Goal: Task Accomplishment & Management: Manage account settings

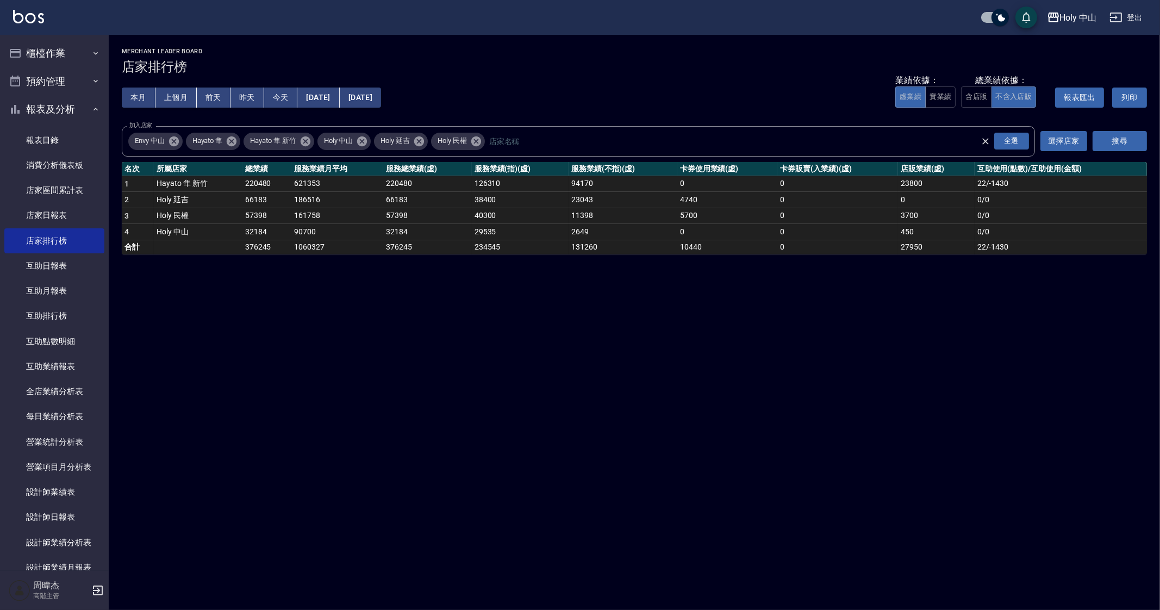
drag, startPoint x: 731, startPoint y: 456, endPoint x: 737, endPoint y: 501, distance: 45.0
click at [735, 465] on div "Holy 中山 2025-10-01 - 2025-10-11 店家排行榜 列印時間： 2025-10-11-17:57 Merchant Leader Bo…" at bounding box center [580, 305] width 1160 height 610
drag, startPoint x: 465, startPoint y: 355, endPoint x: 589, endPoint y: 252, distance: 161.0
click at [465, 355] on div "Holy 中山 2025-10-01 - 2025-10-11 店家排行榜 列印時間： 2025-10-11-17:57 Merchant Leader Bo…" at bounding box center [580, 305] width 1160 height 610
click at [1054, 545] on div "Holy 中山 2025-10-01 - 2025-10-11 店家排行榜 列印時間： 2025-10-11-17:57 Merchant Leader Bo…" at bounding box center [580, 305] width 1160 height 610
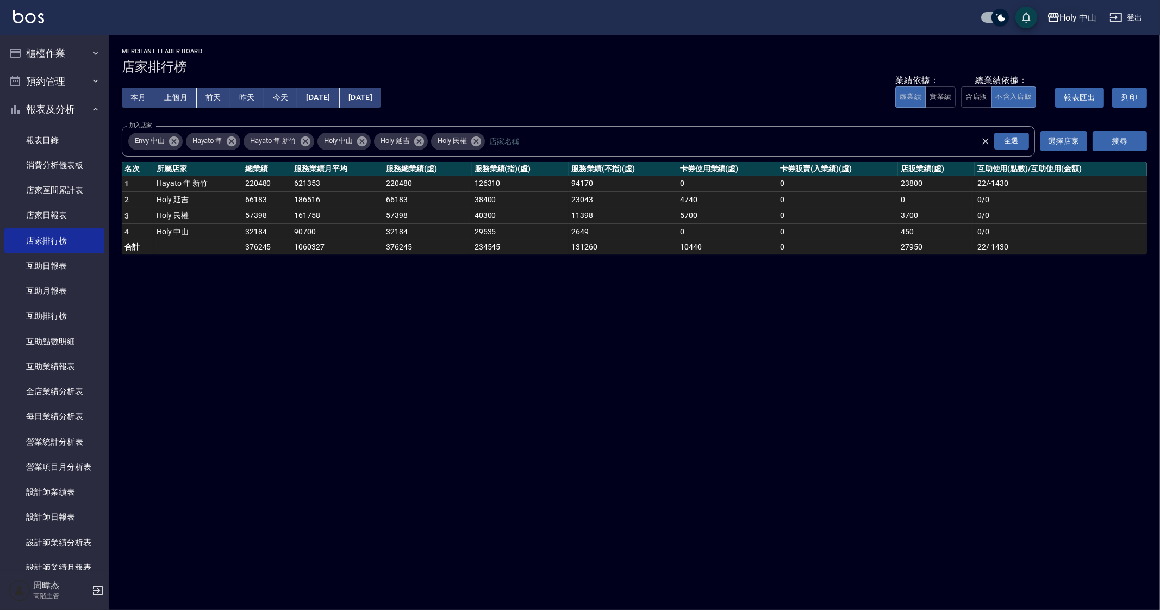
click at [1069, 24] on button "Holy 中山" at bounding box center [1072, 18] width 59 height 22
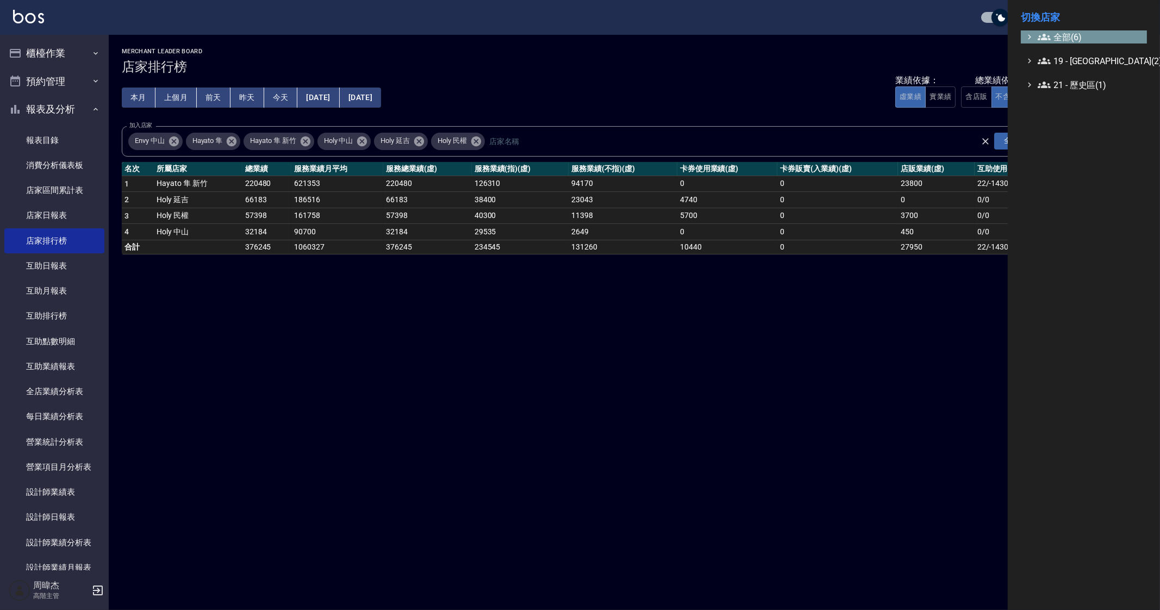
click at [1074, 40] on span "全部(6)" at bounding box center [1090, 36] width 105 height 13
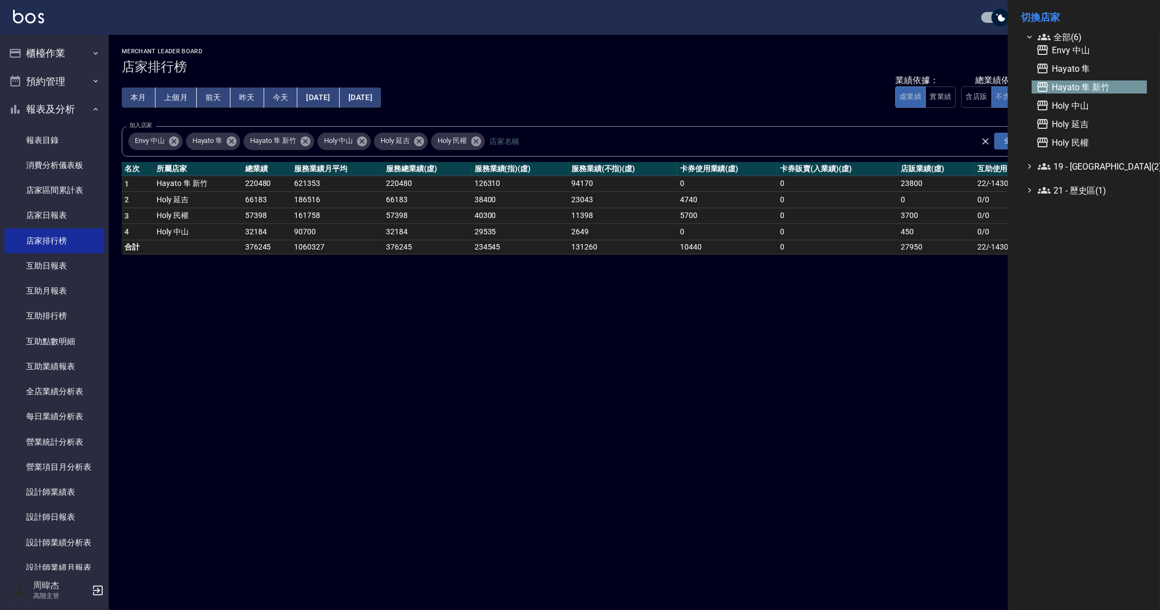
click at [1101, 91] on span "Hayato 隼 新竹" at bounding box center [1089, 86] width 107 height 13
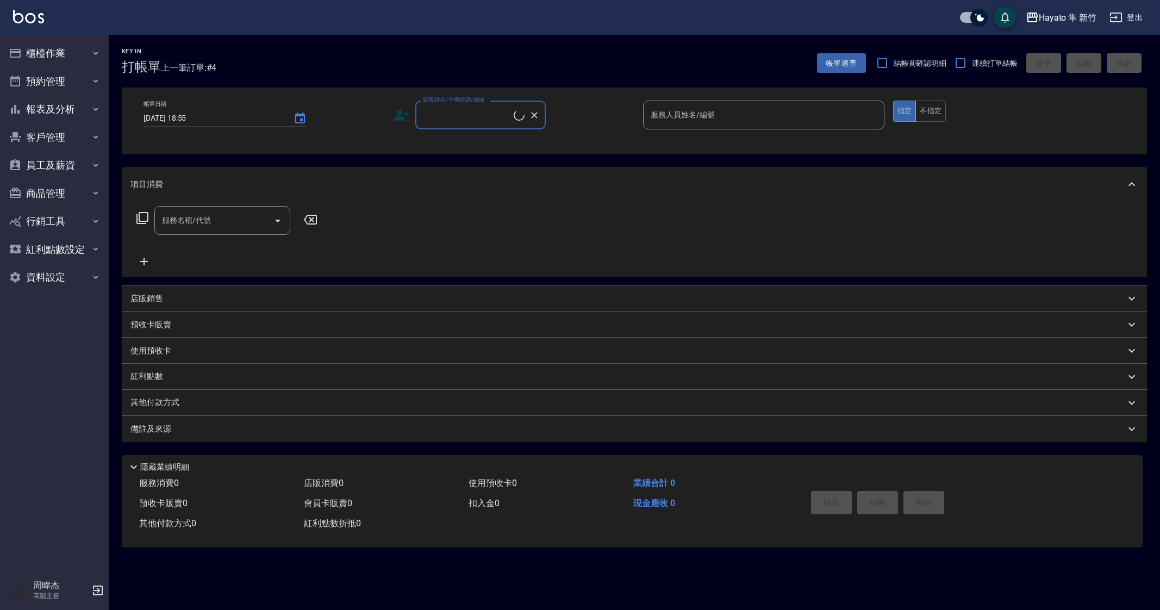
click at [41, 50] on button "櫃檯作業" at bounding box center [54, 53] width 100 height 28
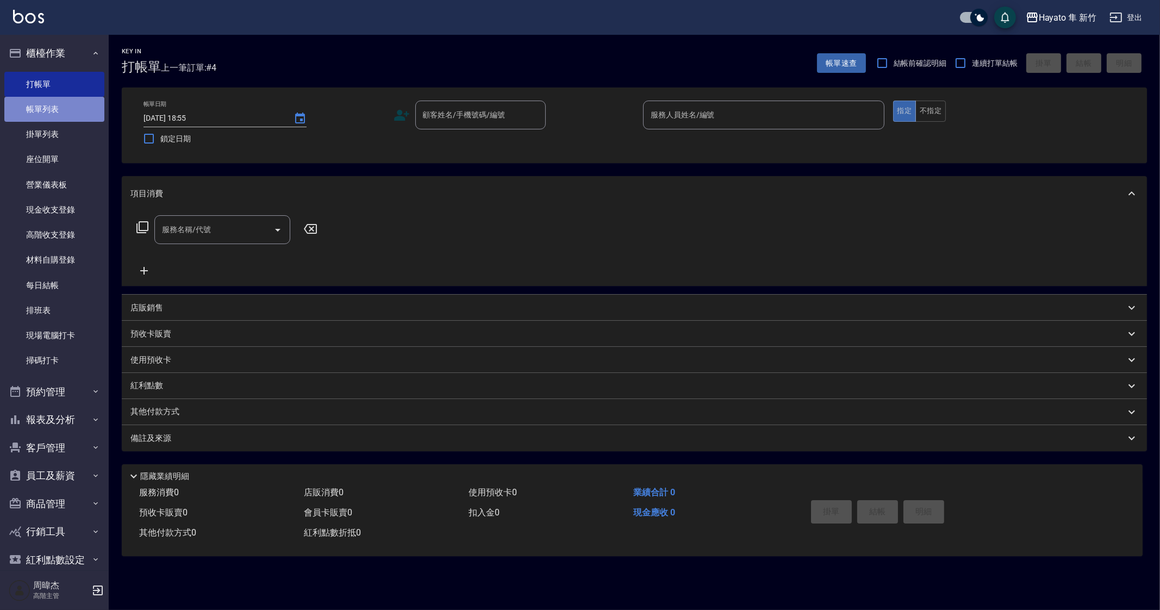
click at [58, 109] on link "帳單列表" at bounding box center [54, 109] width 100 height 25
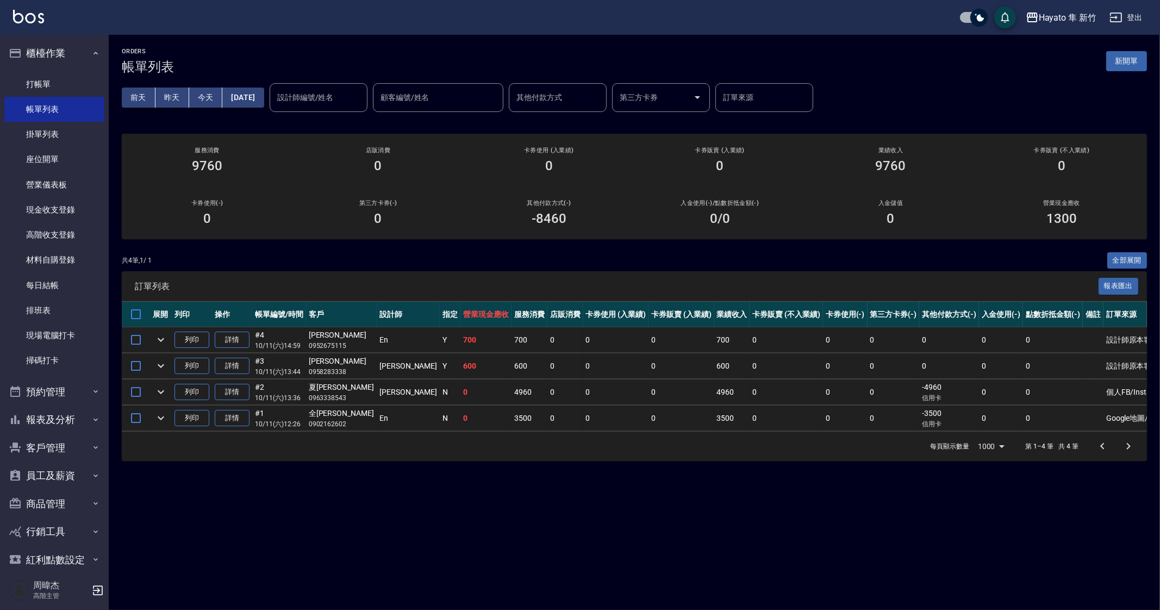
click at [677, 460] on div "每頁顯示數量 1000 1000 第 1–4 筆 共 4 筆" at bounding box center [635, 446] width 1026 height 29
click at [22, 42] on button "櫃檯作業" at bounding box center [54, 53] width 100 height 28
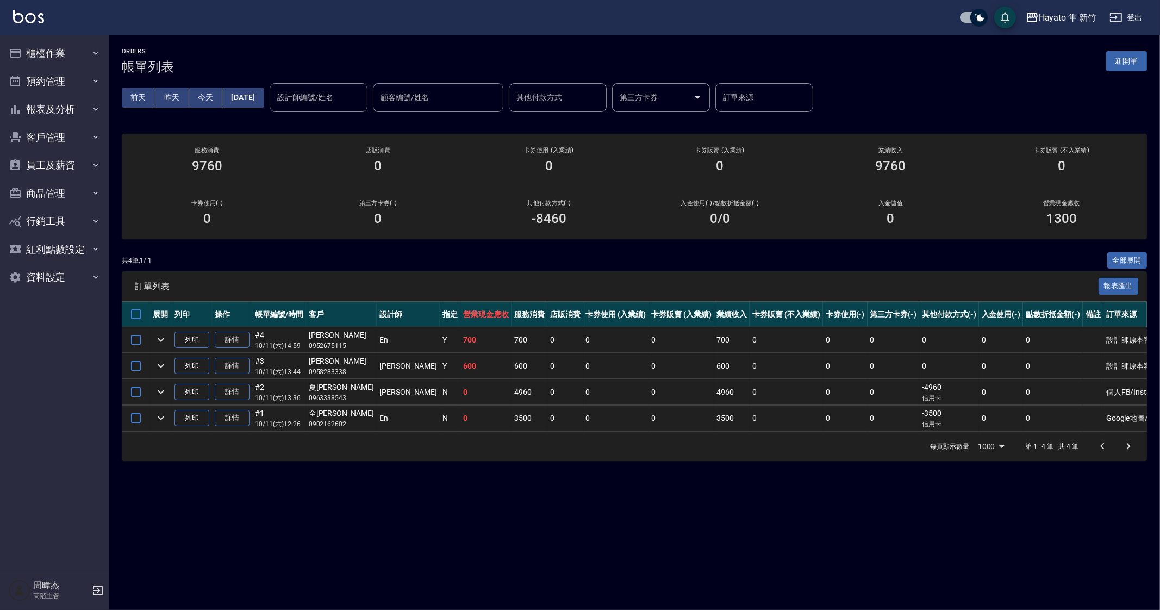
click at [596, 561] on div "ORDERS 帳單列表 新開單 前天 昨天 今天 2025/10/11 設計師編號/姓名 設計師編號/姓名 顧客編號/姓名 顧客編號/姓名 其他付款方式 其他…" at bounding box center [580, 305] width 1160 height 610
click at [551, 477] on div "ORDERS 帳單列表 新開單 前天 昨天 今天 2025/10/11 設計師編號/姓名 設計師編號/姓名 顧客編號/姓名 顧客編號/姓名 其他付款方式 其他…" at bounding box center [580, 305] width 1160 height 610
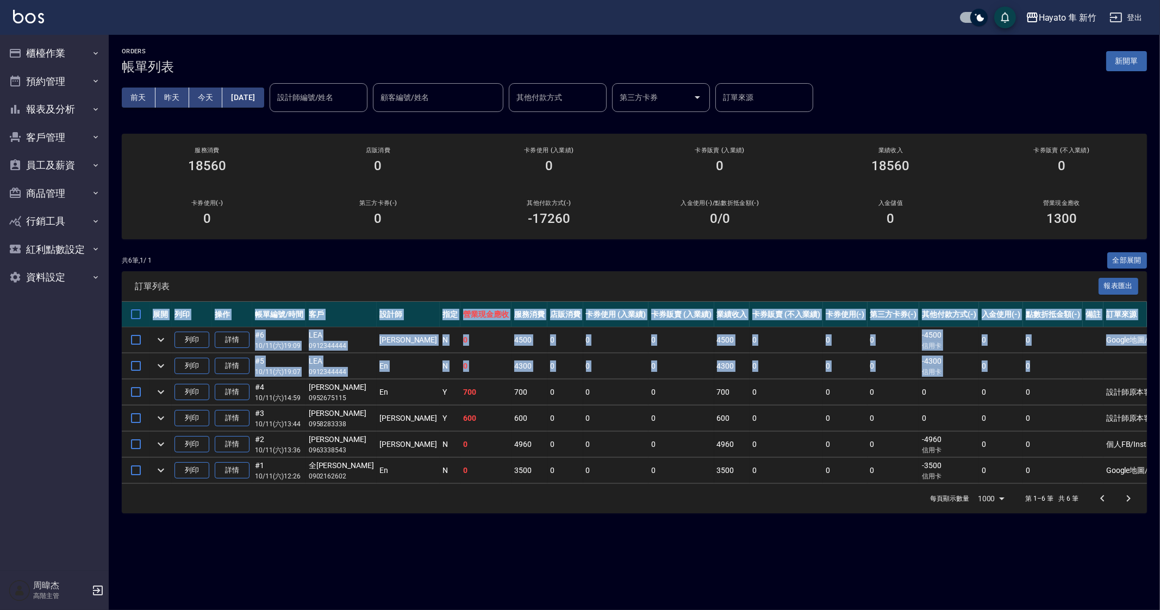
drag, startPoint x: 1012, startPoint y: 355, endPoint x: 1159, endPoint y: 355, distance: 147.4
click at [1159, 355] on div "ORDERS 帳單列表 新開單 前天 昨天 今天 2025/10/11 設計師編號/姓名 設計師編號/姓名 顧客編號/姓名 顧客編號/姓名 其他付款方式 其他…" at bounding box center [635, 281] width 1052 height 492
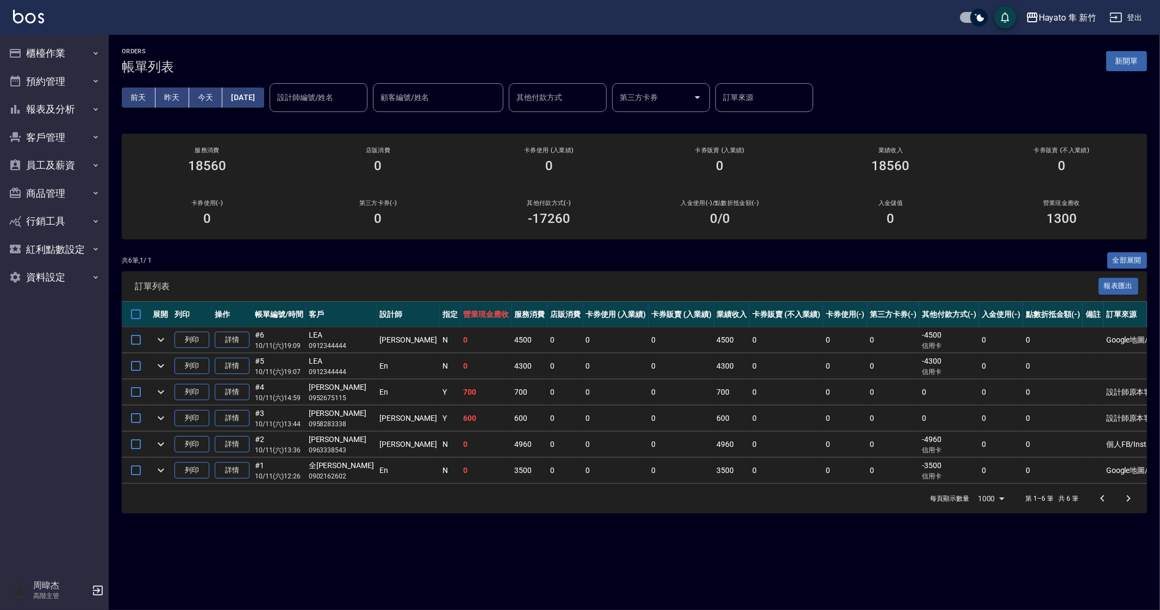
click at [938, 376] on p "信用卡" at bounding box center [949, 372] width 54 height 10
drag, startPoint x: 475, startPoint y: 496, endPoint x: 531, endPoint y: 450, distance: 72.6
click at [474, 496] on div "每頁顯示數量 1000 1000 第 1–6 筆 共 6 筆" at bounding box center [635, 498] width 1026 height 29
click at [65, 100] on button "報表及分析" at bounding box center [54, 109] width 100 height 28
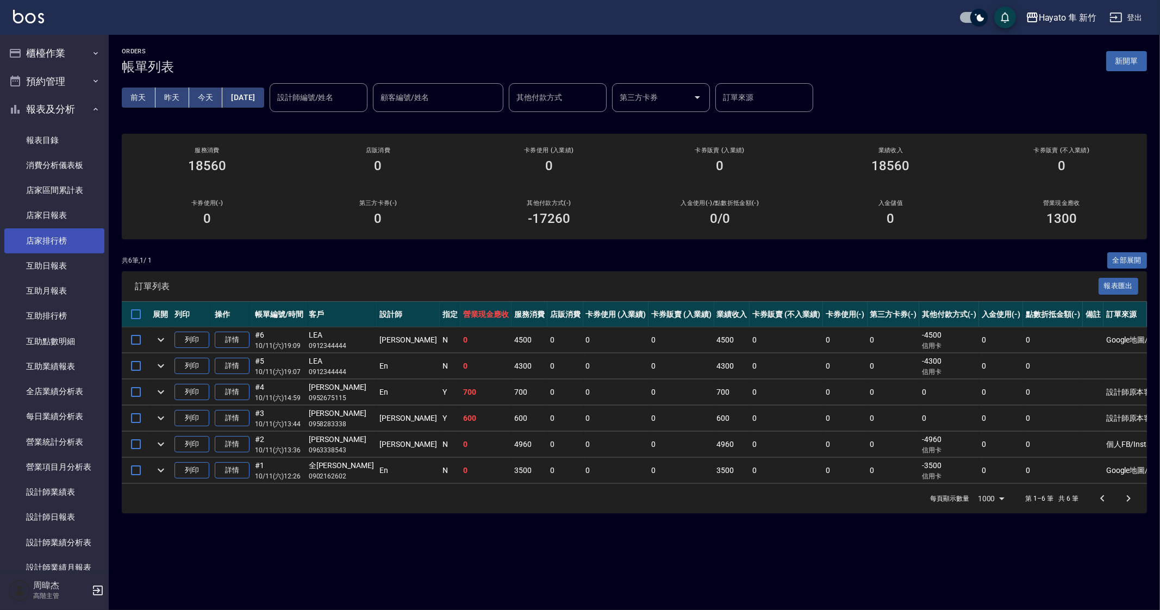
click at [69, 229] on link "店家排行榜" at bounding box center [54, 240] width 100 height 25
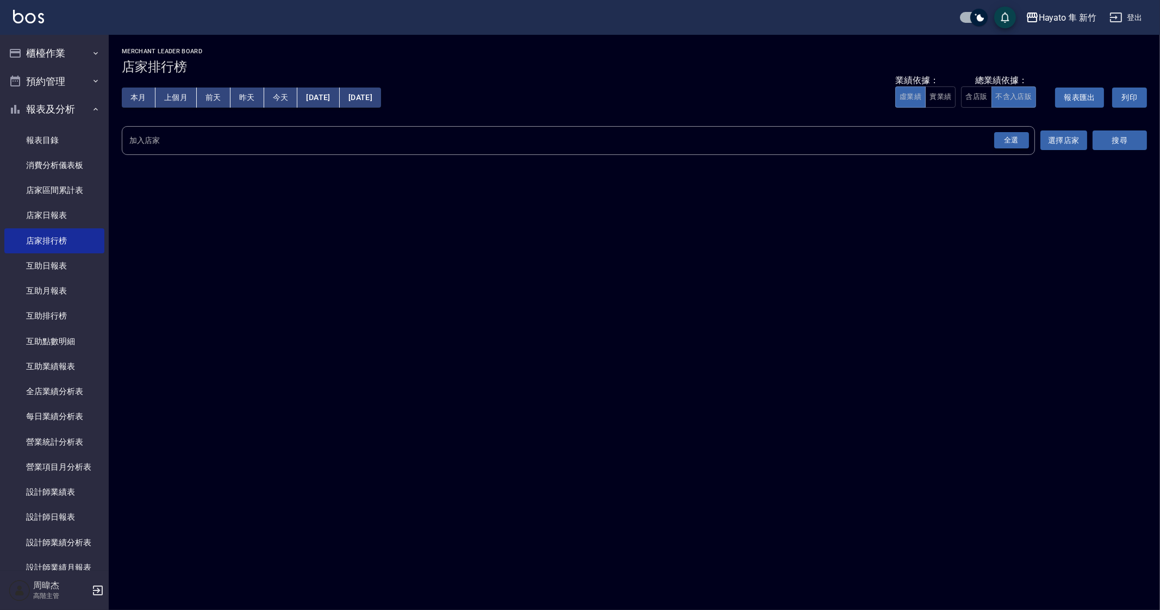
click at [1021, 142] on div "全選" at bounding box center [1012, 140] width 35 height 17
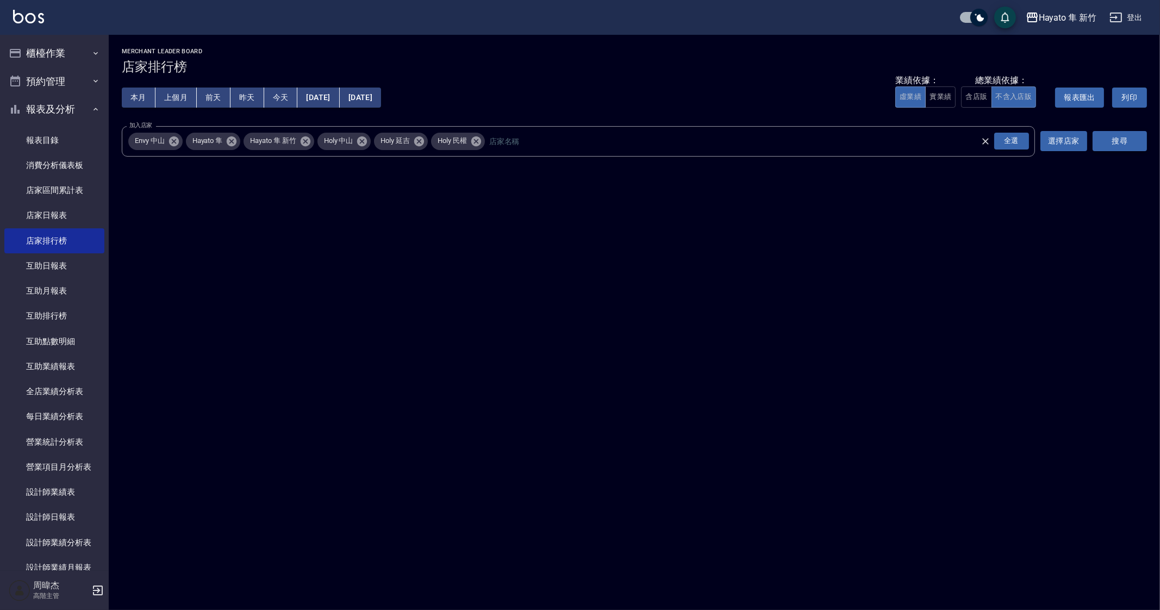
click at [1112, 145] on button "搜尋" at bounding box center [1120, 141] width 54 height 20
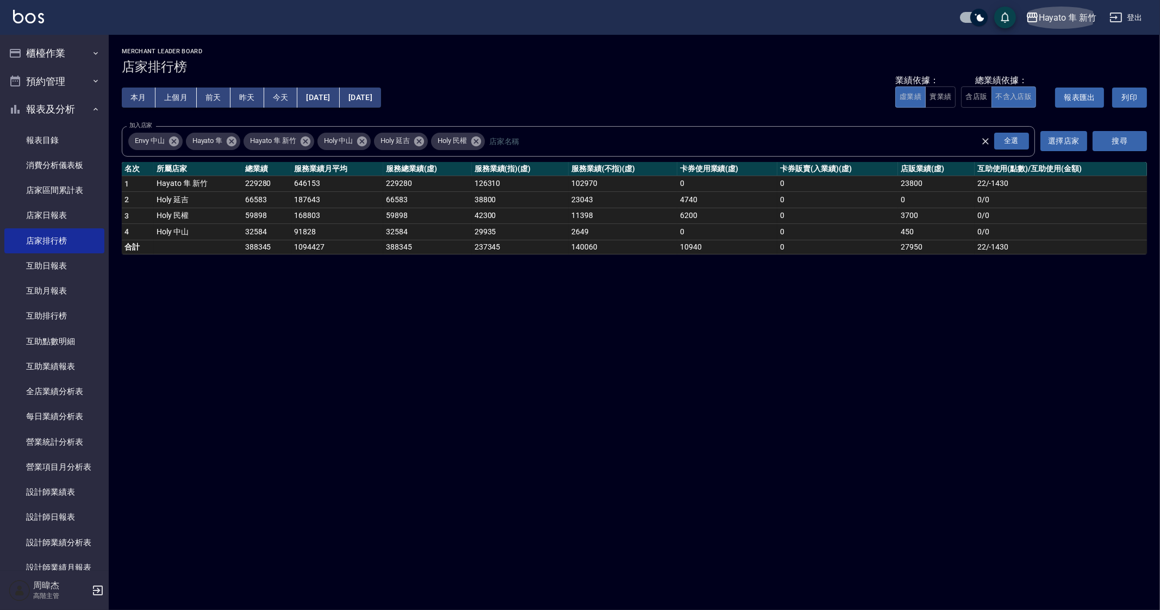
click at [1069, 11] on div "Hayato 隼 新竹" at bounding box center [1068, 18] width 58 height 14
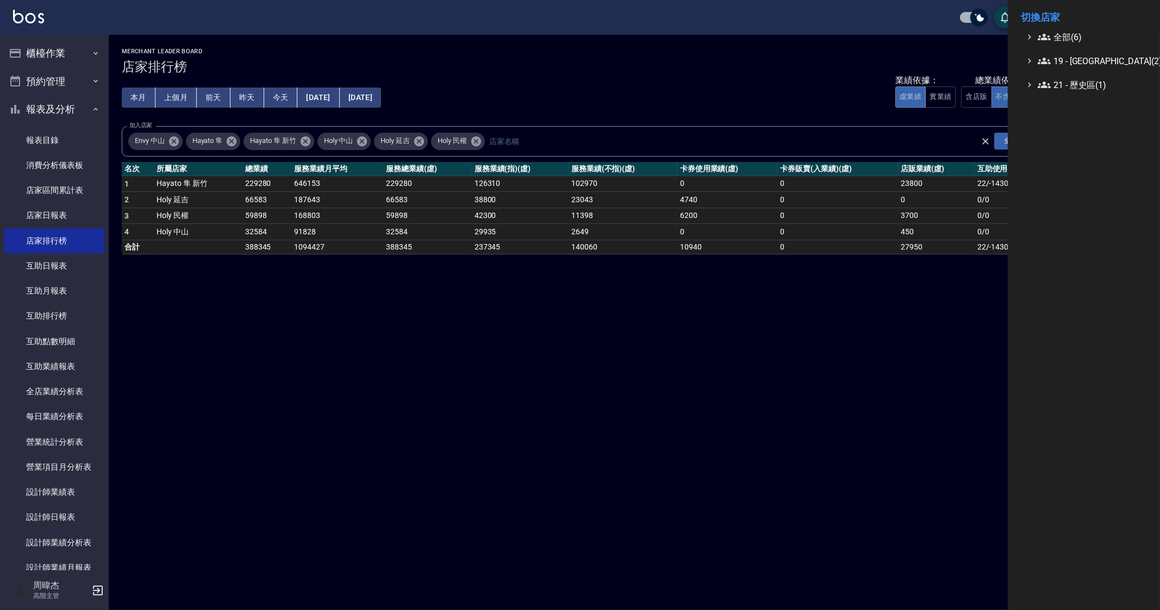
click at [1063, 32] on span "全部(6)" at bounding box center [1090, 36] width 105 height 13
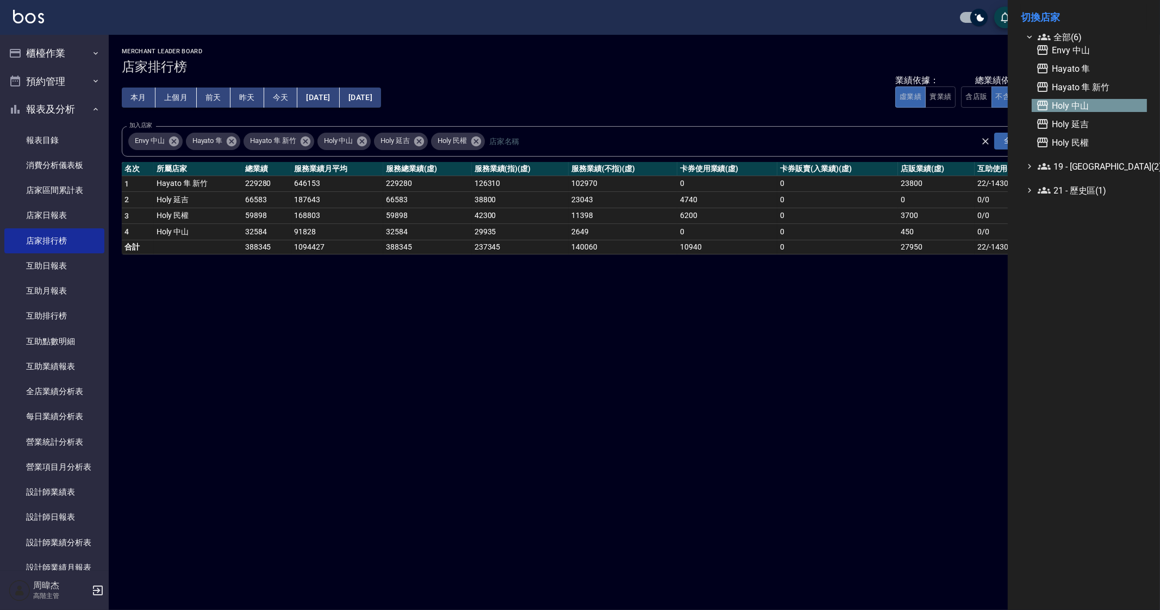
click at [1090, 106] on span "Holy 中山" at bounding box center [1089, 105] width 107 height 13
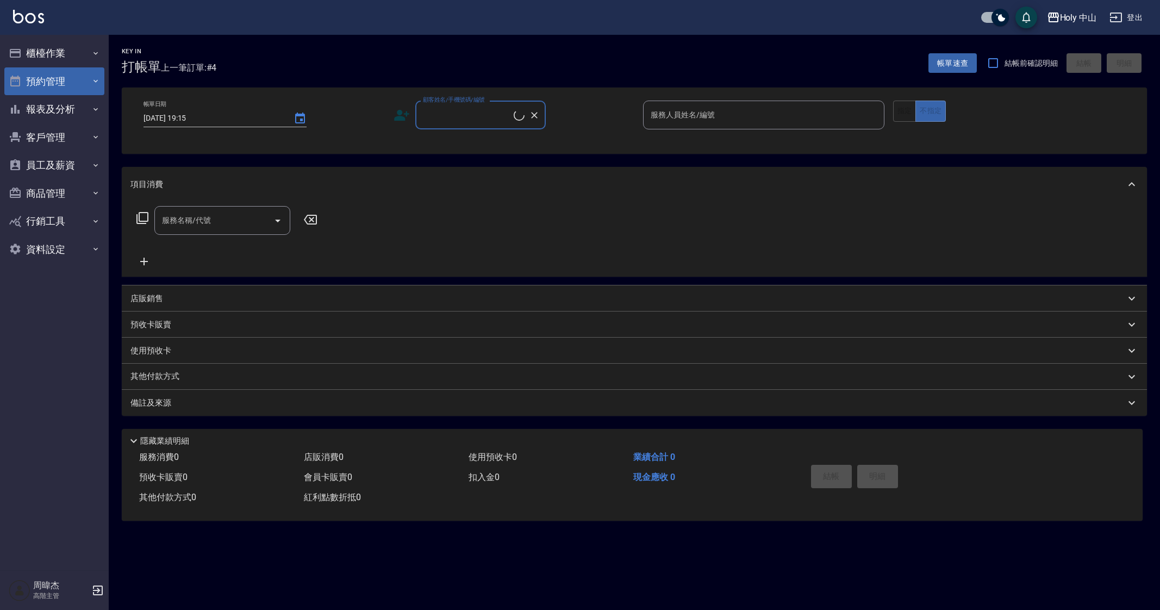
click at [67, 77] on button "預約管理" at bounding box center [54, 81] width 100 height 28
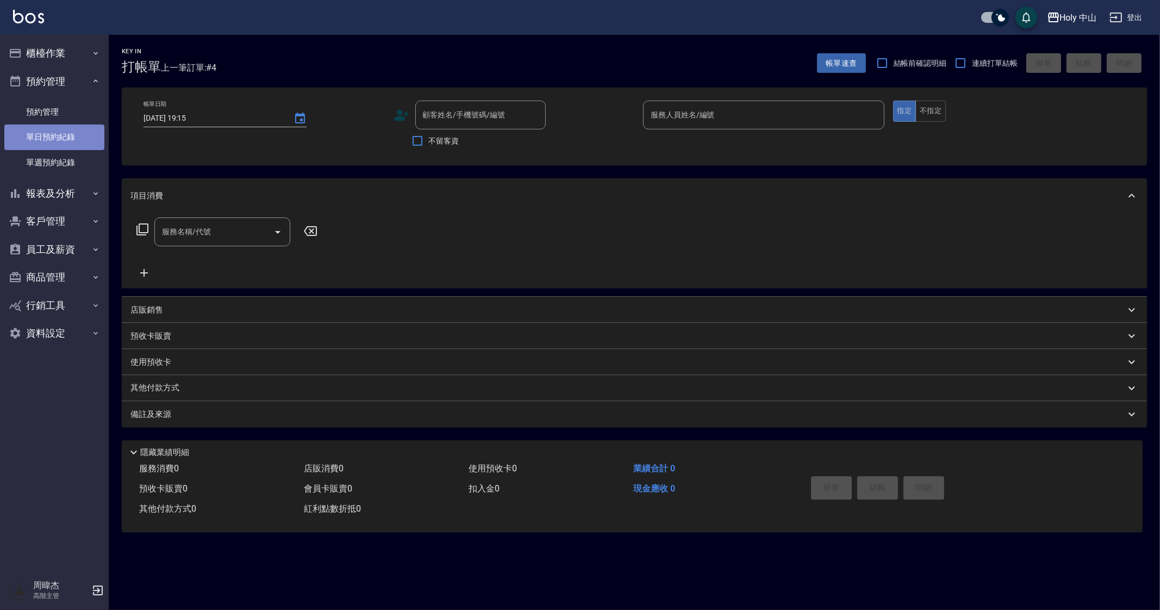
click at [72, 140] on link "單日預約紀錄" at bounding box center [54, 137] width 100 height 25
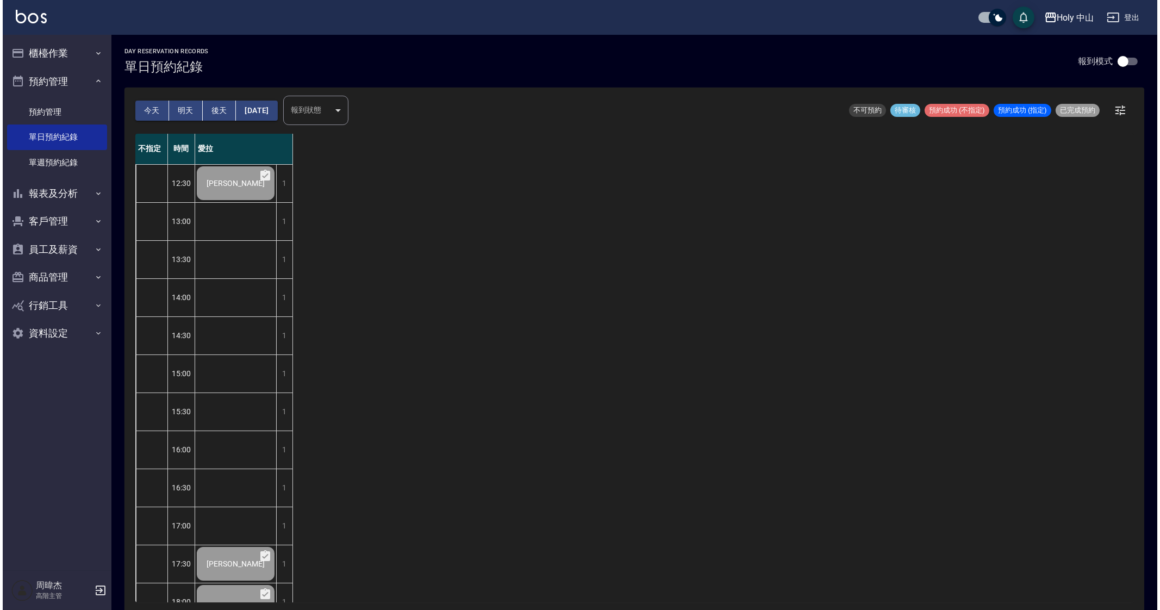
scroll to position [181, 0]
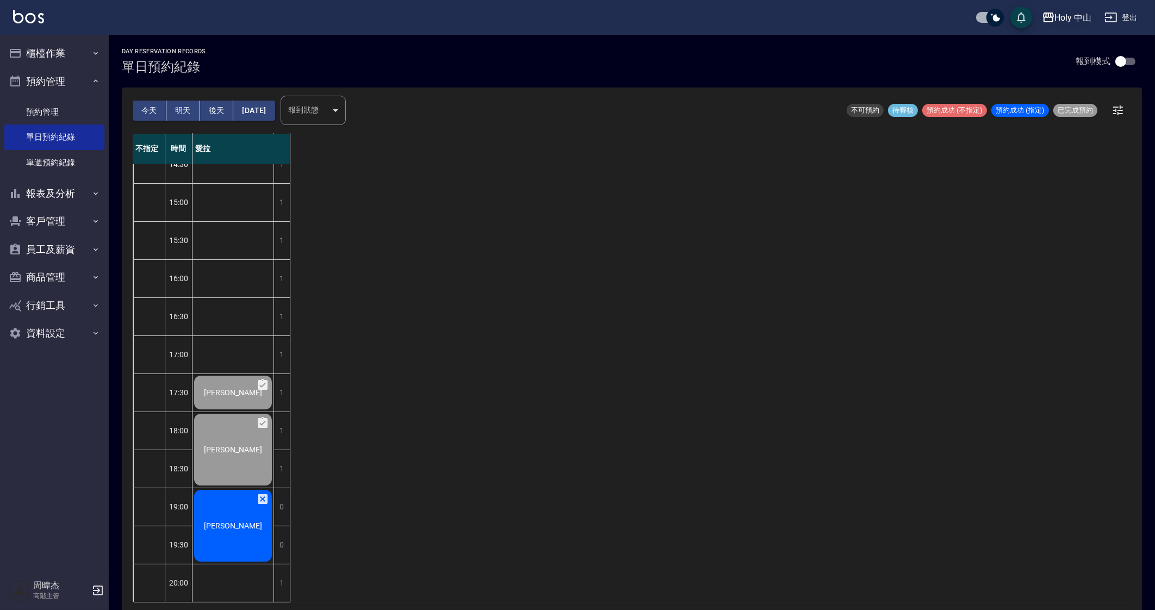
click at [1076, 13] on div "Holy 中山" at bounding box center [1073, 18] width 37 height 14
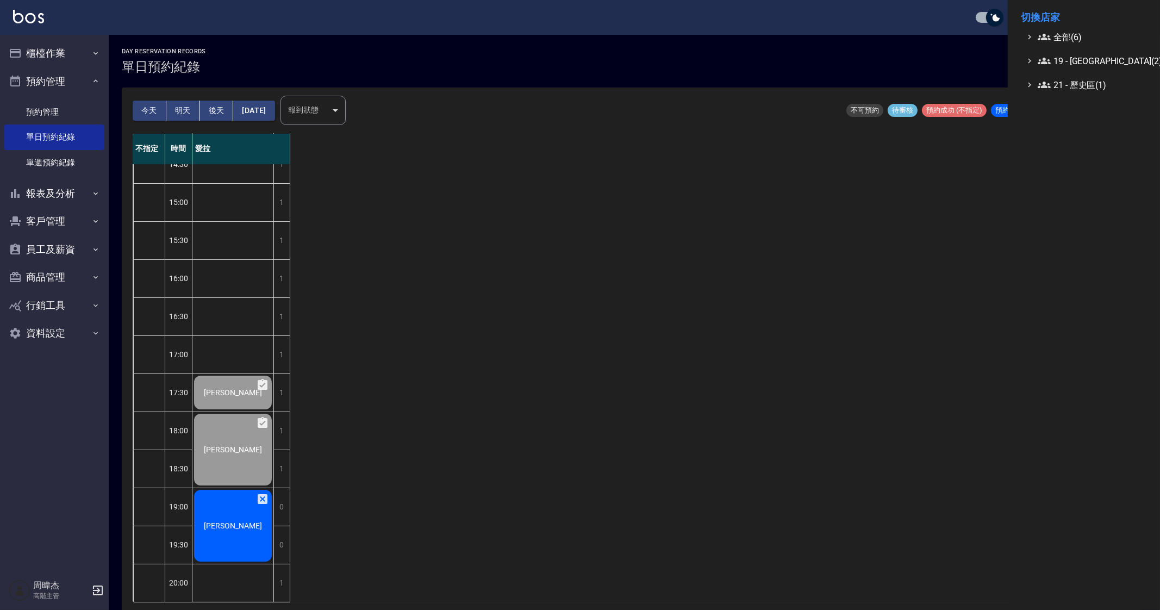
click at [1066, 27] on li "切換店家" at bounding box center [1084, 17] width 126 height 26
click at [1069, 36] on span "全部(6)" at bounding box center [1090, 36] width 105 height 13
click at [1082, 133] on div "Envy 中山 Hayato 隼 Hayato 隼 新竹 Holy 中山 Holy 延吉 Holy 民權" at bounding box center [1089, 96] width 115 height 105
click at [1082, 134] on div "Envy 中山 Hayato 隼 Hayato 隼 新竹 Holy 中山 Holy 延吉 Holy 民權" at bounding box center [1089, 96] width 115 height 105
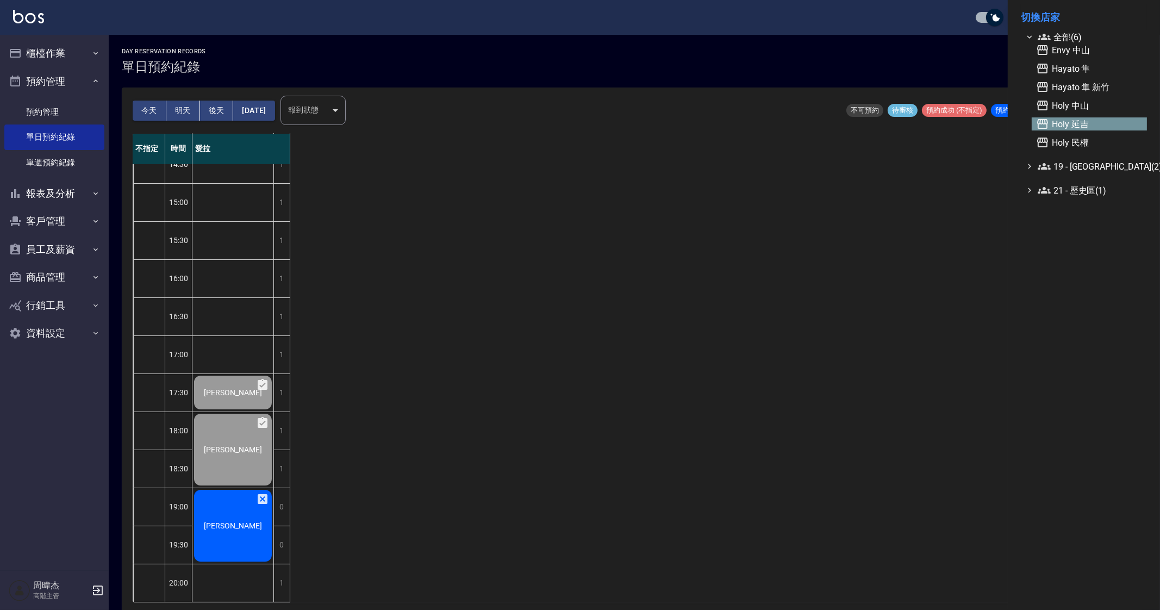
click at [1088, 125] on span "Holy 延吉" at bounding box center [1089, 123] width 107 height 13
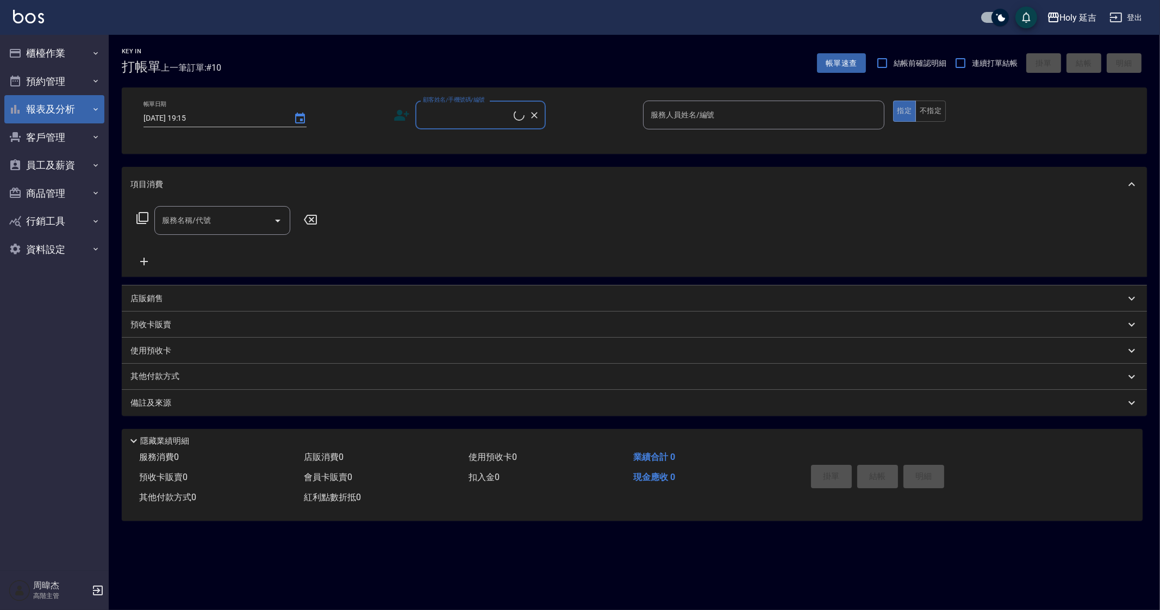
click at [50, 80] on button "預約管理" at bounding box center [54, 81] width 100 height 28
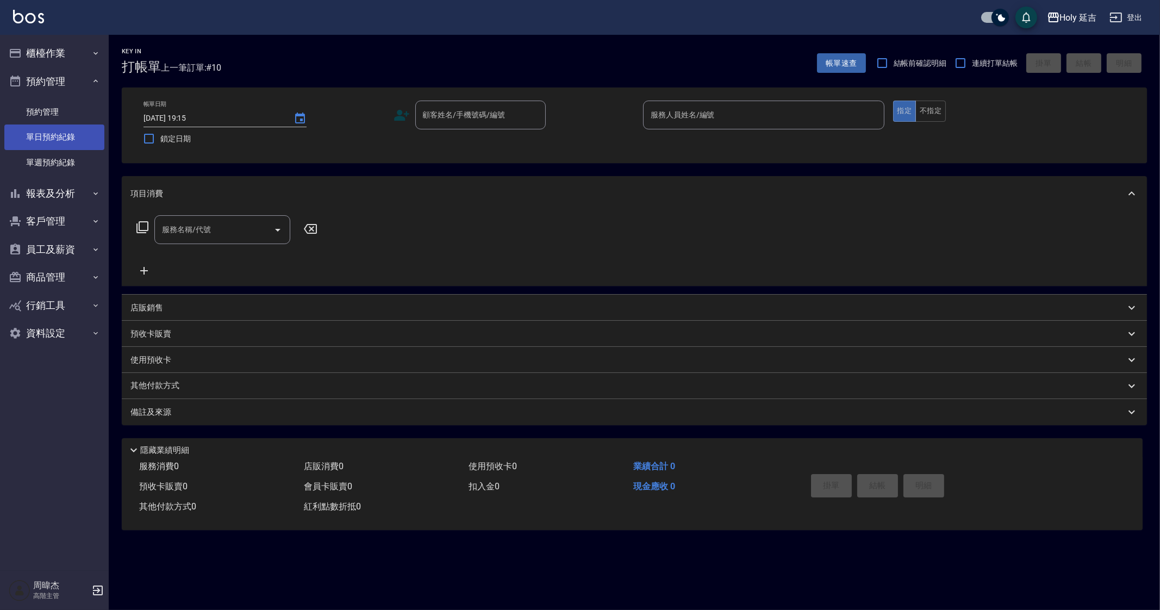
click at [63, 129] on link "單日預約紀錄" at bounding box center [54, 137] width 100 height 25
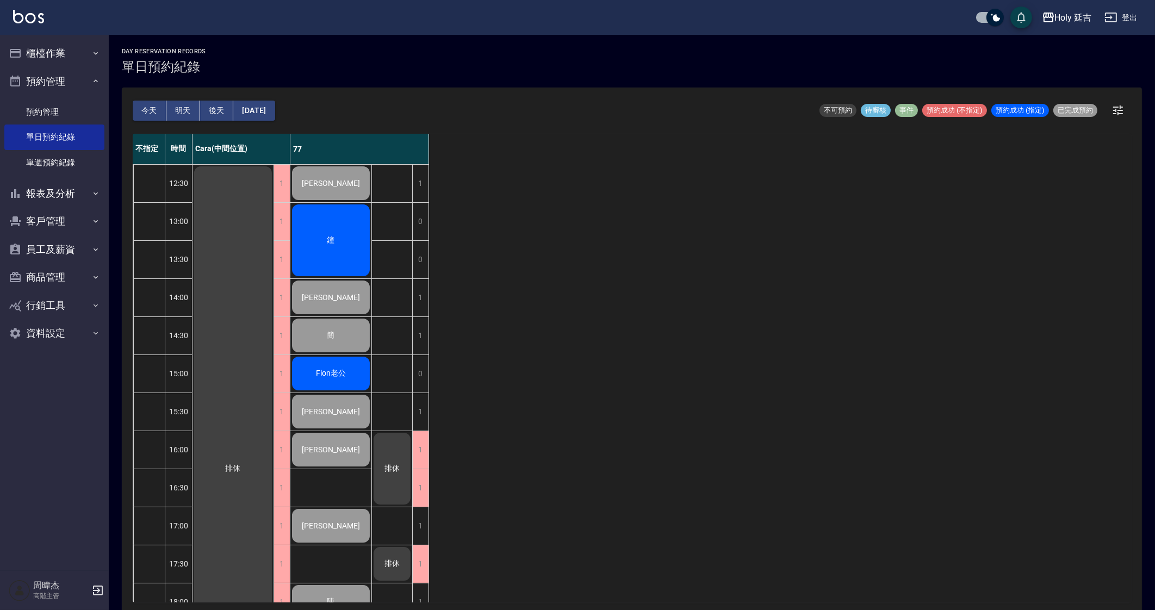
click at [558, 392] on div "不指定 時間 Cara(中間位置) 77 12:30 13:00 13:30 14:00 14:30 15:00 15:30 16:00 16:30 17:0…" at bounding box center [632, 368] width 998 height 469
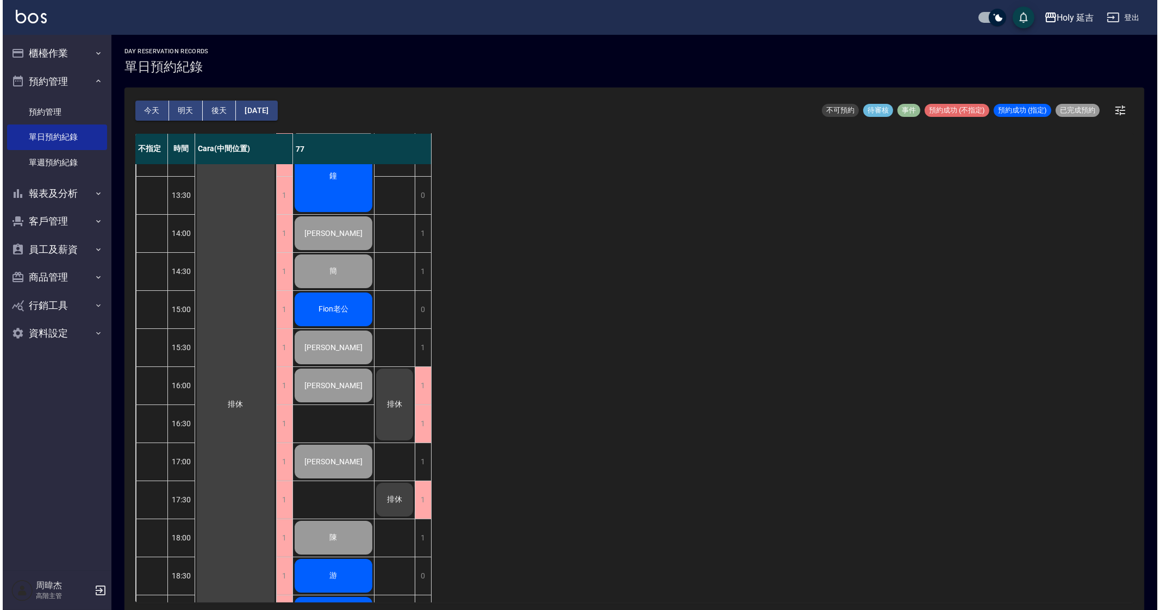
scroll to position [181, 0]
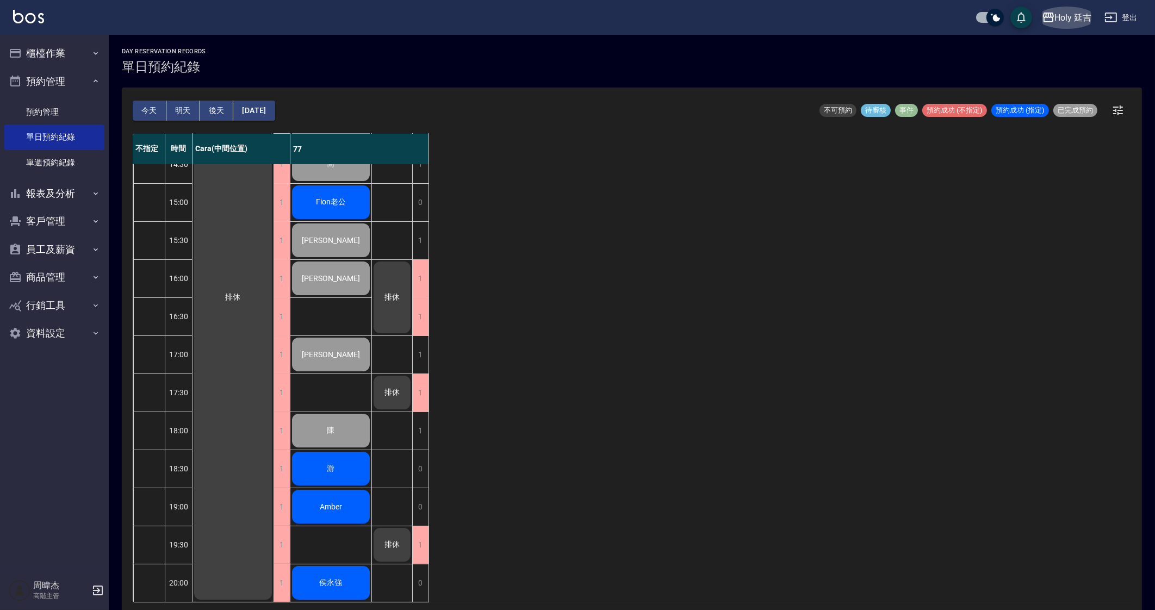
click at [1075, 15] on div "Holy 延吉" at bounding box center [1073, 18] width 37 height 14
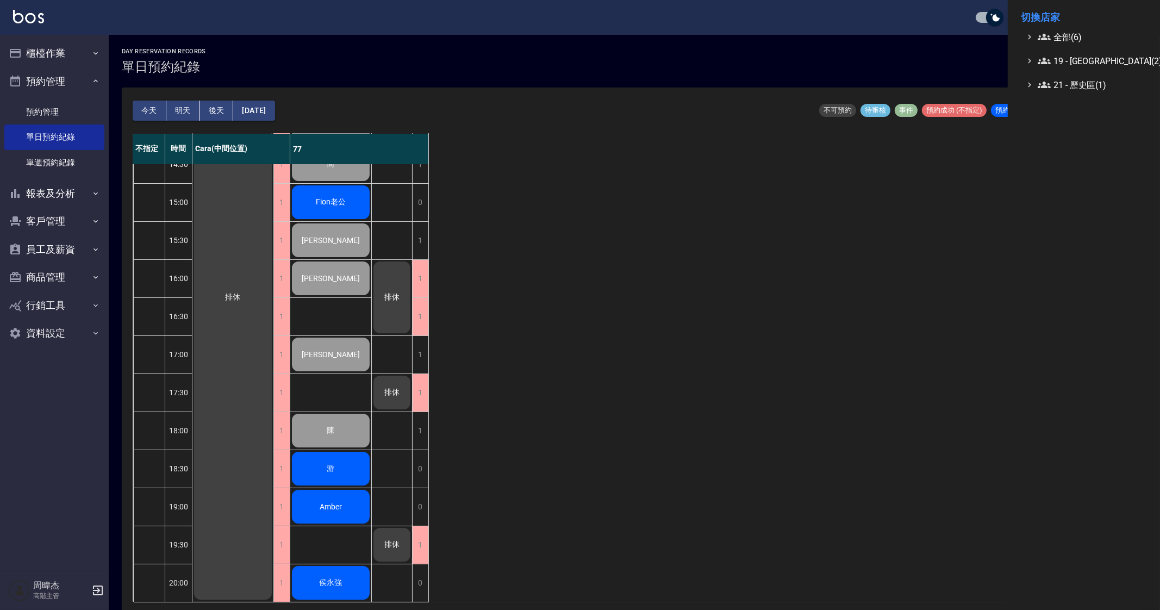
click at [1070, 32] on span "全部(6)" at bounding box center [1090, 36] width 105 height 13
click at [1090, 136] on span "Holy 民權" at bounding box center [1089, 142] width 107 height 13
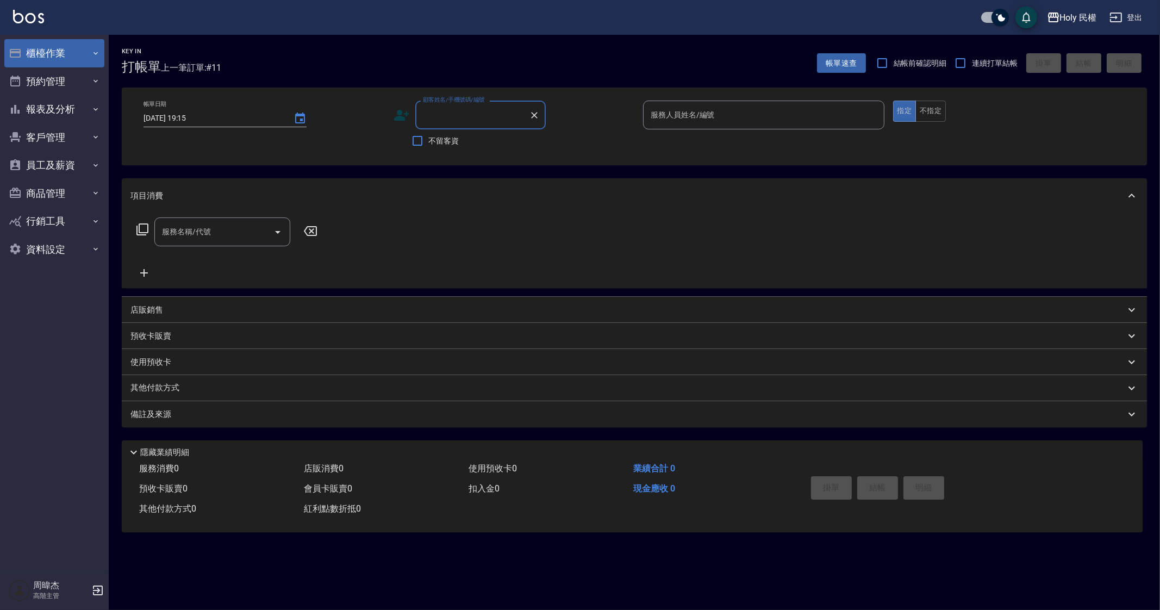
click at [87, 55] on button "櫃檯作業" at bounding box center [54, 53] width 100 height 28
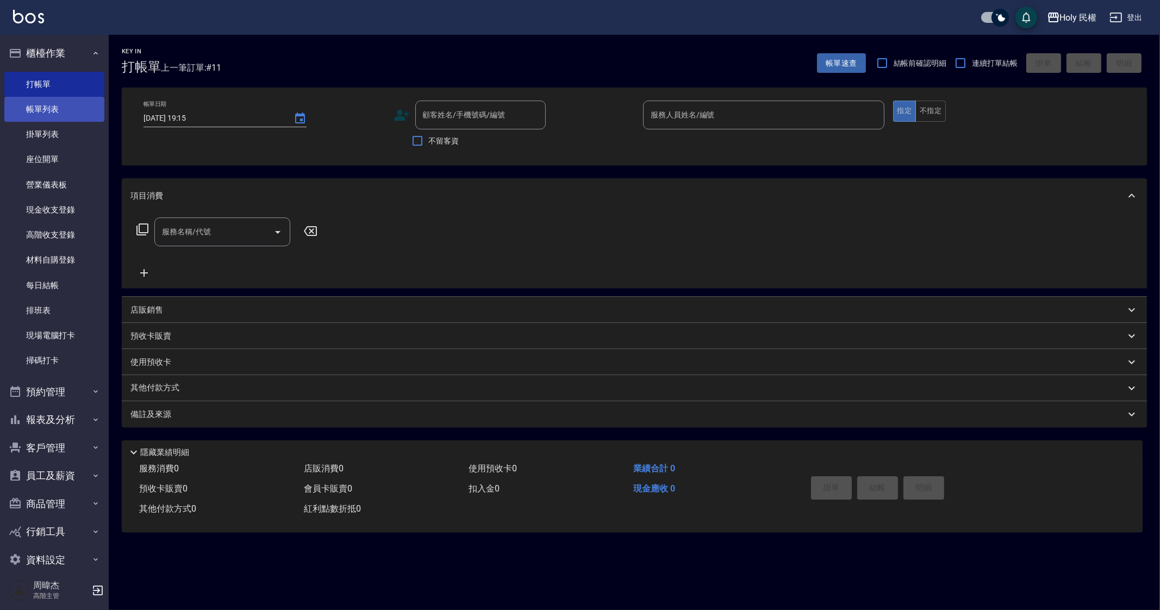
click at [76, 99] on link "帳單列表" at bounding box center [54, 109] width 100 height 25
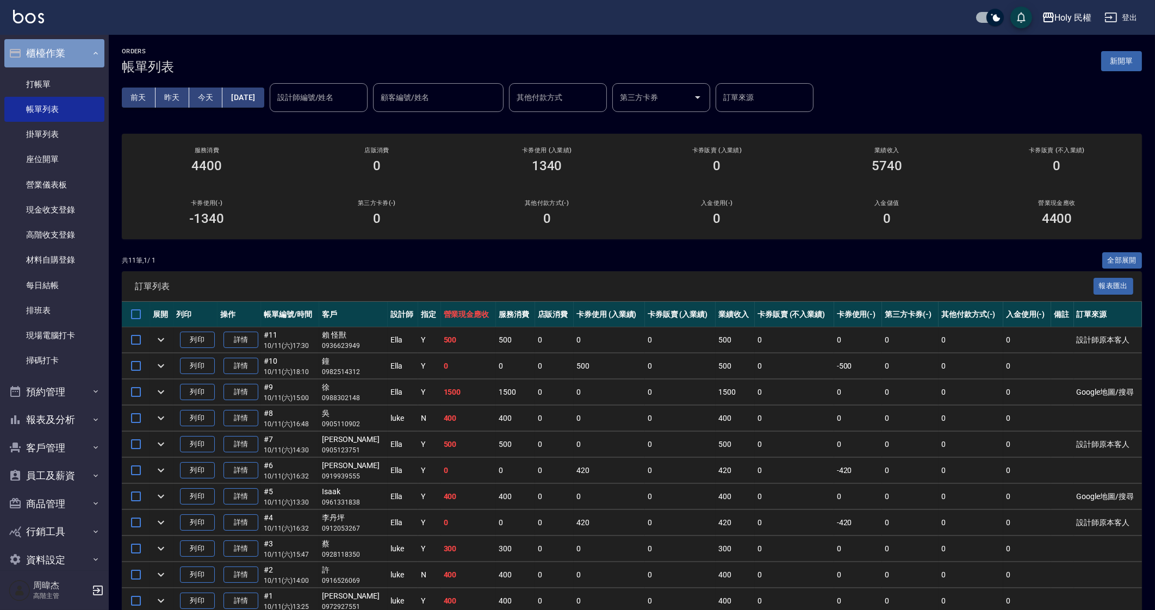
click at [64, 47] on button "櫃檯作業" at bounding box center [54, 53] width 100 height 28
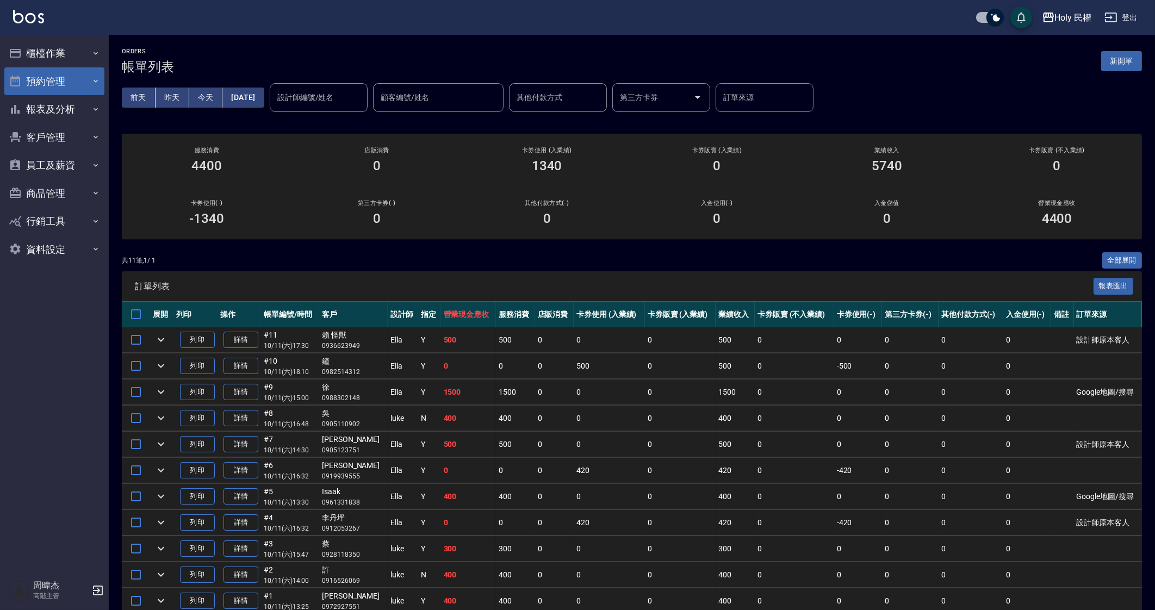
click at [73, 84] on button "預約管理" at bounding box center [54, 81] width 100 height 28
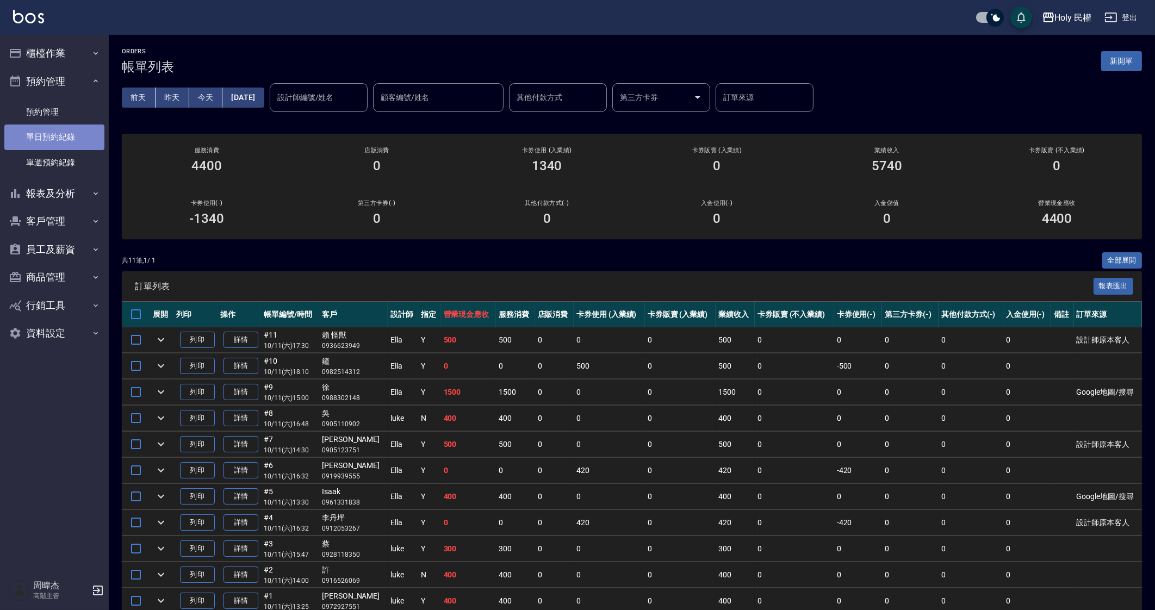
click at [73, 133] on link "單日預約紀錄" at bounding box center [54, 137] width 100 height 25
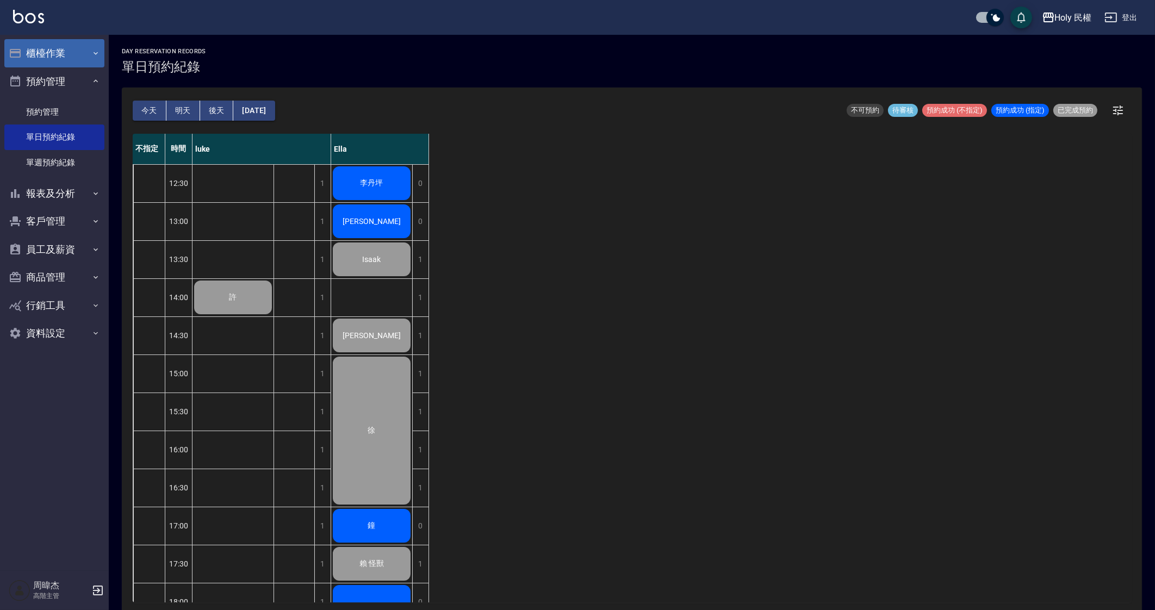
click at [58, 54] on button "櫃檯作業" at bounding box center [54, 53] width 100 height 28
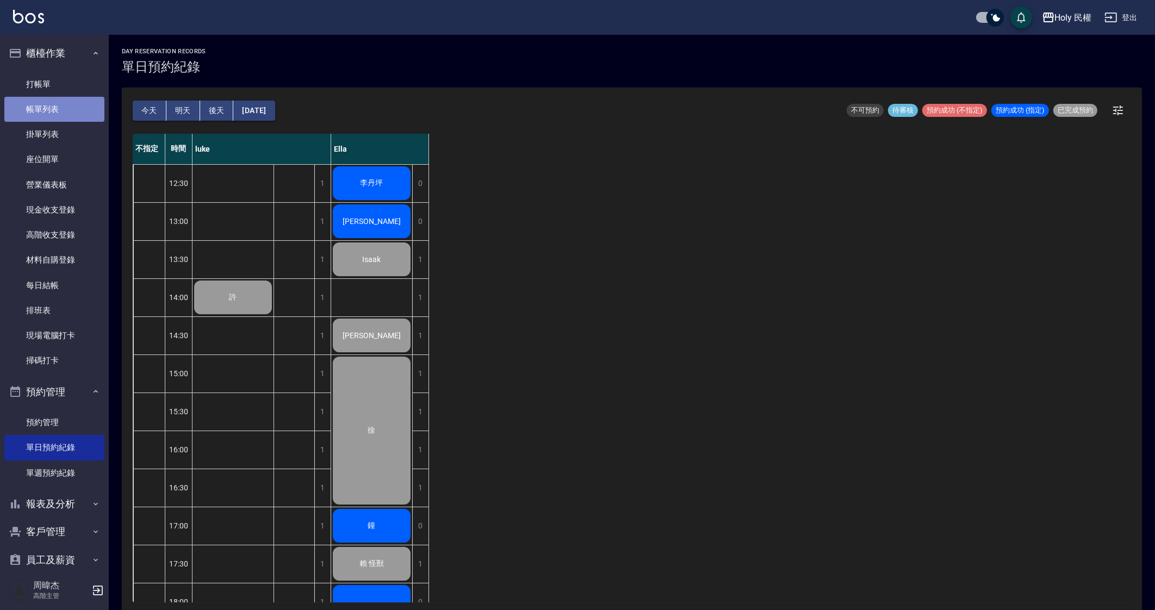
click at [57, 111] on link "帳單列表" at bounding box center [54, 109] width 100 height 25
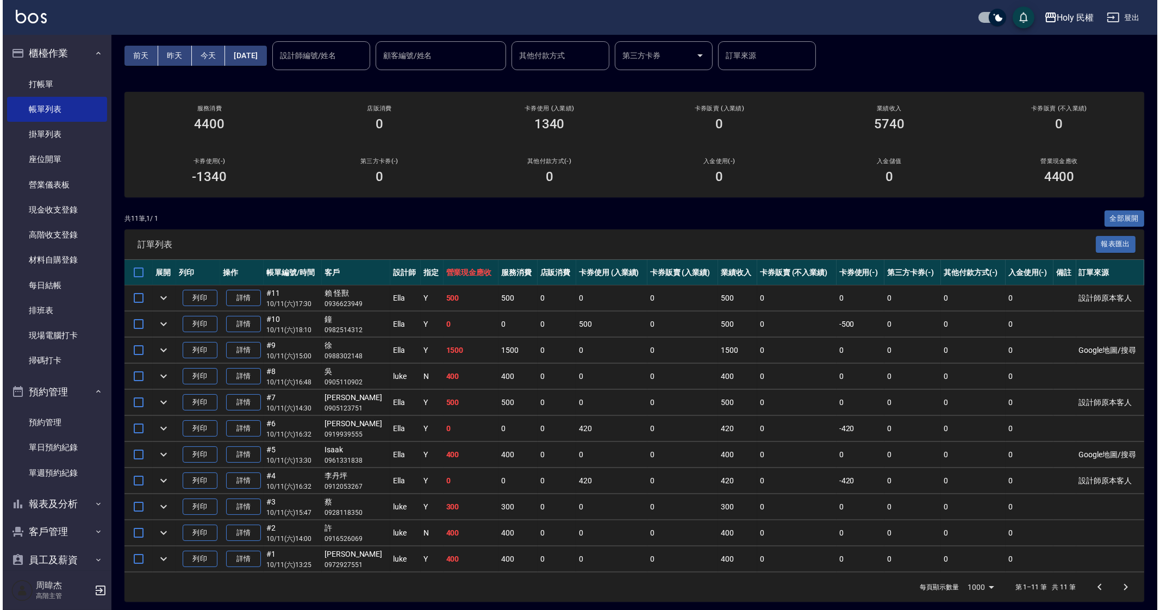
scroll to position [44, 0]
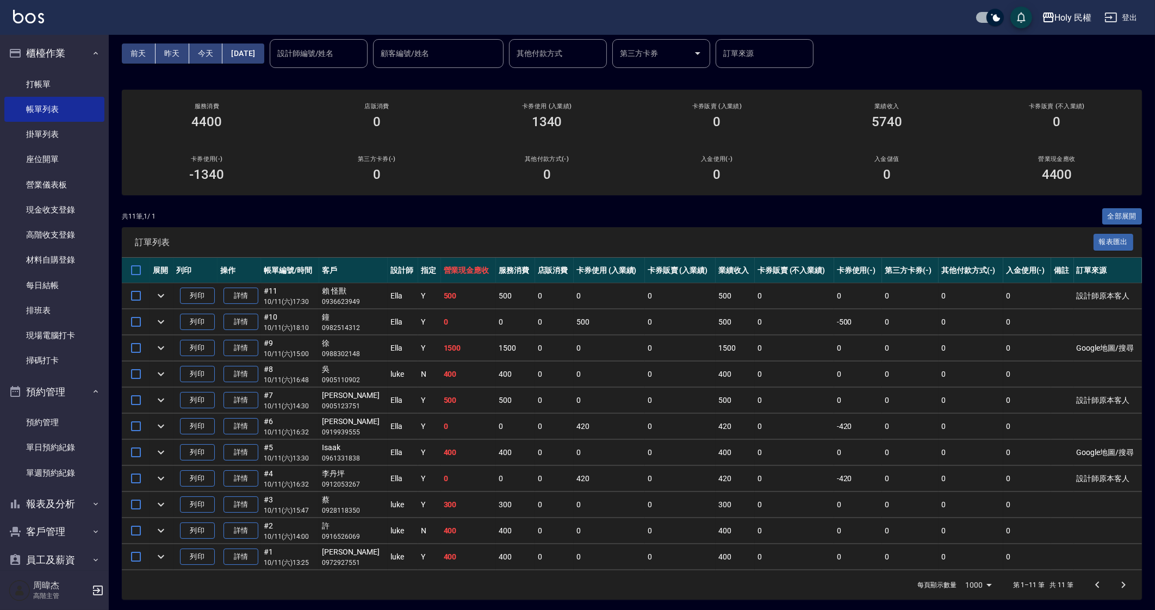
drag, startPoint x: 433, startPoint y: 403, endPoint x: 424, endPoint y: 429, distance: 27.0
click at [441, 404] on td "500" at bounding box center [468, 401] width 55 height 26
click at [445, 423] on td "0" at bounding box center [468, 427] width 55 height 26
click at [1055, 24] on button "Holy 民權" at bounding box center [1067, 18] width 59 height 22
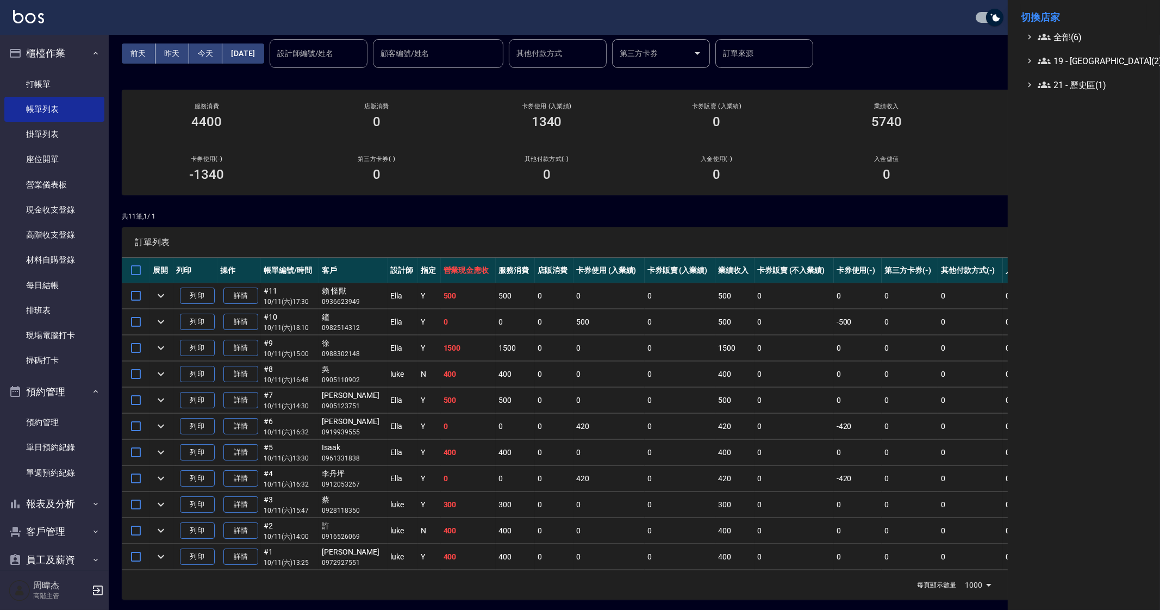
click at [1070, 38] on span "全部(6)" at bounding box center [1090, 36] width 105 height 13
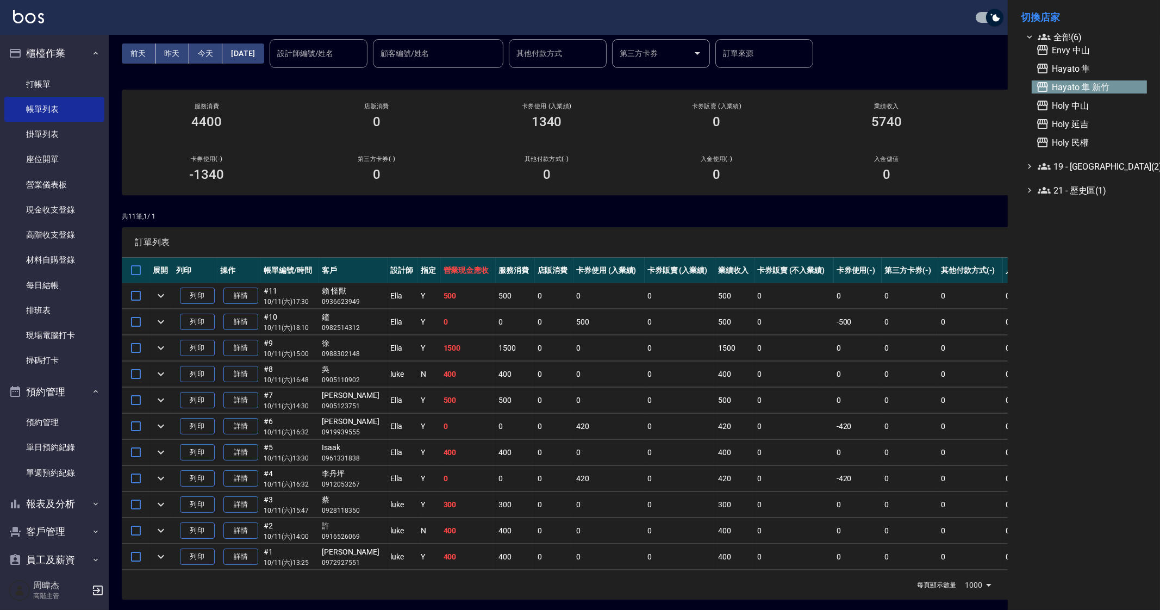
click at [1109, 88] on span "Hayato 隼 新竹" at bounding box center [1089, 86] width 107 height 13
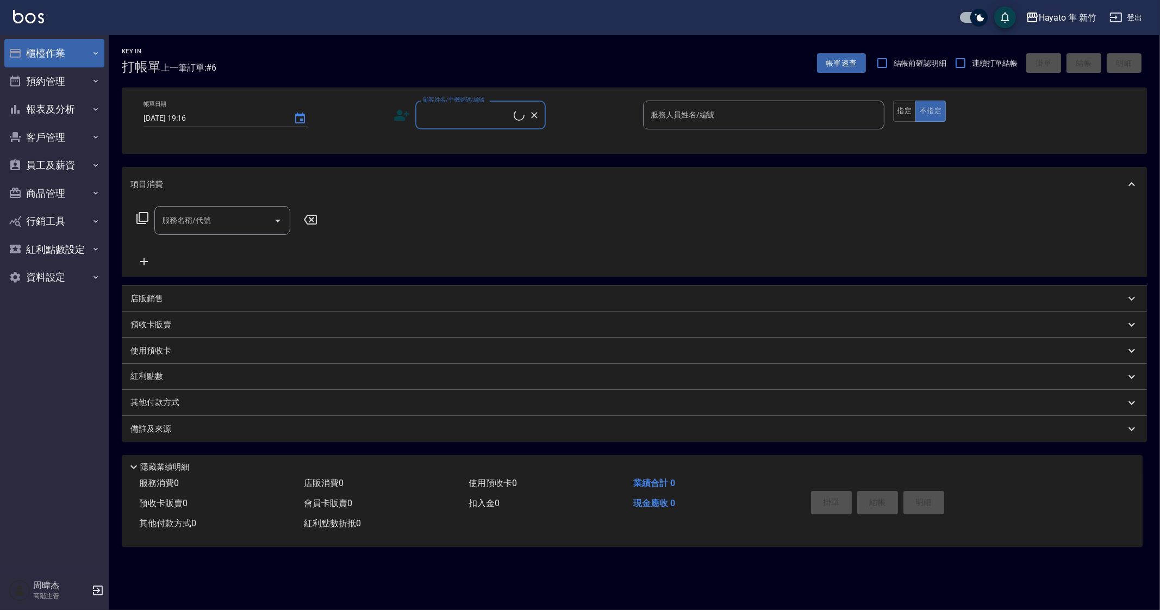
click at [33, 55] on button "櫃檯作業" at bounding box center [54, 53] width 100 height 28
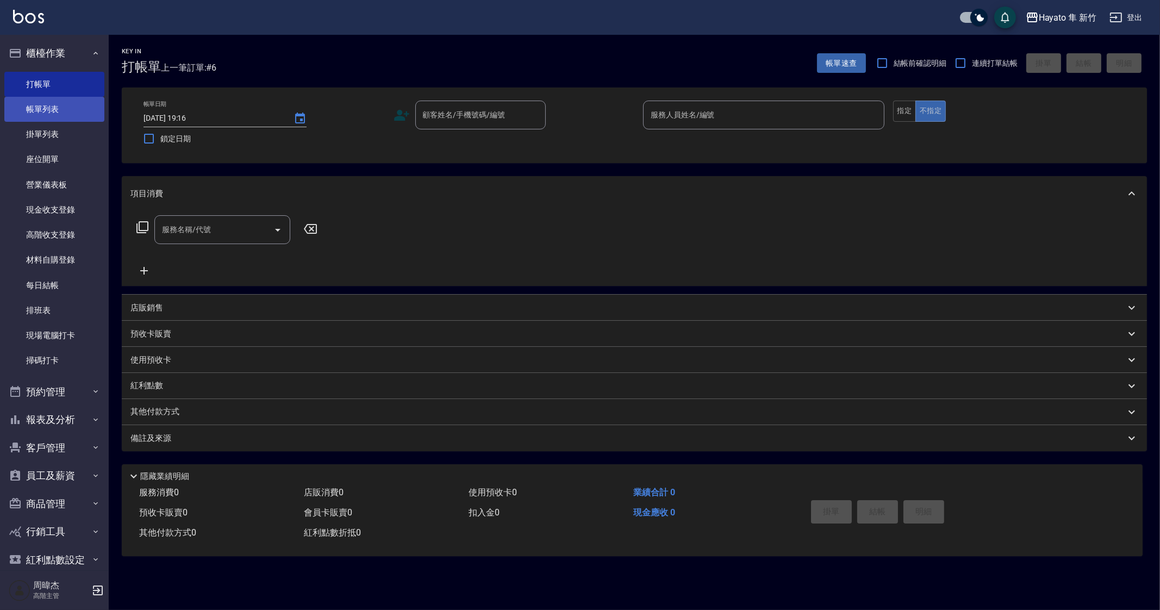
click at [70, 119] on link "帳單列表" at bounding box center [54, 109] width 100 height 25
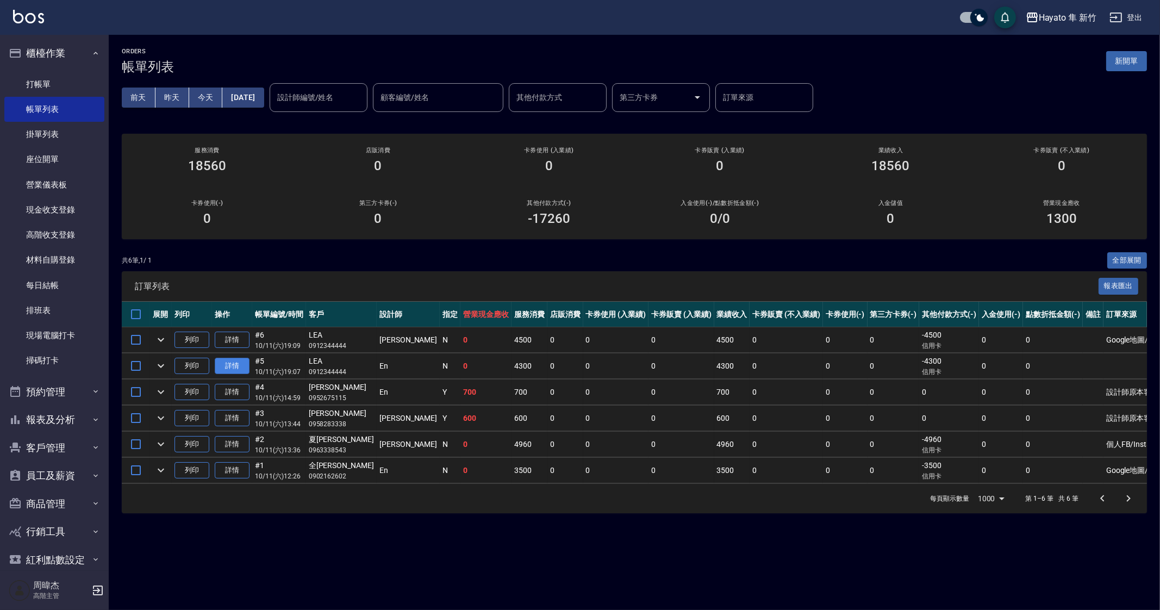
click at [231, 361] on link "詳情" at bounding box center [232, 366] width 35 height 17
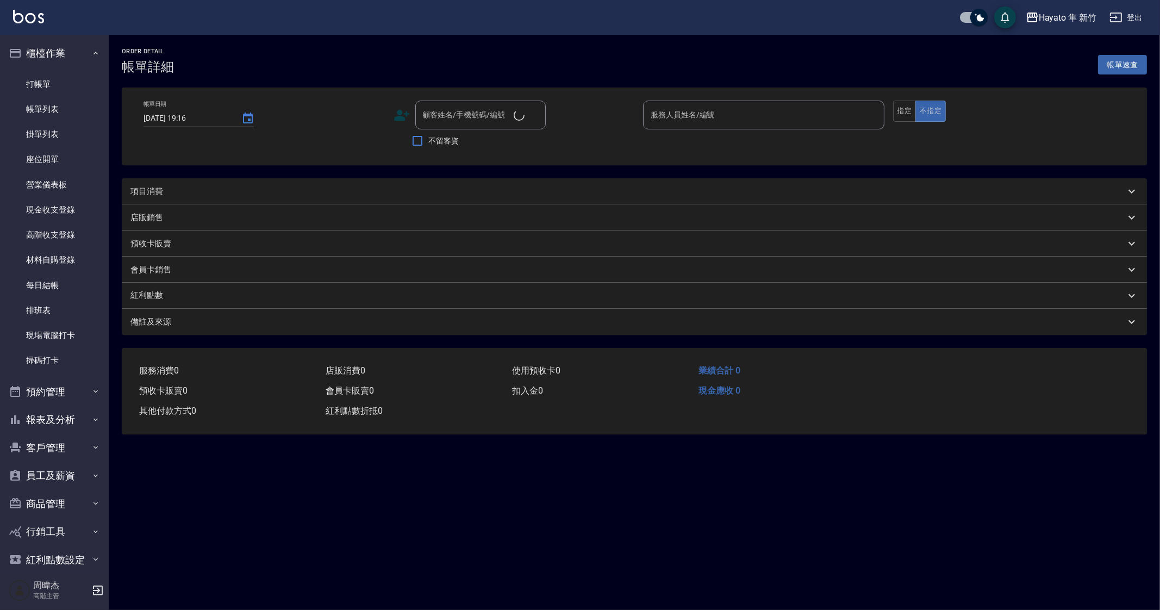
type input "2025/10/11 19:07"
type input "En(無代號)"
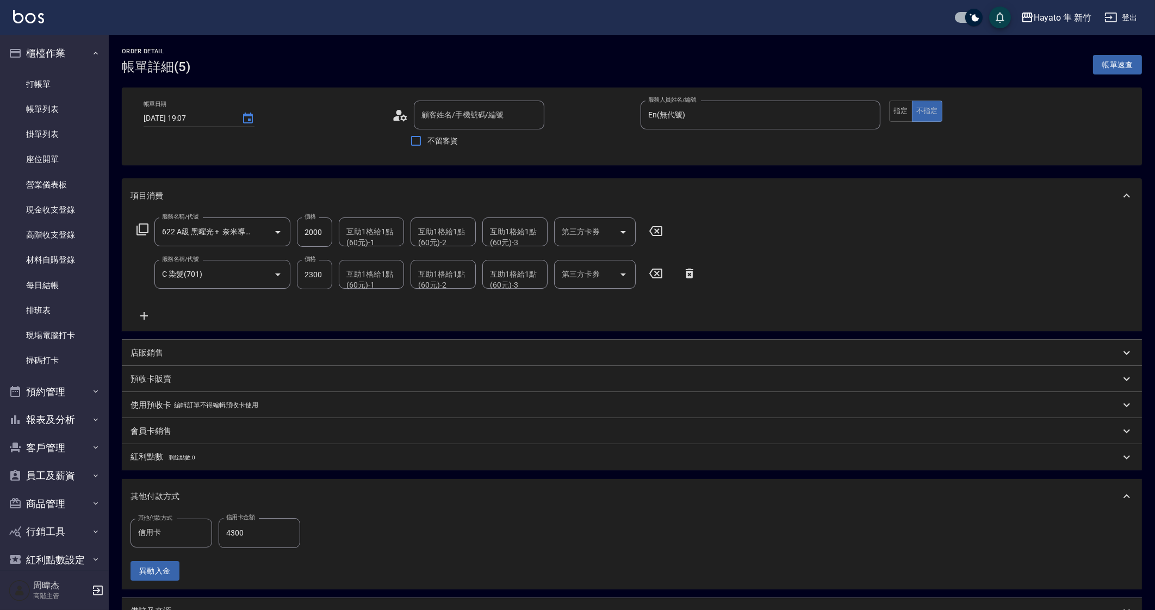
type input "622 A級 黑曜光 + 奈米導入(622)"
type input "C 染髮(701)"
type input "LEA/0912344444/"
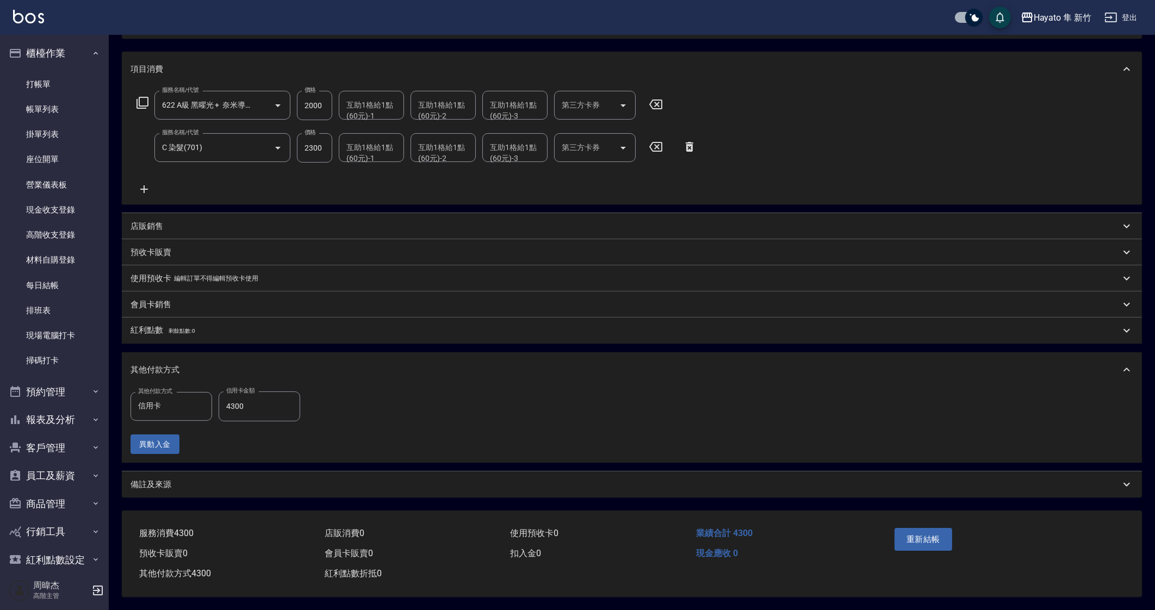
scroll to position [130, 0]
click at [228, 491] on div "備註及來源" at bounding box center [632, 484] width 1020 height 26
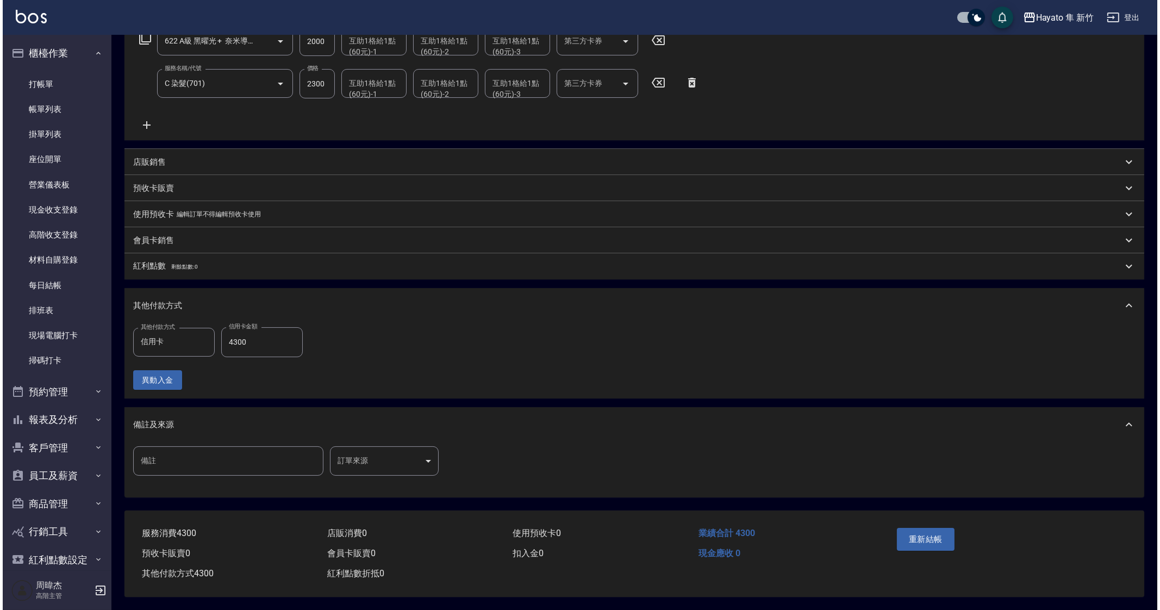
scroll to position [194, 0]
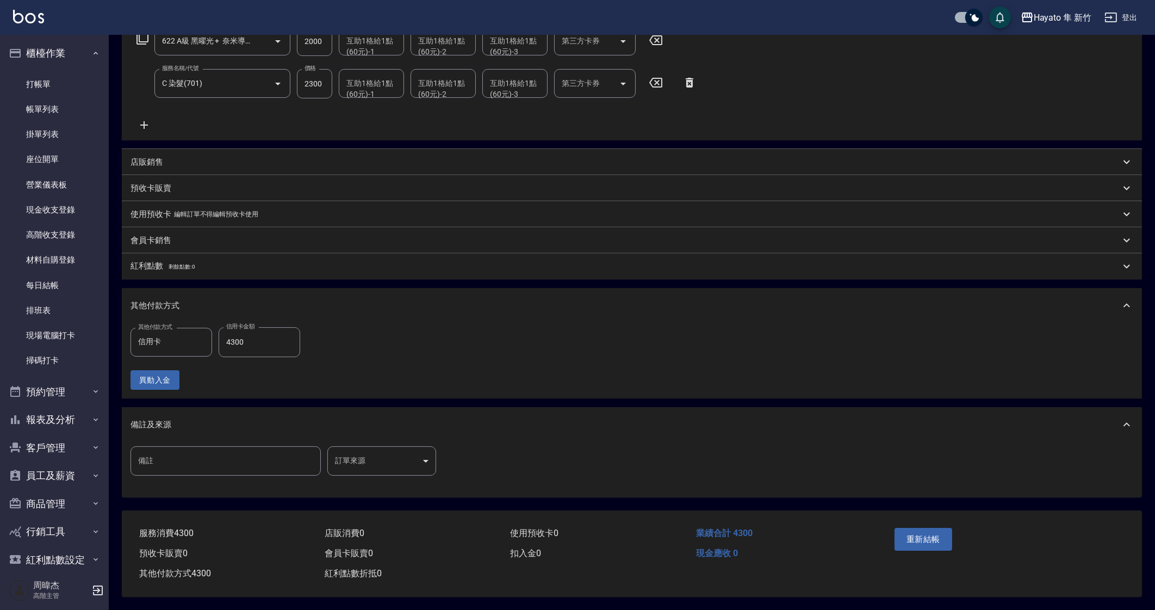
click at [368, 463] on body "Hayato 隼 新竹 登出 櫃檯作業 打帳單 帳單列表 掛單列表 座位開單 營業儀表板 現金收支登錄 高階收支登錄 材料自購登錄 每日結帳 排班表 現場電腦…" at bounding box center [577, 209] width 1155 height 801
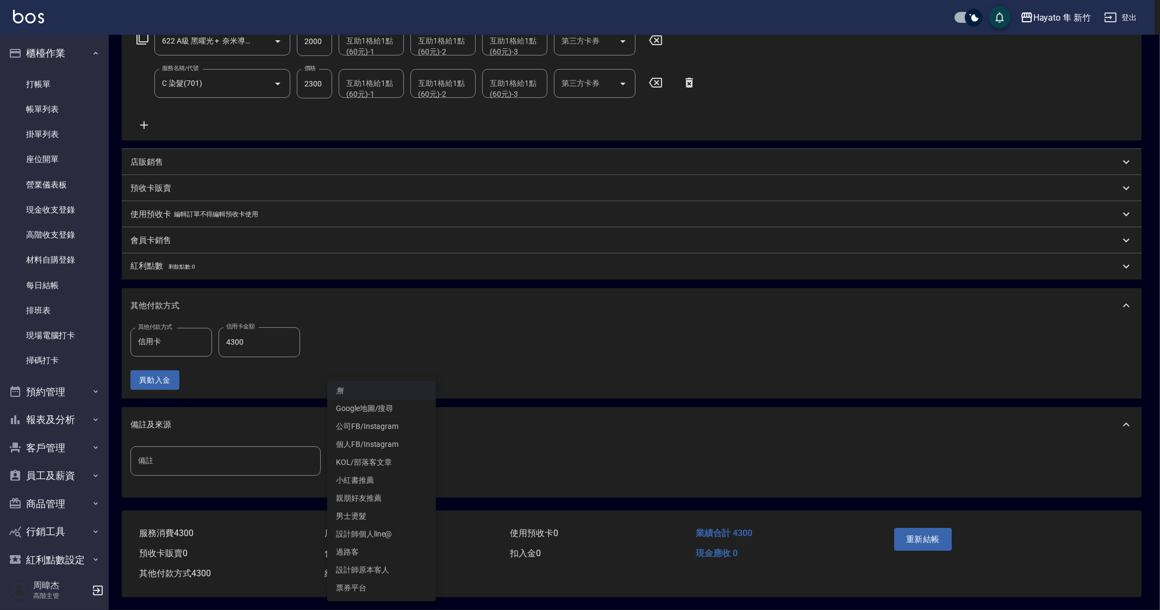
click at [378, 408] on li "Google地圖/搜尋" at bounding box center [381, 409] width 109 height 18
type input "Google地圖/搜尋"
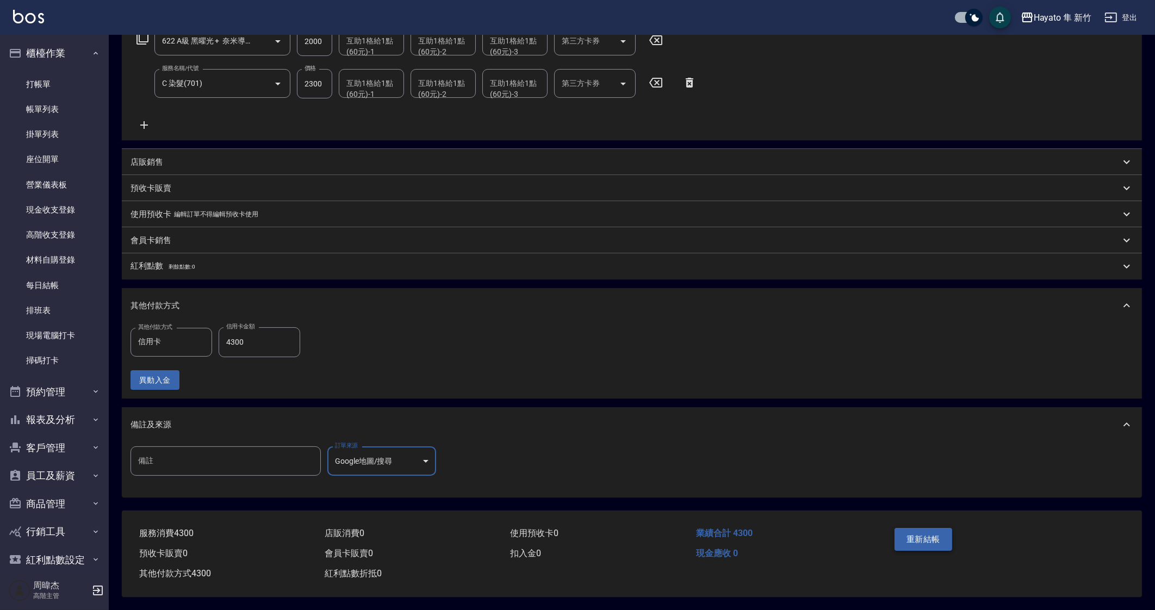
click at [923, 535] on button "重新結帳" at bounding box center [924, 539] width 58 height 23
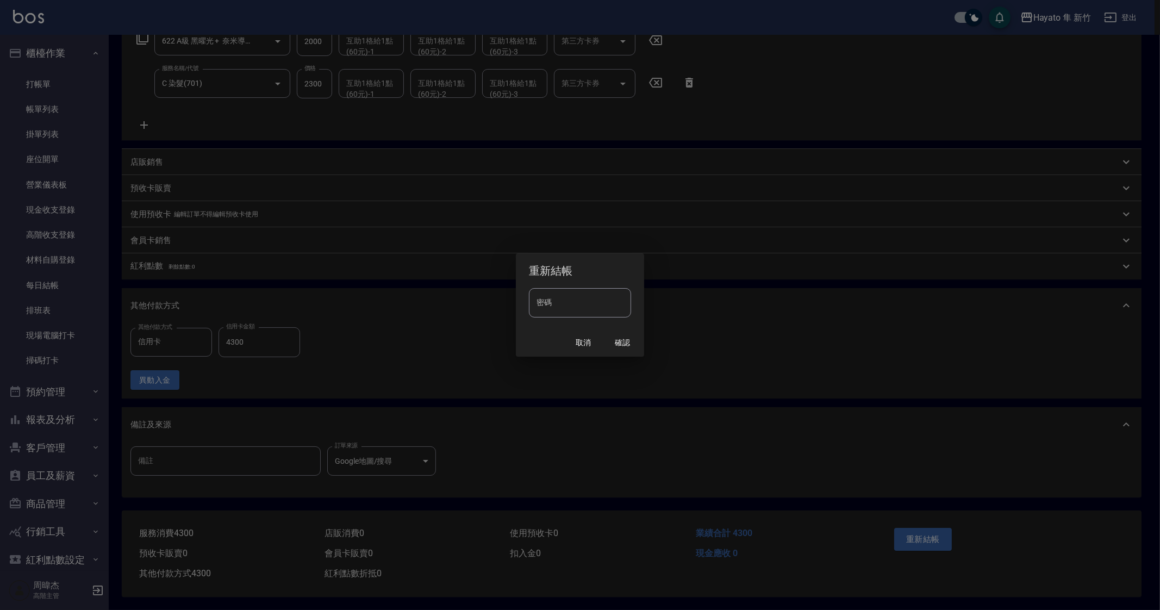
click at [561, 319] on div "密碼 密碼" at bounding box center [580, 308] width 128 height 40
click at [570, 301] on input "密碼" at bounding box center [580, 302] width 102 height 29
type input "*"
type input "****"
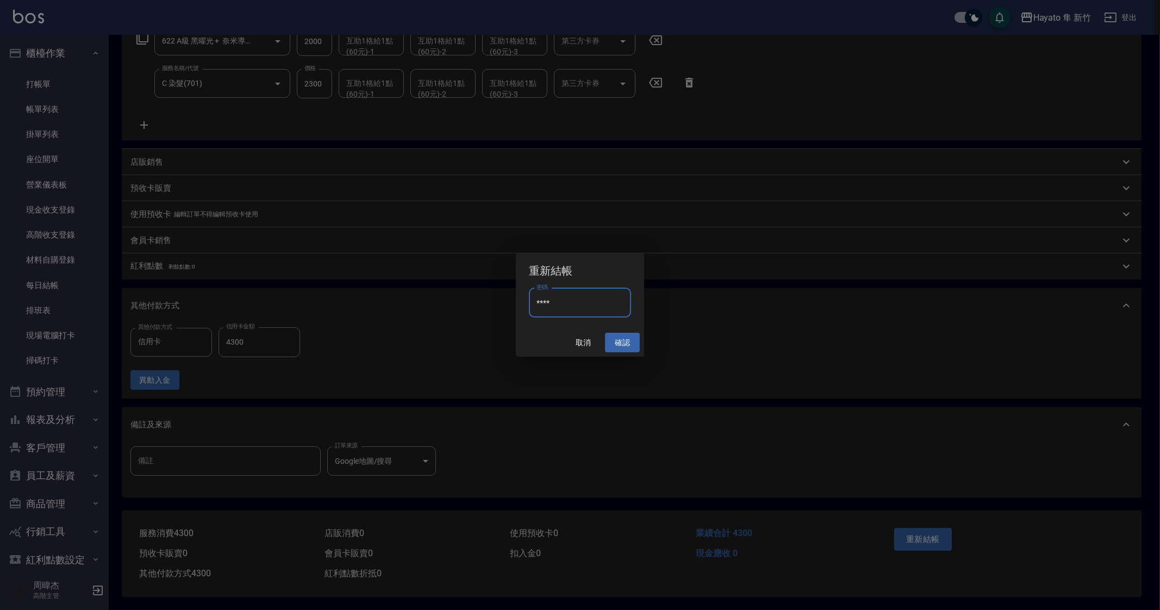
click at [628, 336] on button "確認" at bounding box center [622, 343] width 35 height 20
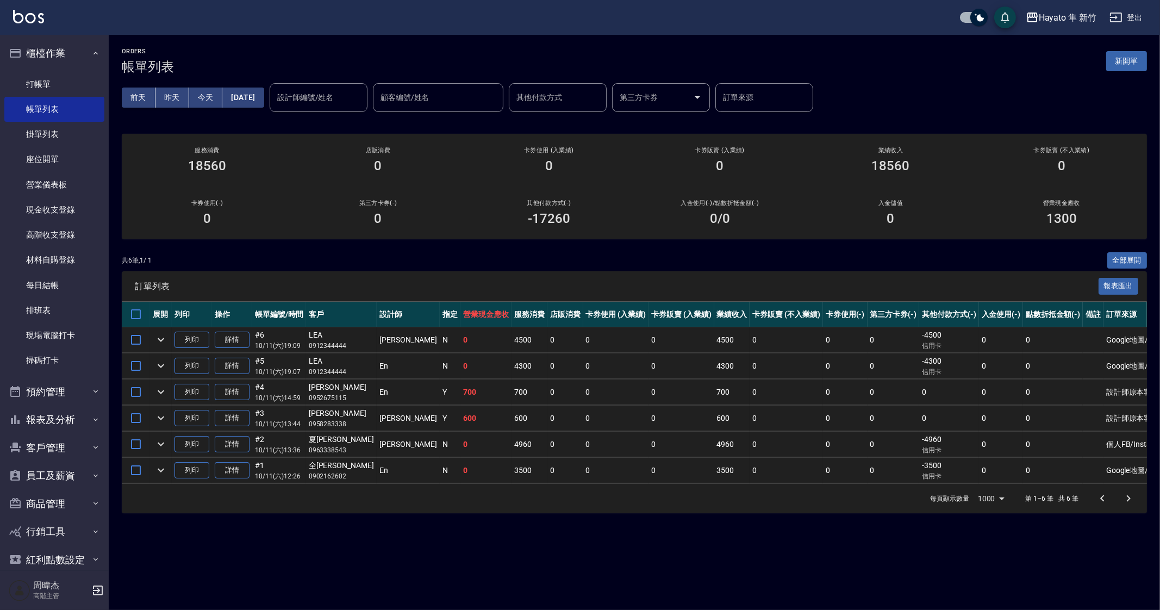
click at [512, 410] on td "600" at bounding box center [530, 419] width 36 height 26
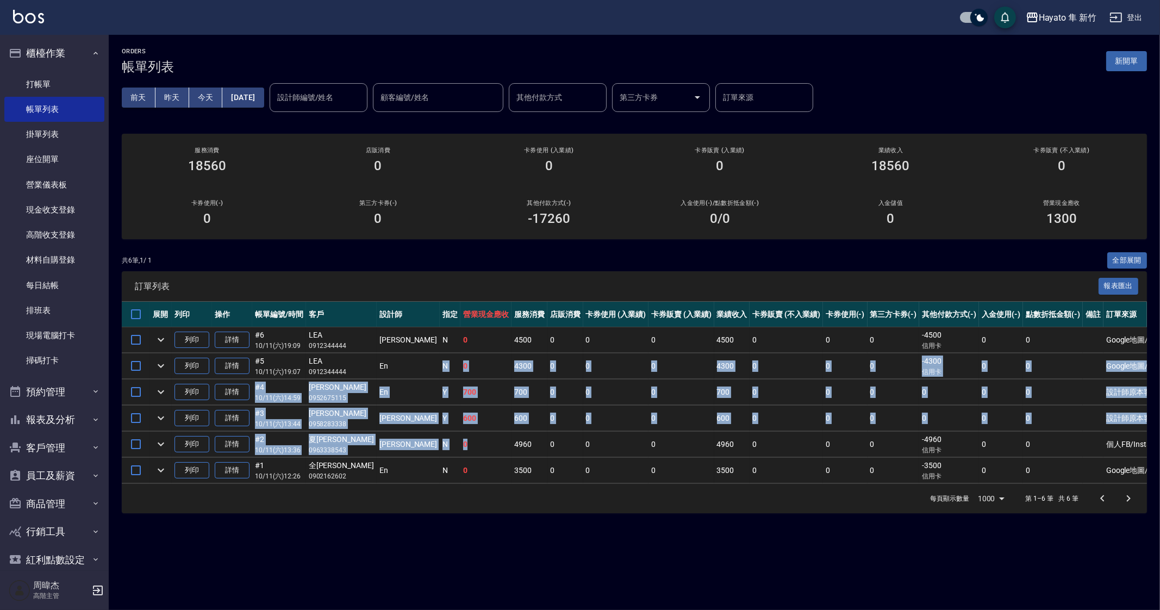
drag, startPoint x: 383, startPoint y: 365, endPoint x: 444, endPoint y: 450, distance: 104.0
click at [444, 450] on tbody "列印 詳情 #6 10/11 (六) 19:09 LEA 0912344444 Amy N 0 4500 0 0 0 4500 0 0 0 -4500 信用卡…" at bounding box center [647, 405] width 1050 height 157
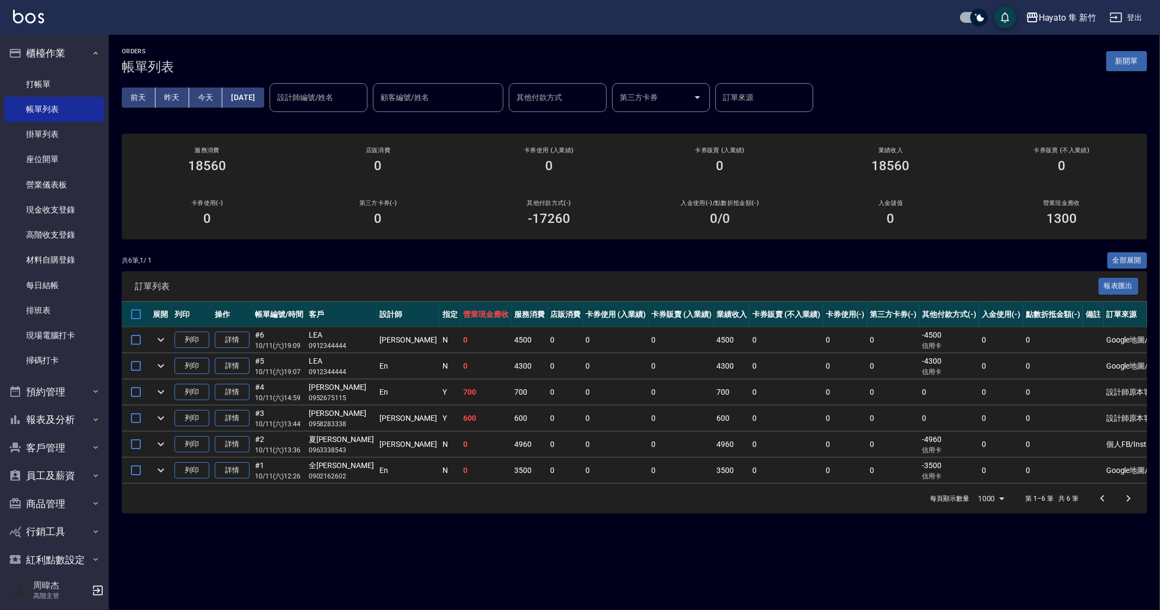
click at [650, 438] on td "0" at bounding box center [682, 445] width 66 height 26
click at [73, 75] on link "打帳單" at bounding box center [54, 84] width 100 height 25
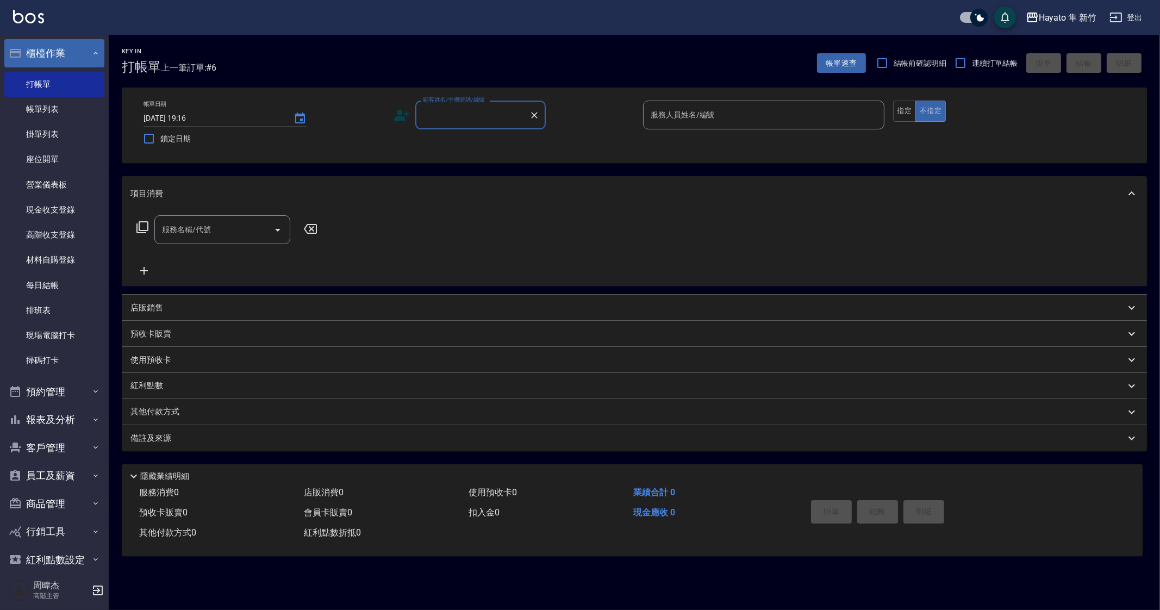
click at [69, 48] on button "櫃檯作業" at bounding box center [54, 53] width 100 height 28
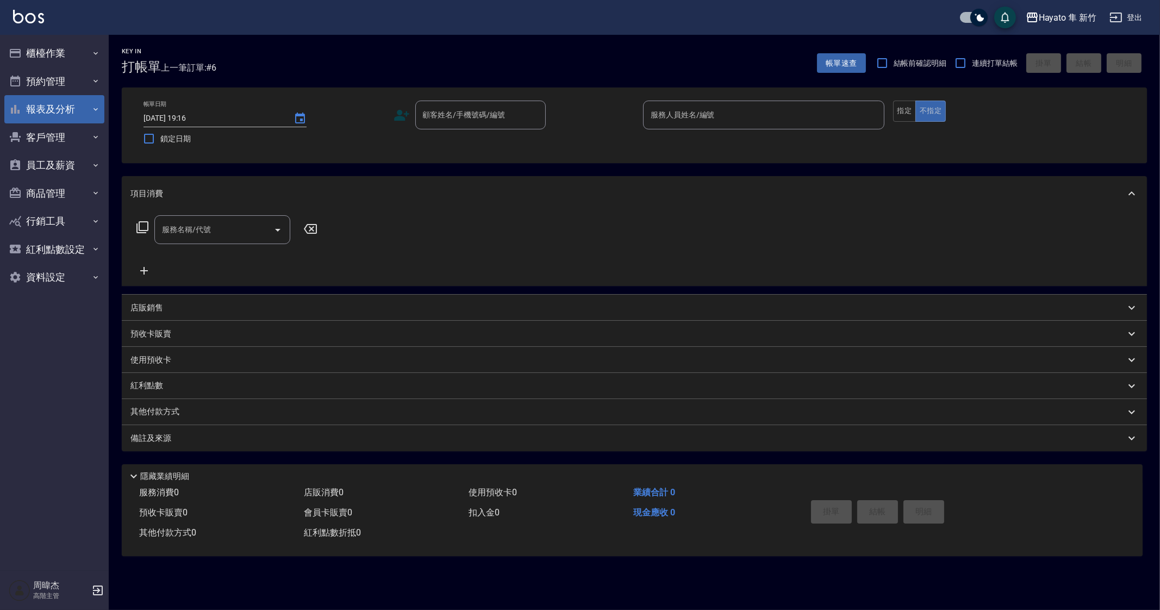
click at [79, 109] on button "報表及分析" at bounding box center [54, 109] width 100 height 28
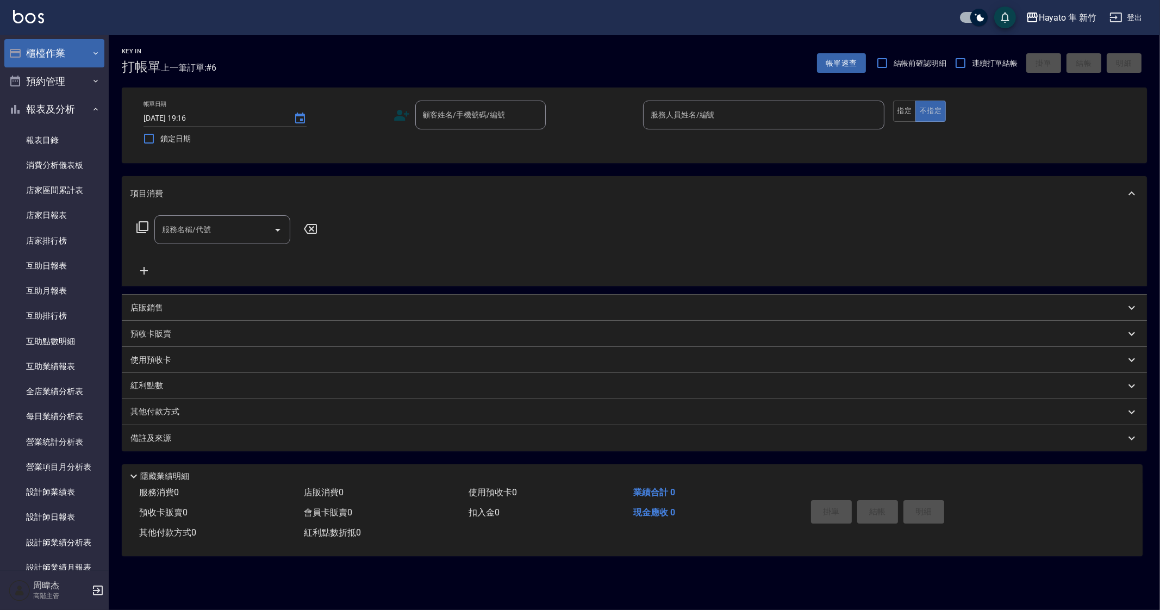
drag, startPoint x: 52, startPoint y: 114, endPoint x: 73, endPoint y: 44, distance: 73.1
click at [52, 114] on button "報表及分析" at bounding box center [54, 109] width 100 height 28
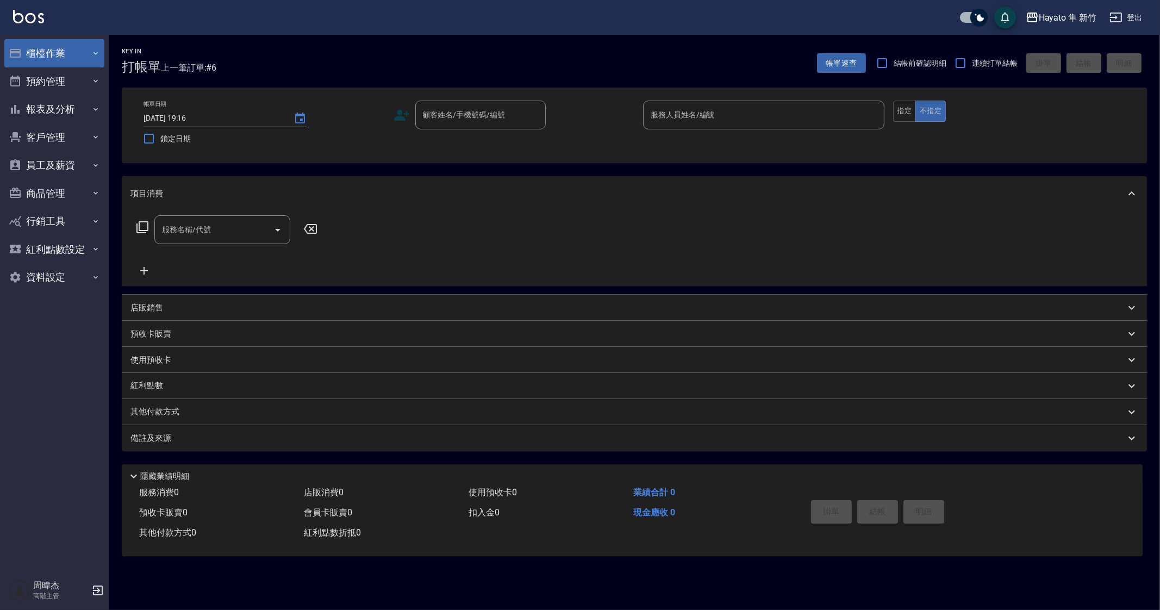
click at [74, 41] on button "櫃檯作業" at bounding box center [54, 53] width 100 height 28
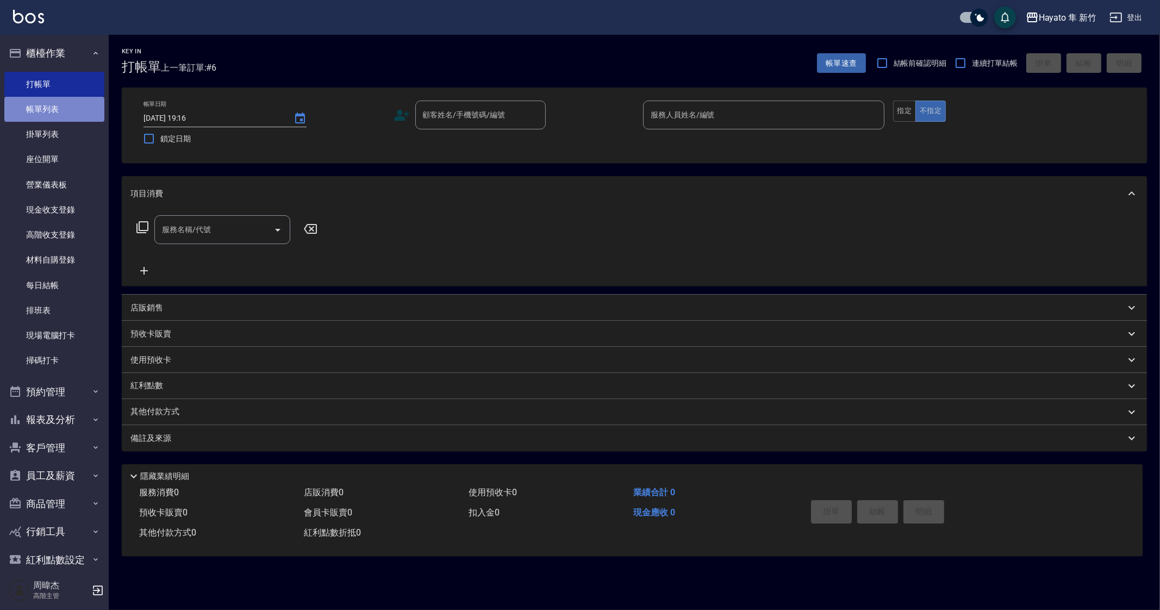
click at [82, 110] on link "帳單列表" at bounding box center [54, 109] width 100 height 25
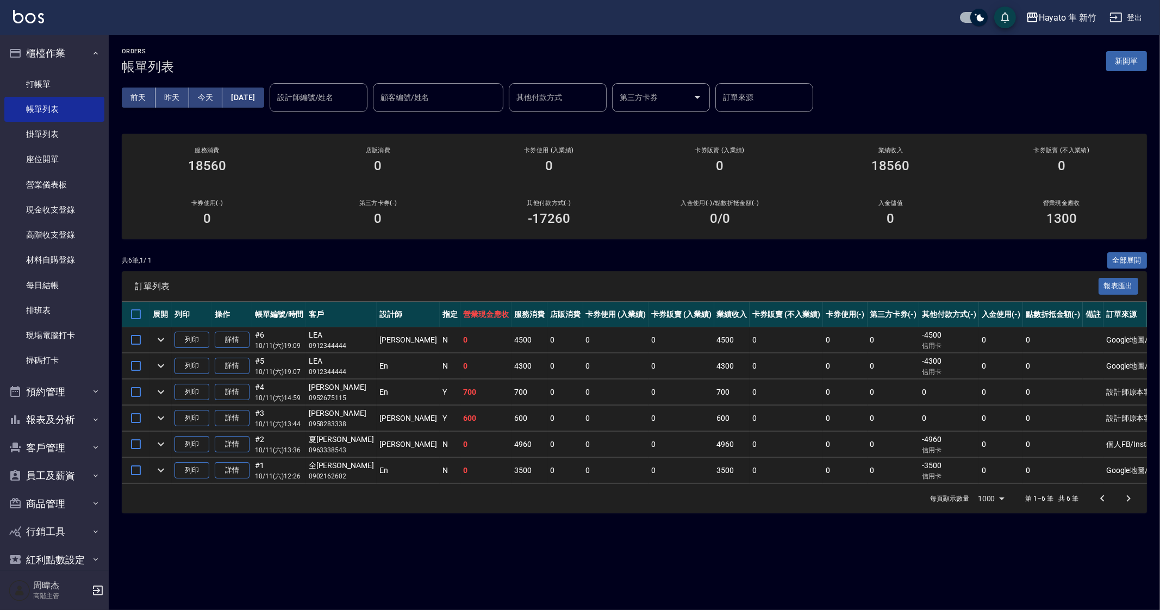
drag, startPoint x: 452, startPoint y: 515, endPoint x: 472, endPoint y: 485, distance: 36.2
click at [452, 515] on div "ORDERS 帳單列表 新開單 前天 昨天 今天 2025/10/11 設計師編號/姓名 設計師編號/姓名 顧客編號/姓名 顧客編號/姓名 其他付款方式 其他…" at bounding box center [635, 281] width 1052 height 492
click at [649, 309] on th "卡券販賣 (入業績)" at bounding box center [682, 315] width 66 height 26
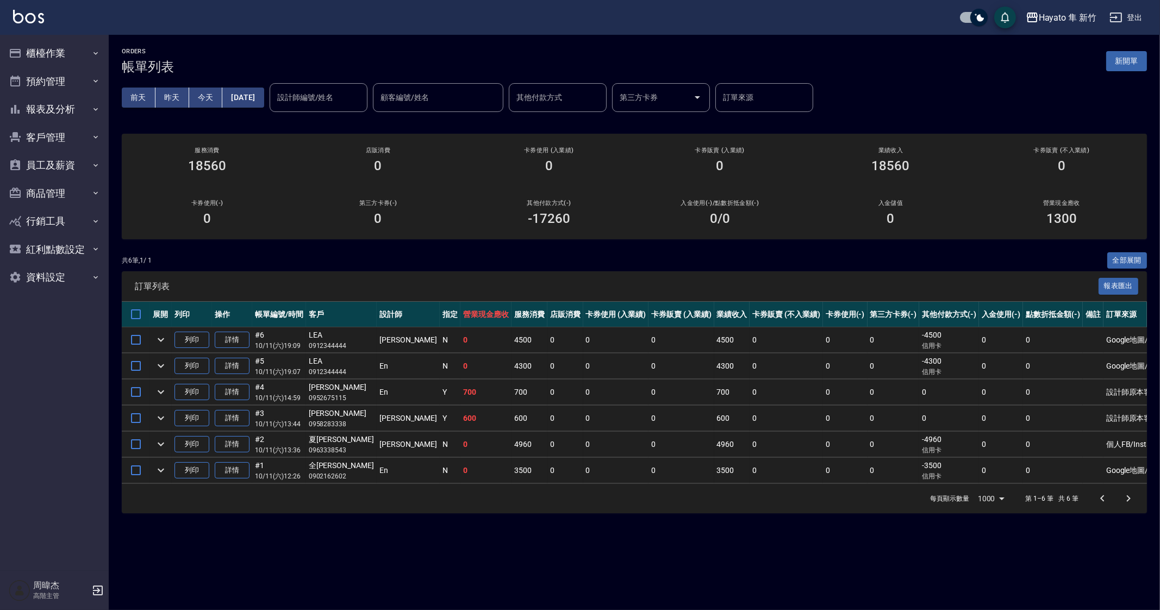
click at [572, 511] on div "每頁顯示數量 1000 1000 第 1–6 筆 共 6 筆" at bounding box center [635, 498] width 1026 height 29
click at [70, 72] on button "預約管理" at bounding box center [54, 81] width 100 height 28
click at [72, 115] on link "預約管理" at bounding box center [54, 112] width 100 height 25
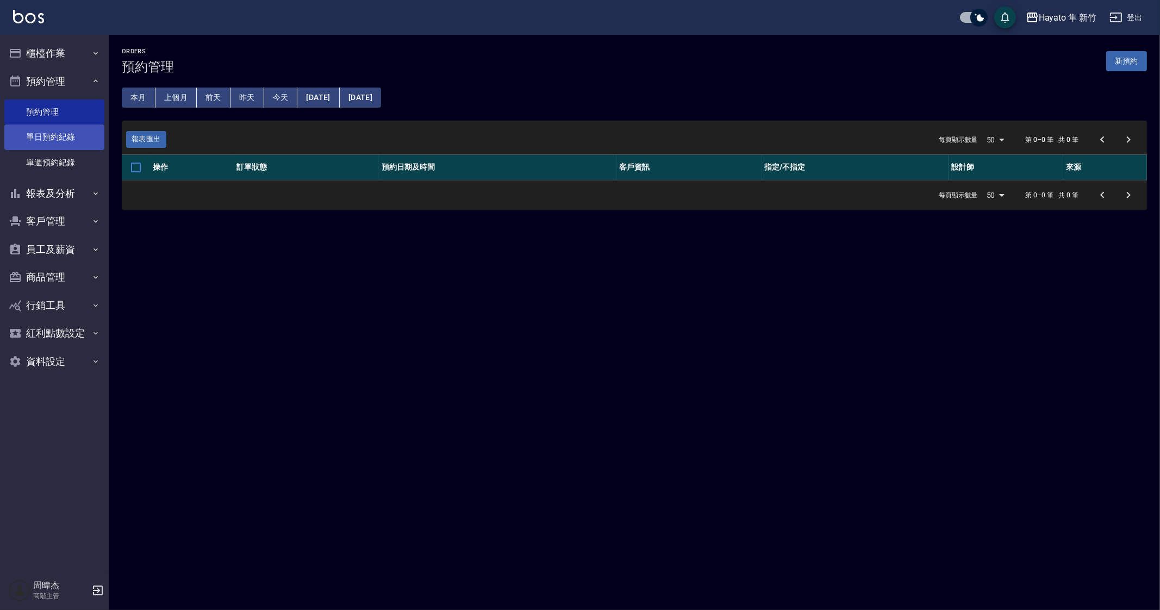
click at [52, 138] on link "單日預約紀錄" at bounding box center [54, 137] width 100 height 25
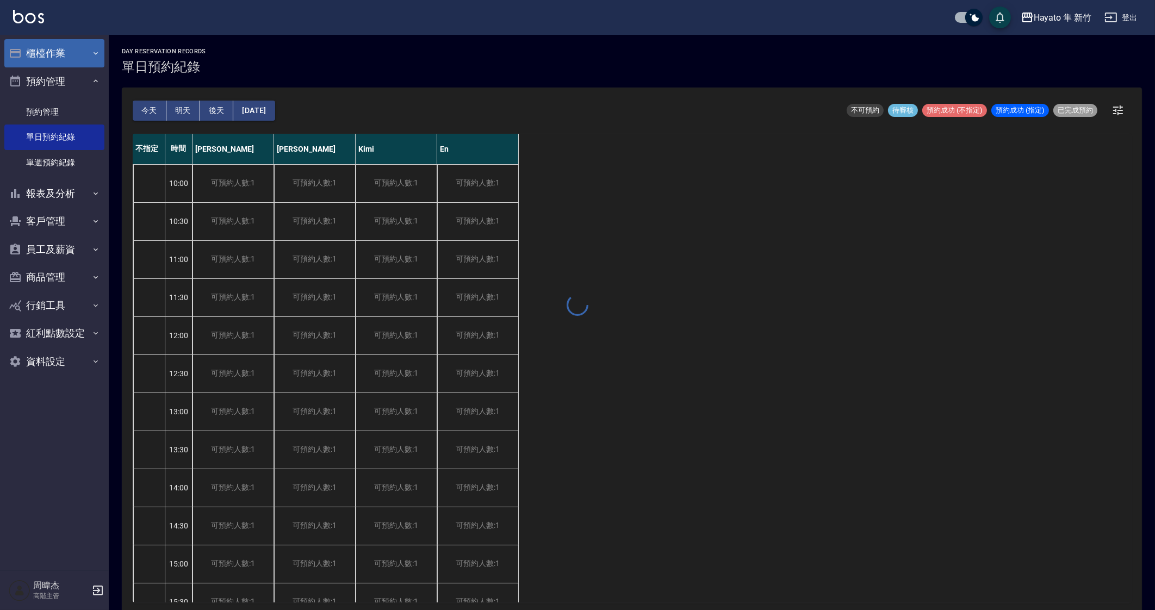
click at [67, 50] on button "櫃檯作業" at bounding box center [54, 53] width 100 height 28
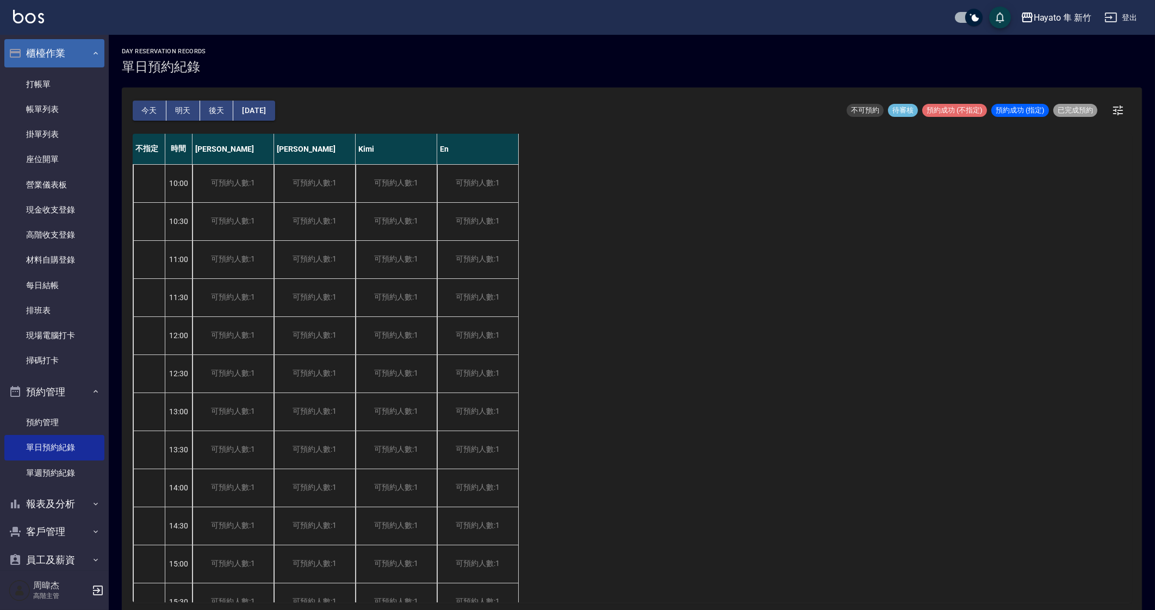
click at [67, 50] on button "櫃檯作業" at bounding box center [54, 53] width 100 height 28
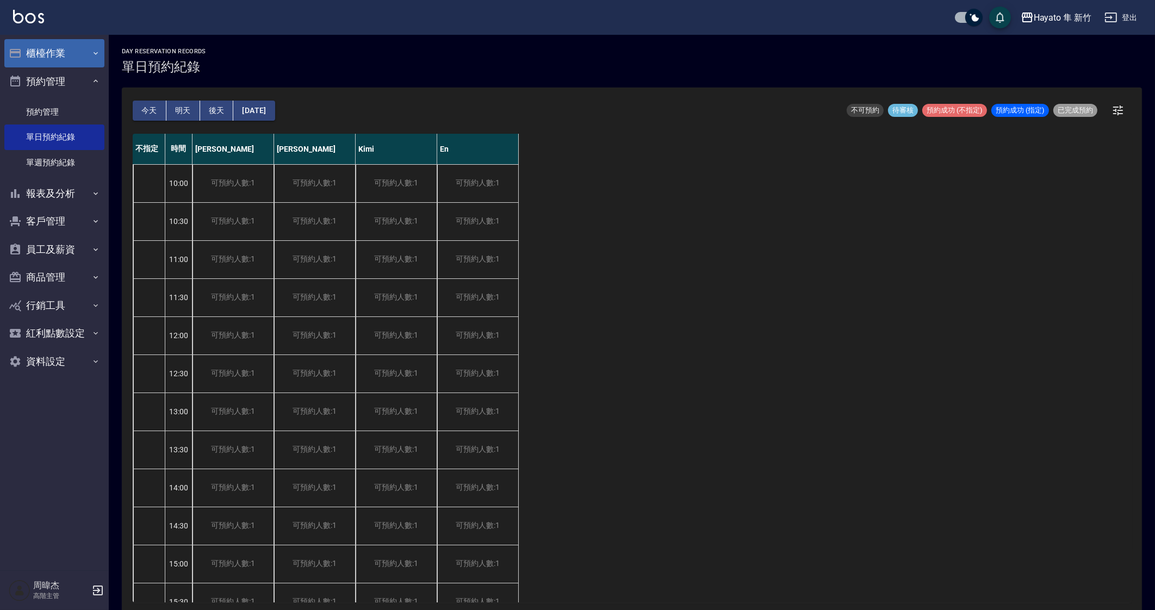
click at [67, 50] on button "櫃檯作業" at bounding box center [54, 53] width 100 height 28
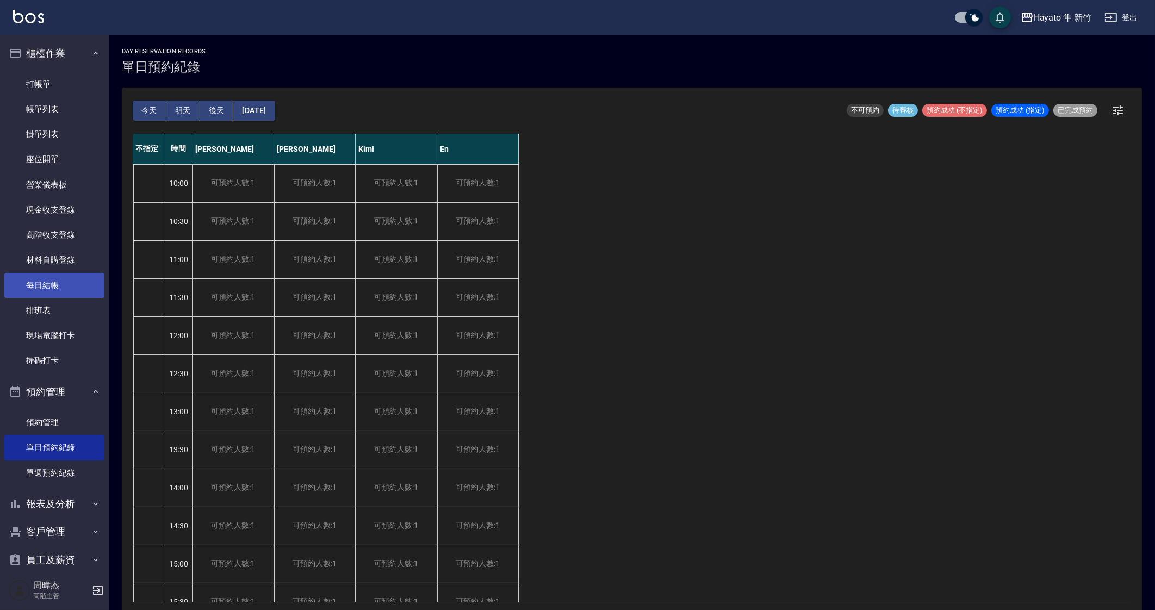
click at [78, 281] on link "每日結帳" at bounding box center [54, 285] width 100 height 25
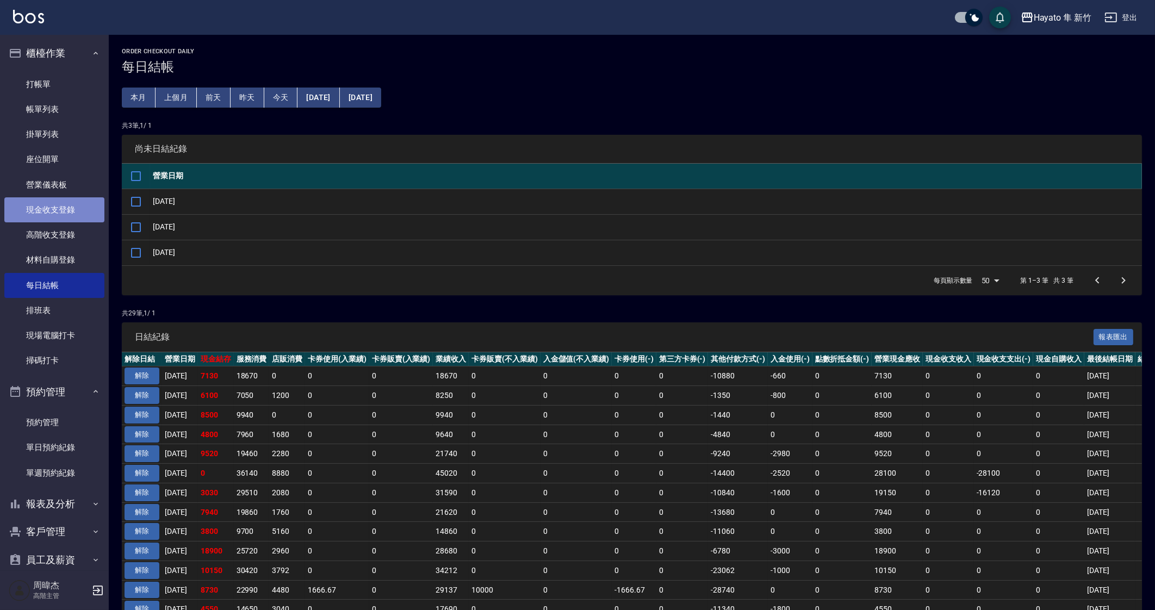
click at [68, 210] on link "現金收支登錄" at bounding box center [54, 209] width 100 height 25
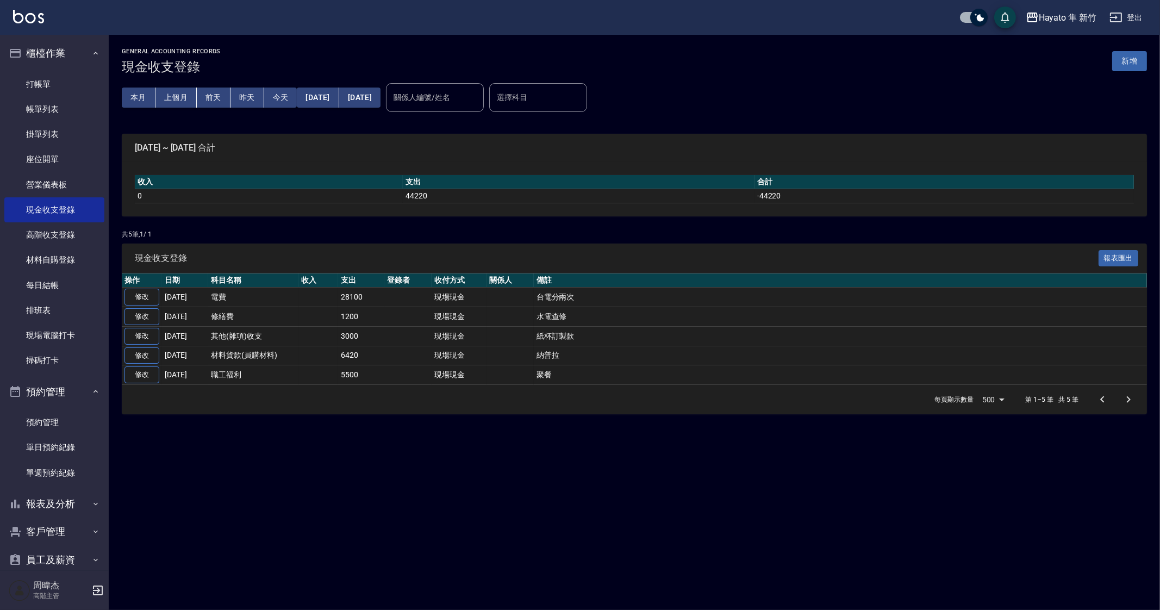
click at [524, 533] on div "GENERAL ACCOUNTING RECORDS 現金收支登錄 新增 本月 上個月 前天 昨天 今天 2025/10/01 2025/10/11 關係人編…" at bounding box center [580, 305] width 1160 height 610
click at [762, 515] on div "GENERAL ACCOUNTING RECORDS 現金收支登錄 新增 本月 上個月 前天 昨天 今天 2025/10/01 2025/10/11 關係人編…" at bounding box center [580, 305] width 1160 height 610
drag, startPoint x: 605, startPoint y: 493, endPoint x: 620, endPoint y: 510, distance: 22.4
click at [620, 510] on div "GENERAL ACCOUNTING RECORDS 現金收支登錄 新增 本月 上個月 前天 昨天 今天 2025/10/01 2025/10/11 關係人編…" at bounding box center [580, 305] width 1160 height 610
click at [642, 502] on div "GENERAL ACCOUNTING RECORDS 現金收支登錄 新增 本月 上個月 前天 昨天 今天 2025/10/01 2025/10/11 關係人編…" at bounding box center [580, 305] width 1160 height 610
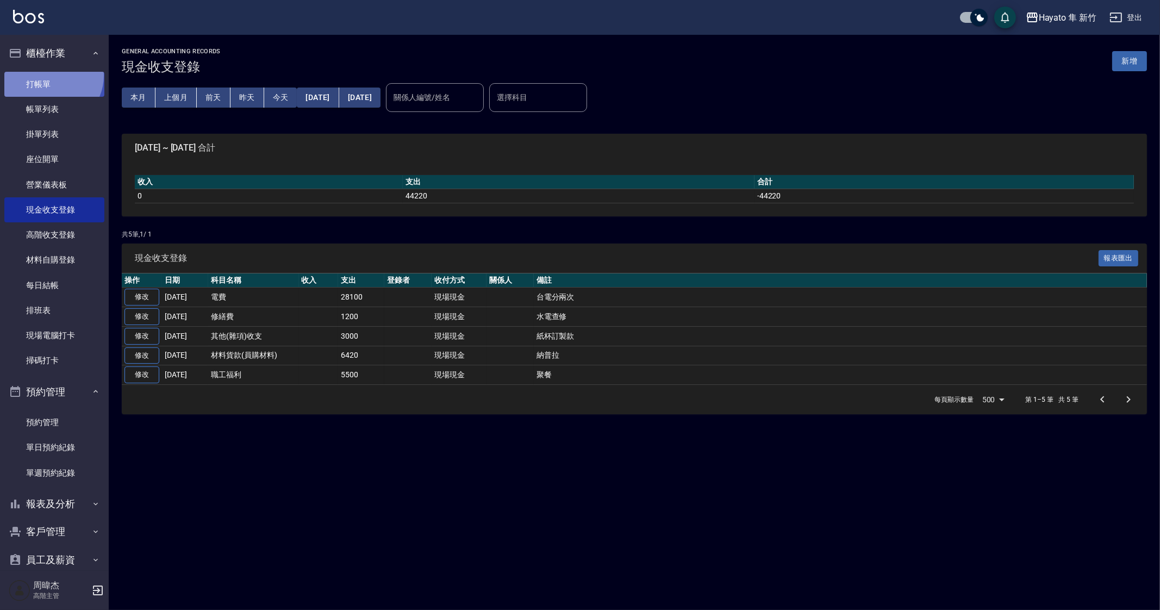
click at [49, 75] on link "打帳單" at bounding box center [54, 84] width 100 height 25
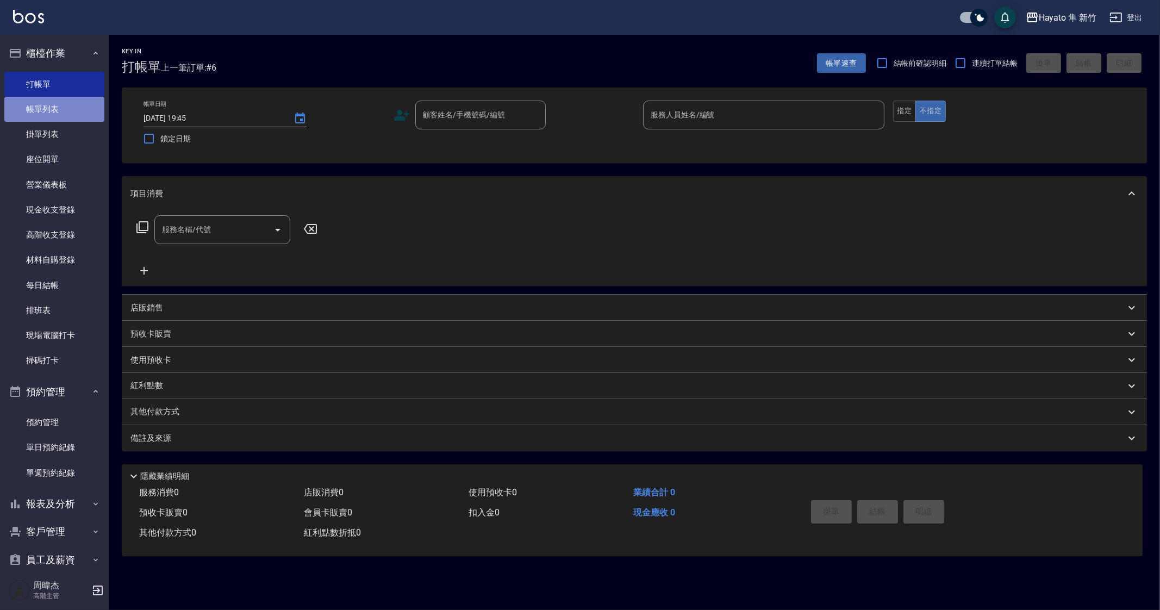
click at [65, 118] on link "帳單列表" at bounding box center [54, 109] width 100 height 25
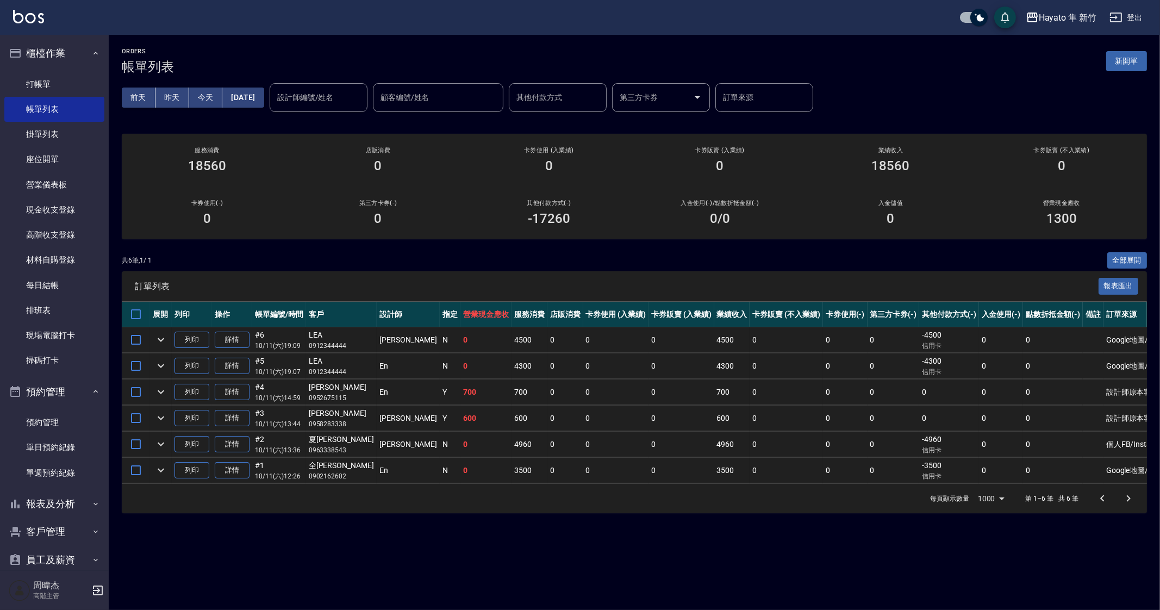
click at [903, 538] on div "ORDERS 帳單列表 新開單 前天 昨天 今天 2025/10/11 設計師編號/姓名 設計師編號/姓名 顧客編號/姓名 顧客編號/姓名 其他付款方式 其他…" at bounding box center [580, 305] width 1160 height 610
drag, startPoint x: 417, startPoint y: 557, endPoint x: 83, endPoint y: 221, distance: 473.7
click at [369, 542] on div "ORDERS 帳單列表 新開單 前天 昨天 今天 2025/10/11 設計師編號/姓名 設計師編號/姓名 顧客編號/姓名 顧客編號/姓名 其他付款方式 其他…" at bounding box center [580, 305] width 1160 height 610
click at [71, 287] on link "每日結帳" at bounding box center [54, 285] width 100 height 25
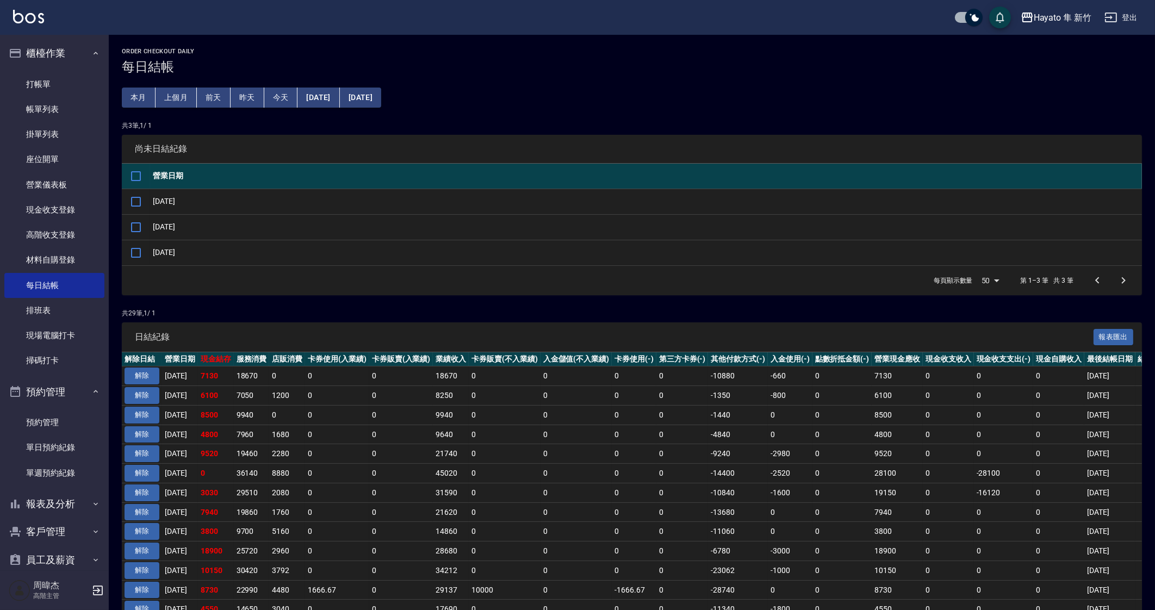
click at [417, 495] on td "0" at bounding box center [401, 493] width 64 height 20
click at [208, 388] on td "6100" at bounding box center [216, 396] width 36 height 20
click at [644, 399] on td "0" at bounding box center [634, 396] width 45 height 20
click at [699, 524] on td "0" at bounding box center [682, 532] width 52 height 20
click at [136, 207] on input "checkbox" at bounding box center [136, 201] width 23 height 23
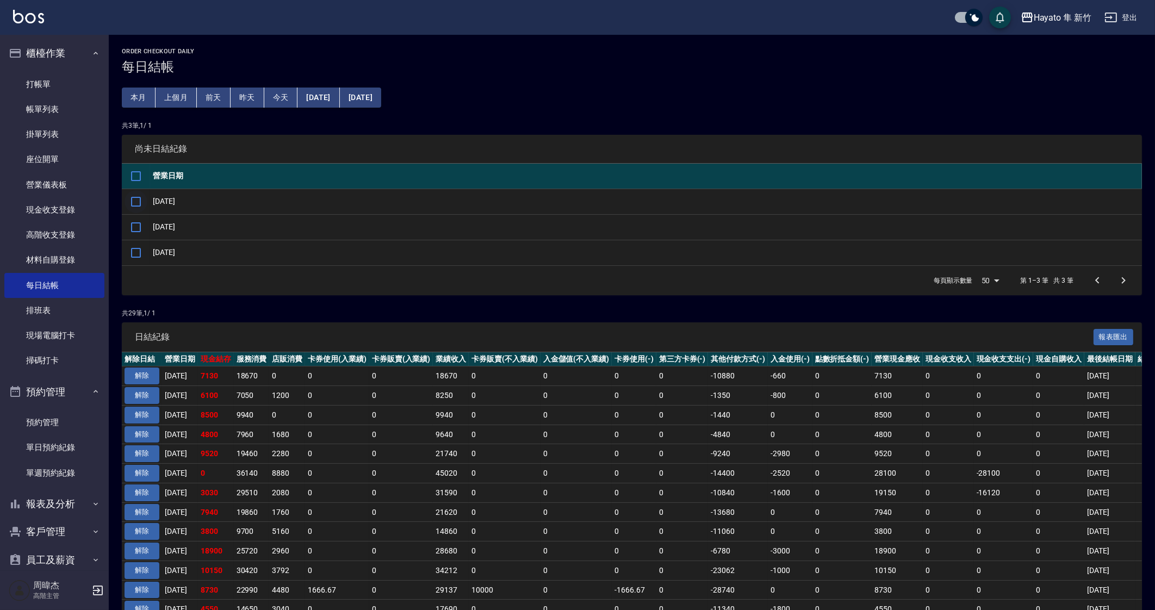
checkbox input "true"
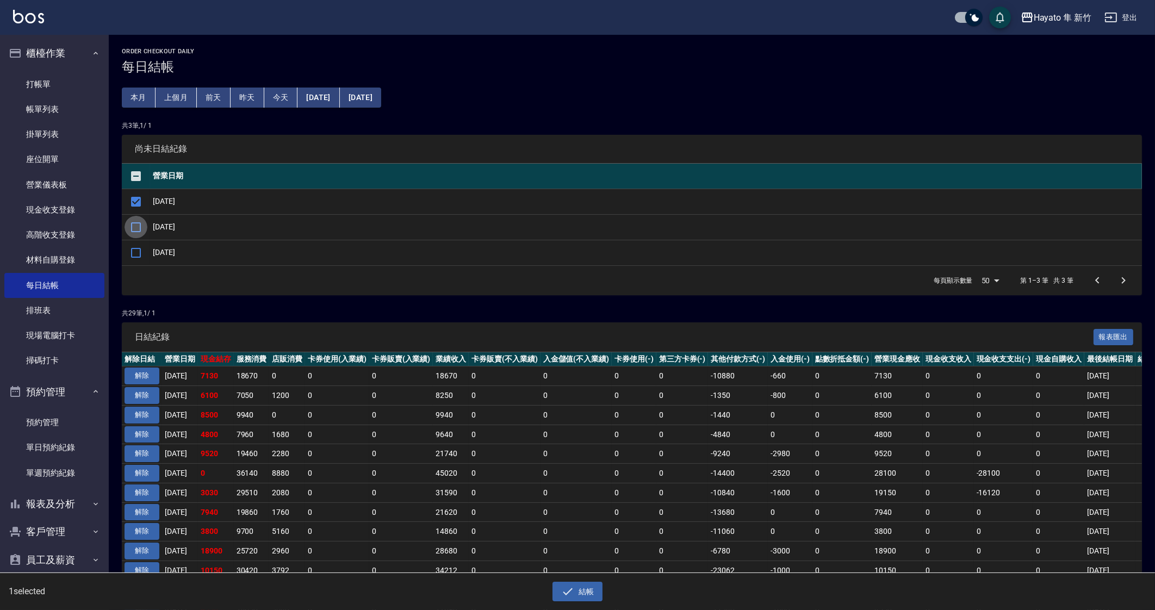
click at [133, 222] on input "checkbox" at bounding box center [136, 227] width 23 height 23
checkbox input "true"
click at [573, 580] on div "結帳" at bounding box center [573, 587] width 573 height 29
click at [580, 589] on button "結帳" at bounding box center [577, 592] width 51 height 20
click at [544, 45] on button "確定" at bounding box center [538, 43] width 35 height 17
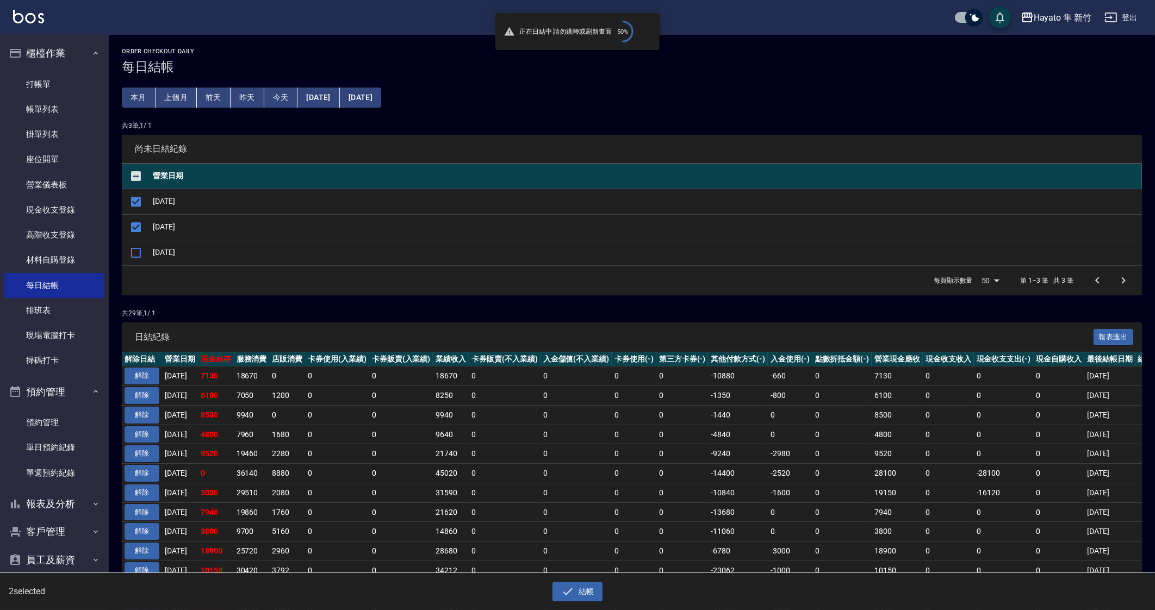
checkbox input "false"
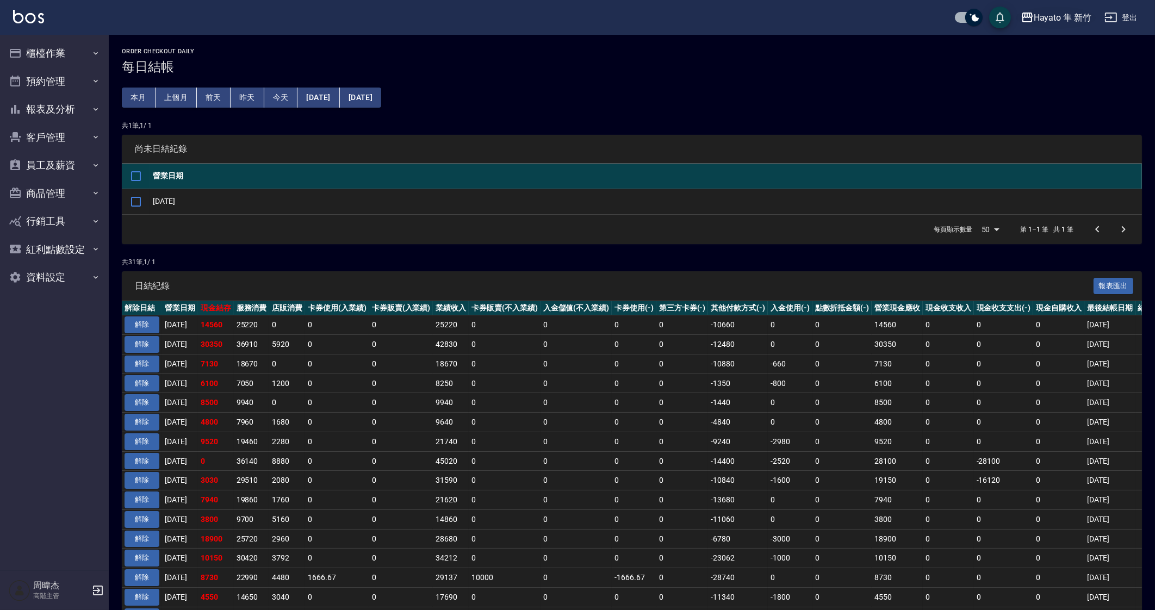
click at [1042, 26] on button "Hayato 隼 新竹" at bounding box center [1055, 18] width 79 height 22
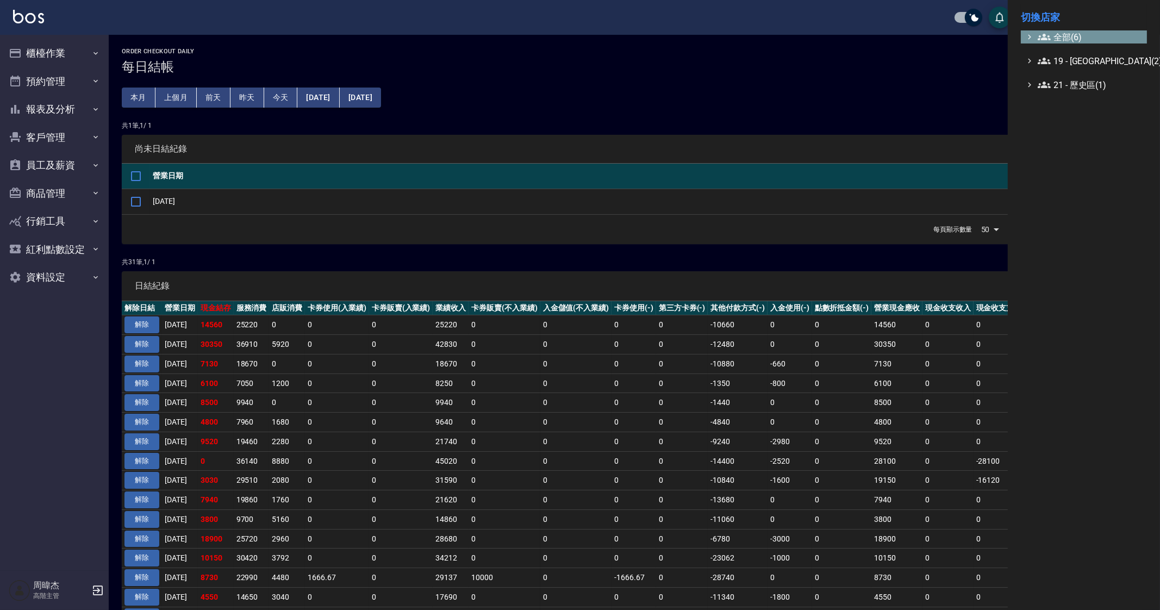
click at [1042, 34] on icon at bounding box center [1044, 36] width 13 height 13
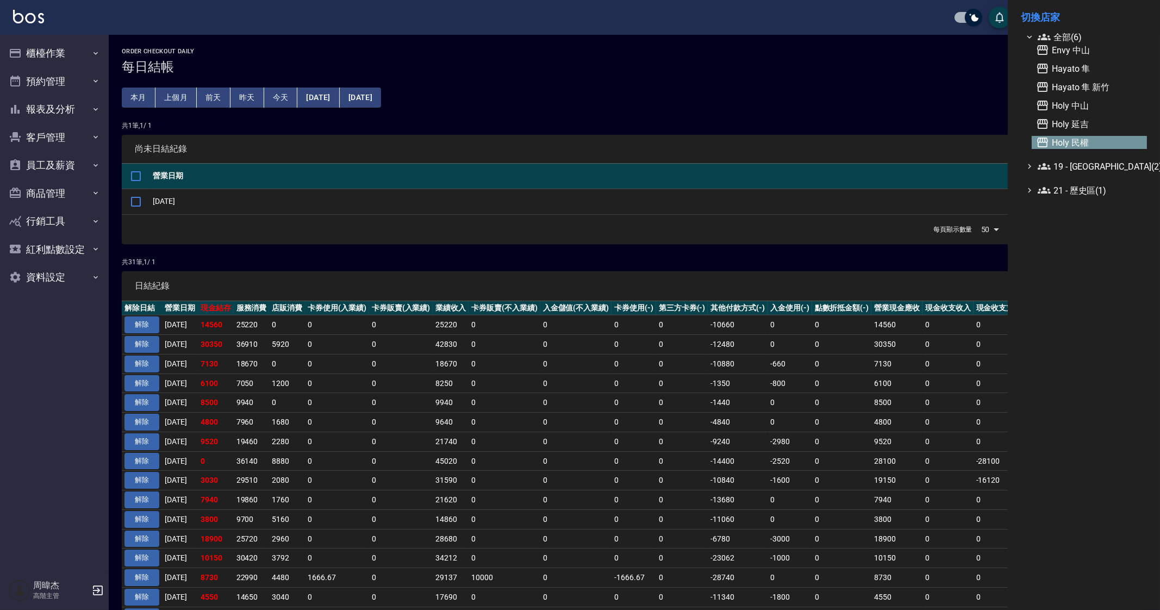
click at [1070, 138] on span "Holy 民權" at bounding box center [1089, 142] width 107 height 13
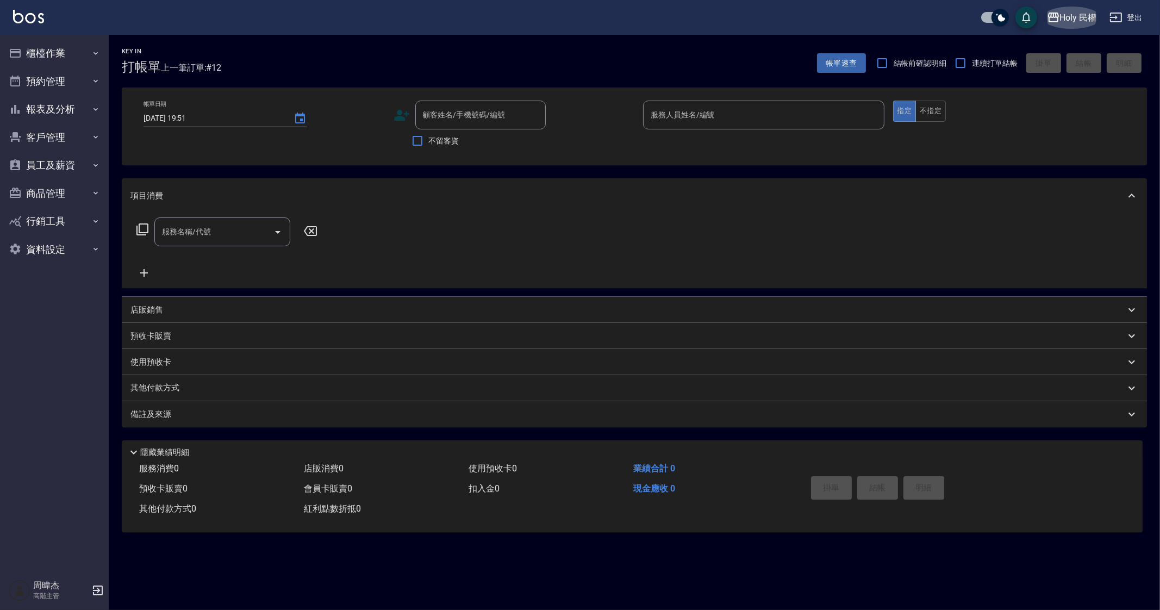
click at [1077, 12] on div "Holy 民權" at bounding box center [1078, 18] width 37 height 14
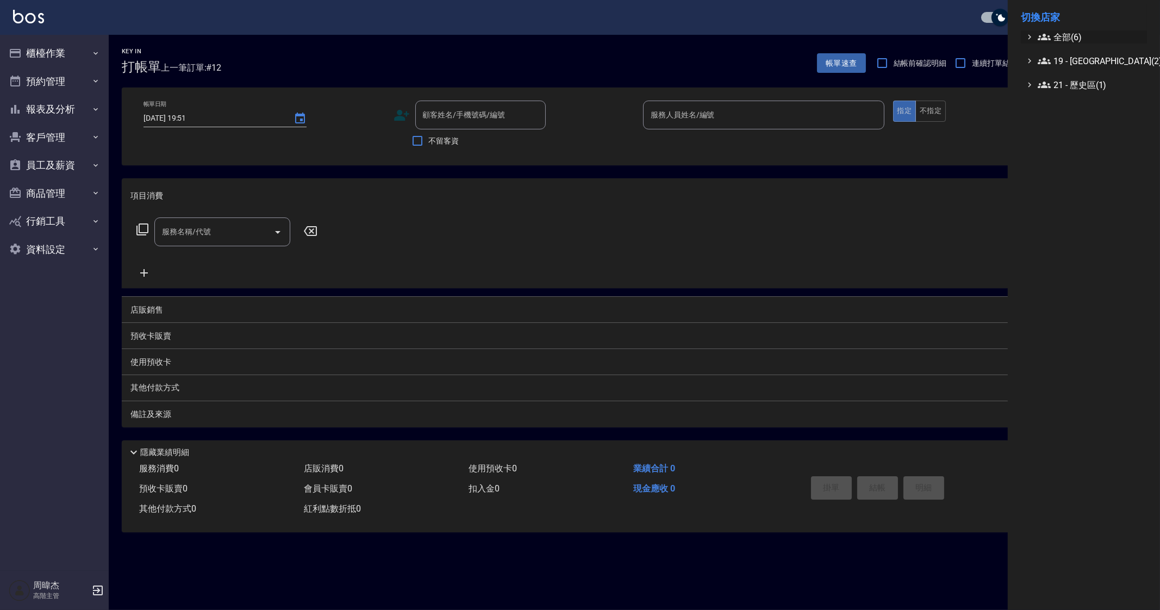
click at [1068, 36] on span "全部(6)" at bounding box center [1090, 36] width 105 height 13
drag, startPoint x: 823, startPoint y: 563, endPoint x: 811, endPoint y: 573, distance: 14.7
click at [818, 571] on div at bounding box center [580, 305] width 1160 height 610
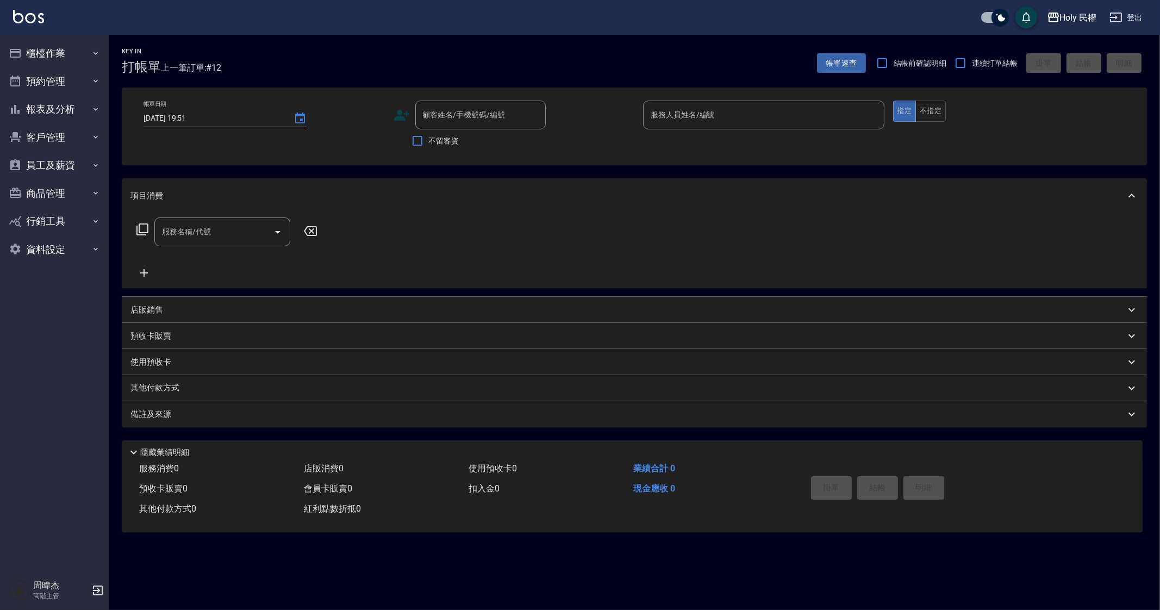
click at [1068, 24] on button "Holy 民權" at bounding box center [1072, 18] width 59 height 22
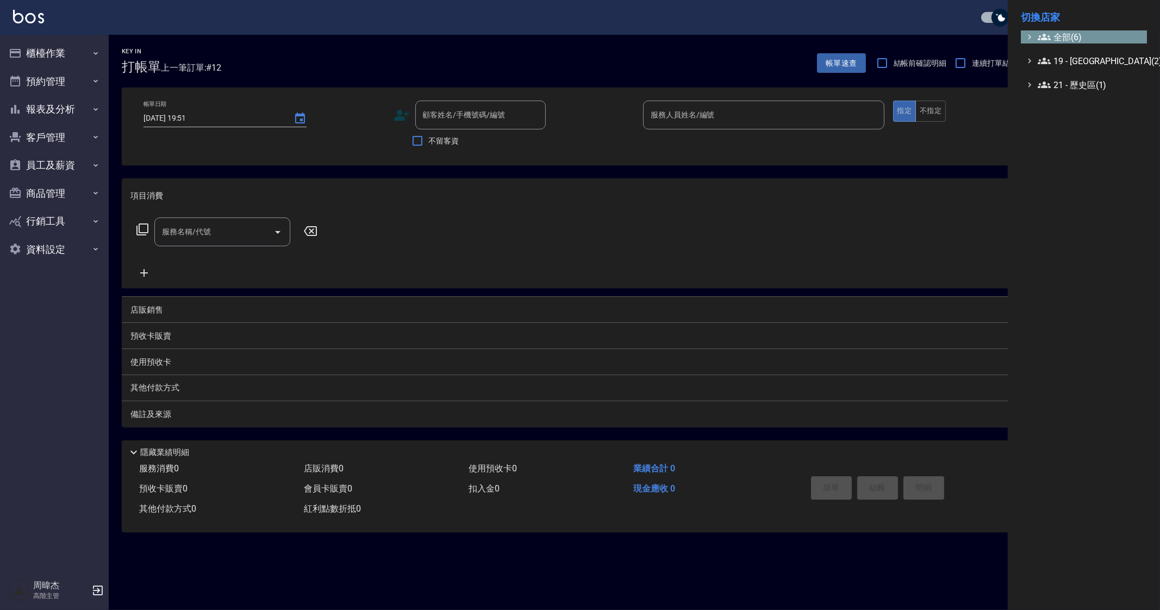
click at [1068, 31] on span "全部(6)" at bounding box center [1090, 36] width 105 height 13
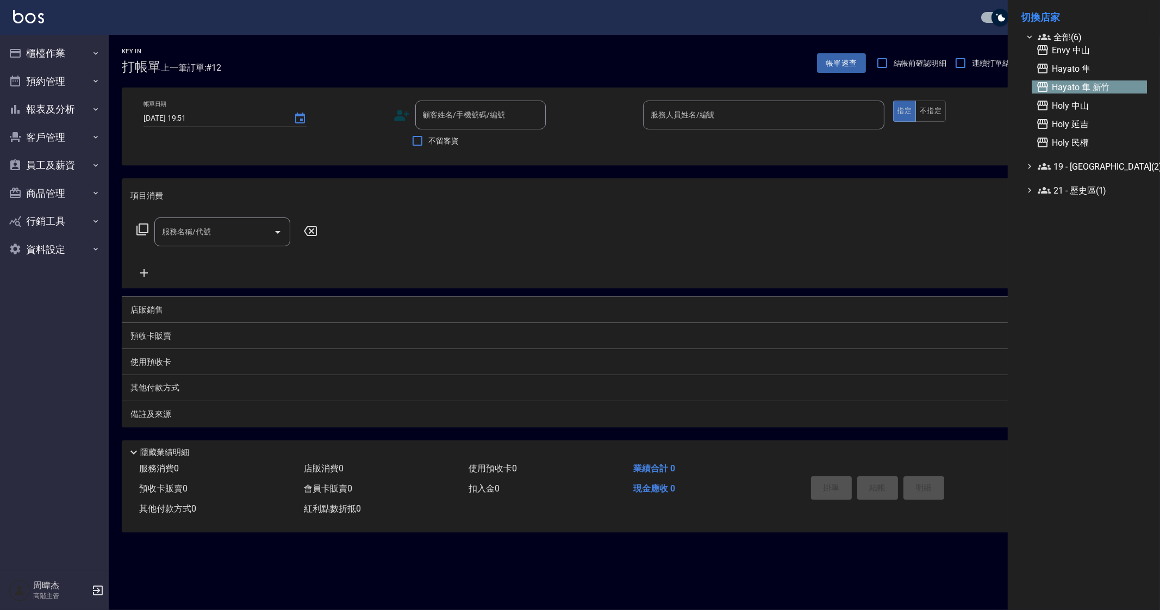
click at [1090, 83] on span "Hayato 隼 新竹" at bounding box center [1089, 86] width 107 height 13
click at [572, 573] on div at bounding box center [580, 305] width 1160 height 610
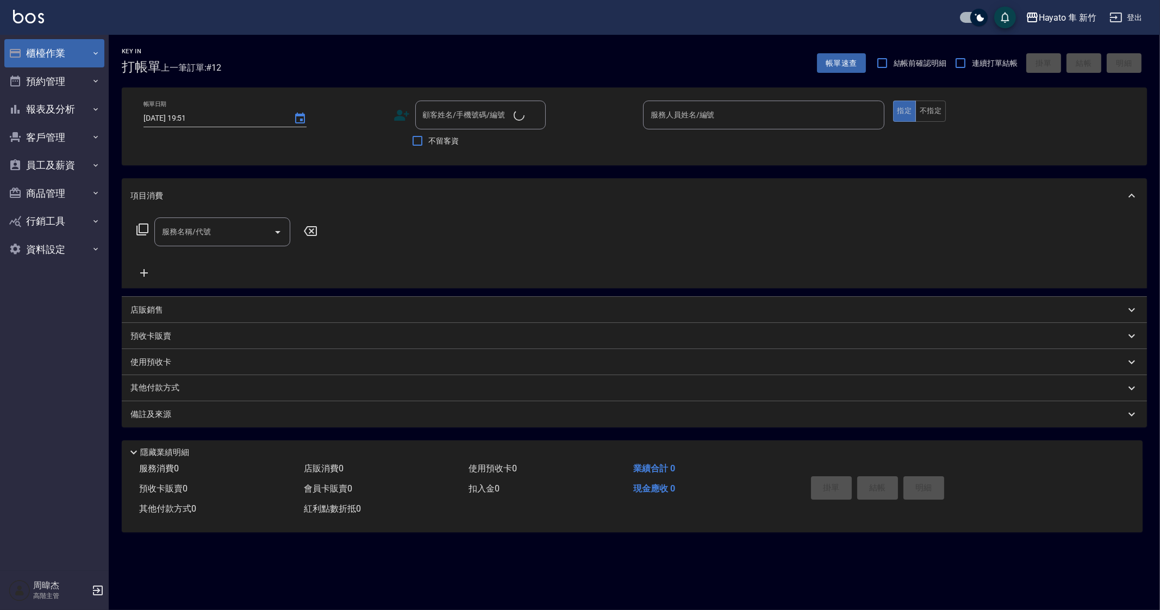
click at [49, 45] on button "櫃檯作業" at bounding box center [54, 53] width 100 height 28
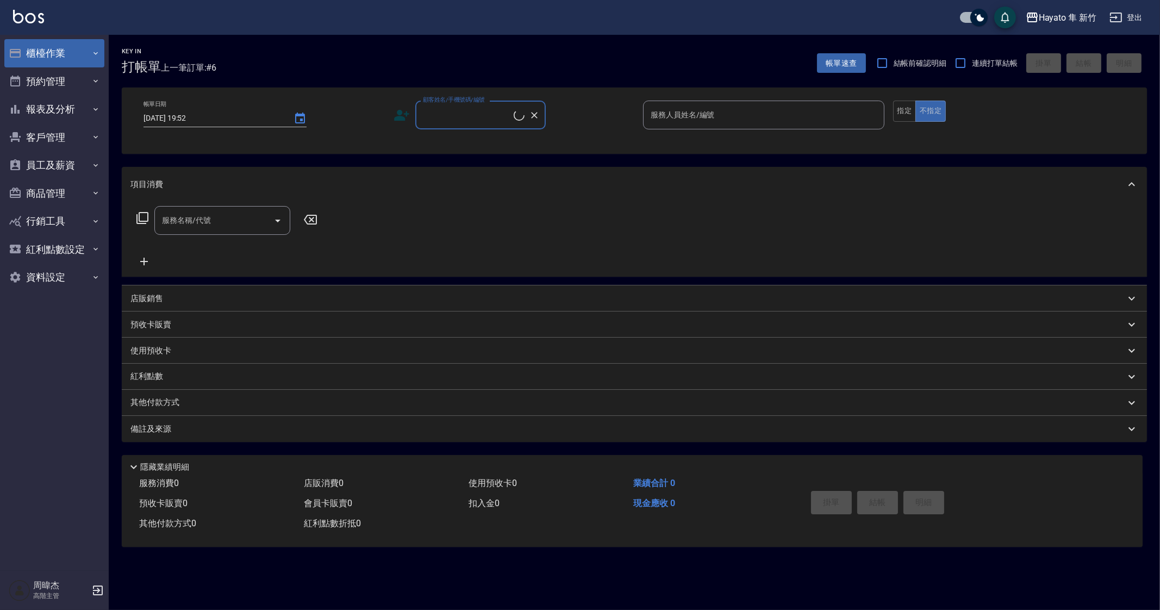
click at [52, 42] on button "櫃檯作業" at bounding box center [54, 53] width 100 height 28
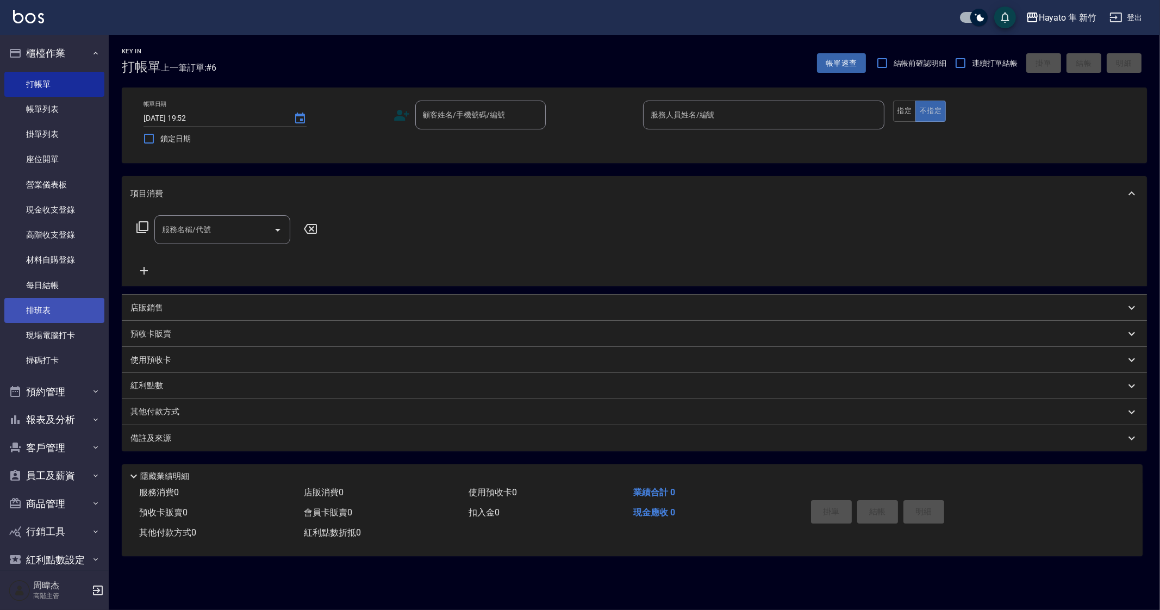
click at [67, 304] on link "排班表" at bounding box center [54, 310] width 100 height 25
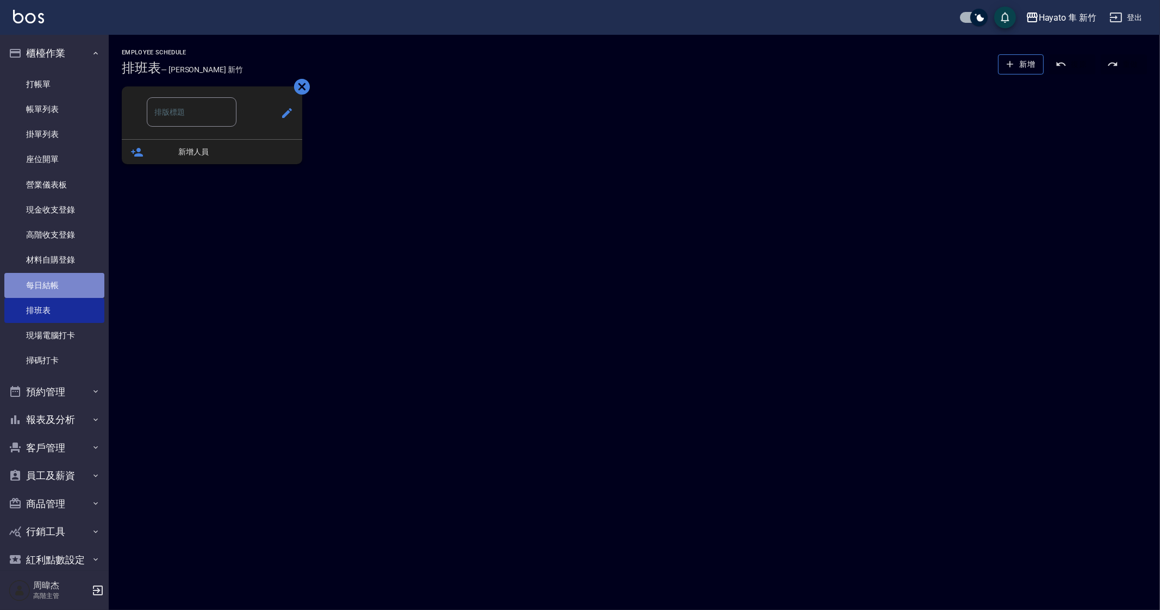
click at [89, 295] on link "每日結帳" at bounding box center [54, 285] width 100 height 25
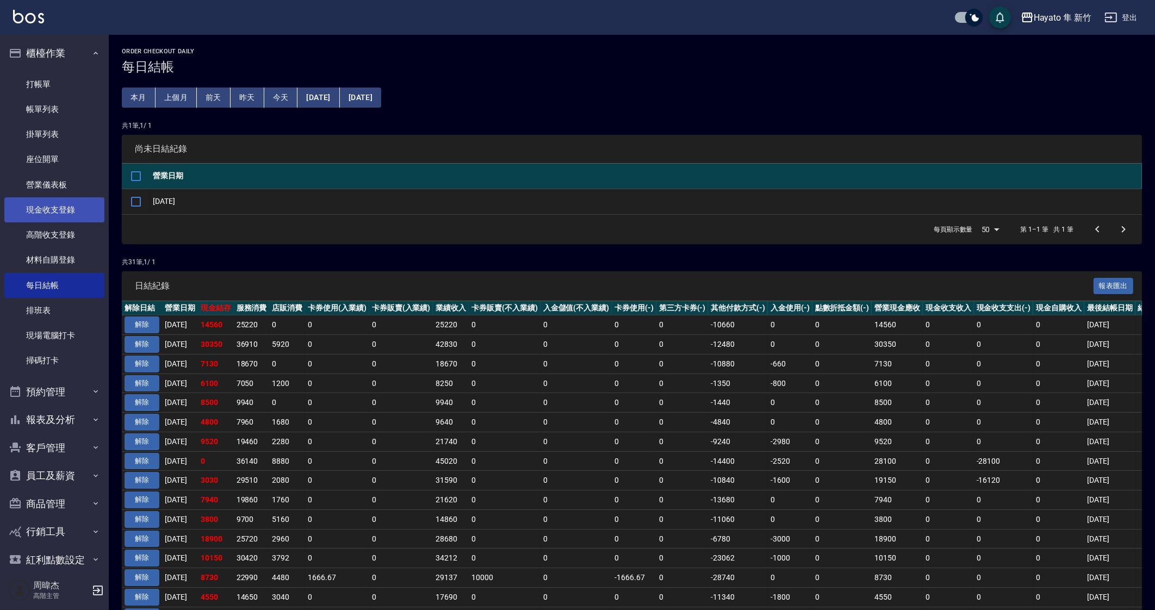
click at [66, 219] on link "現金收支登錄" at bounding box center [54, 209] width 100 height 25
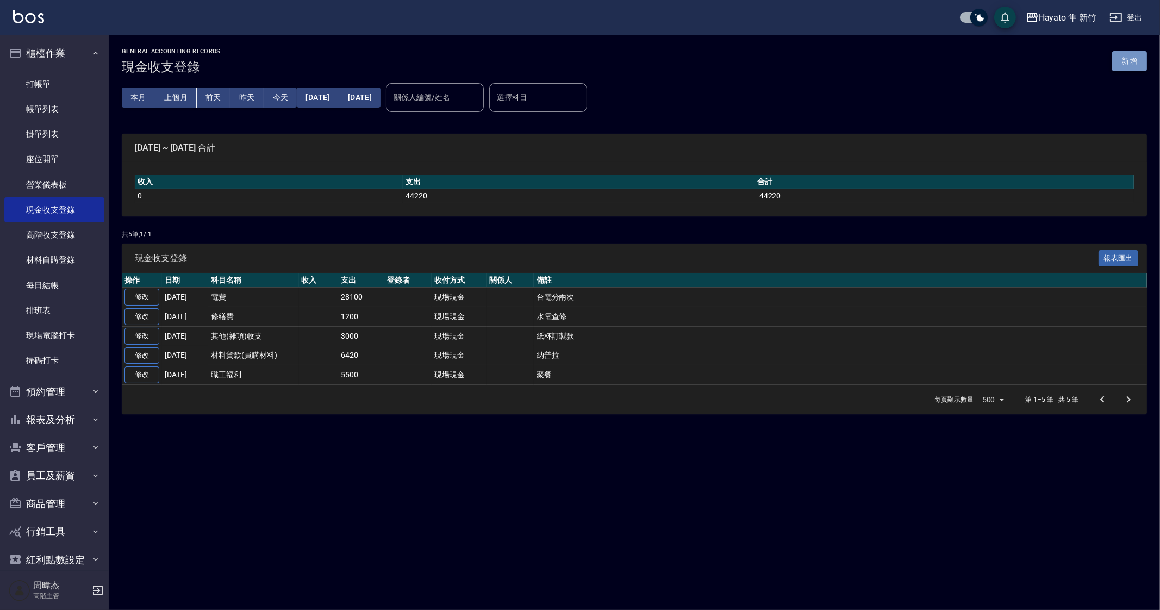
click at [1123, 54] on button "新增" at bounding box center [1130, 61] width 35 height 20
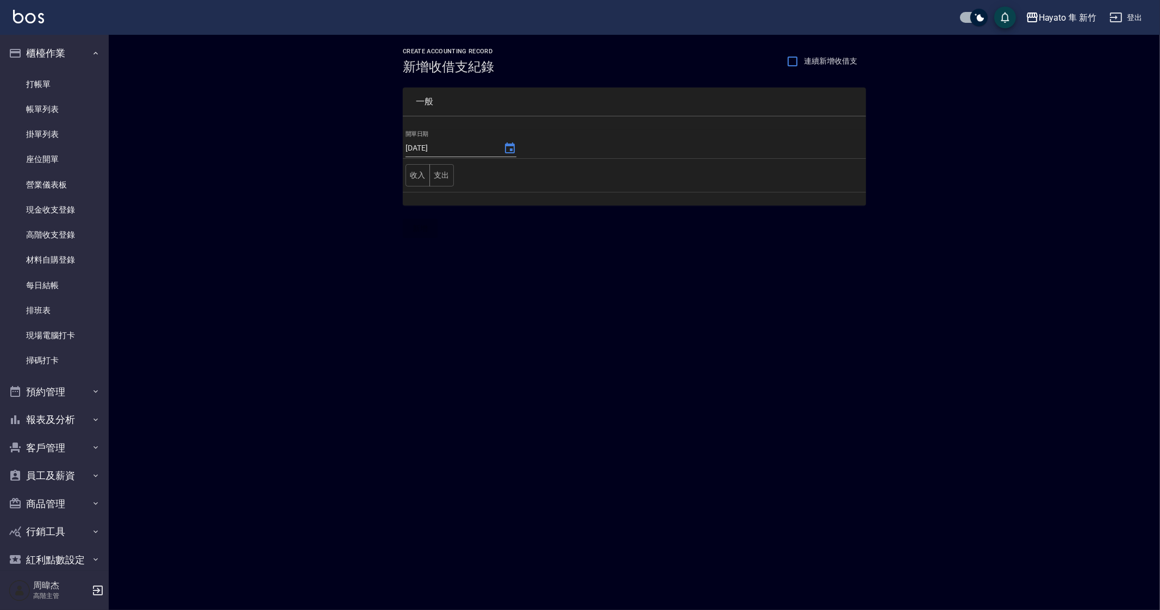
click at [685, 487] on div "CREATE ACCOUNTING RECORD 新增收借支紀錄 連續新增收借支 一般 開單日期 [DATE] 收入 支出 新增" at bounding box center [580, 305] width 1160 height 610
click at [689, 329] on div "CREATE ACCOUNTING RECORD 新增收借支紀錄 連續新增收借支 一般 開單日期 [DATE] 收入 支出 新增" at bounding box center [580, 305] width 1160 height 610
click at [505, 145] on icon "Choose date, selected date is 2025-10-11" at bounding box center [510, 147] width 10 height 11
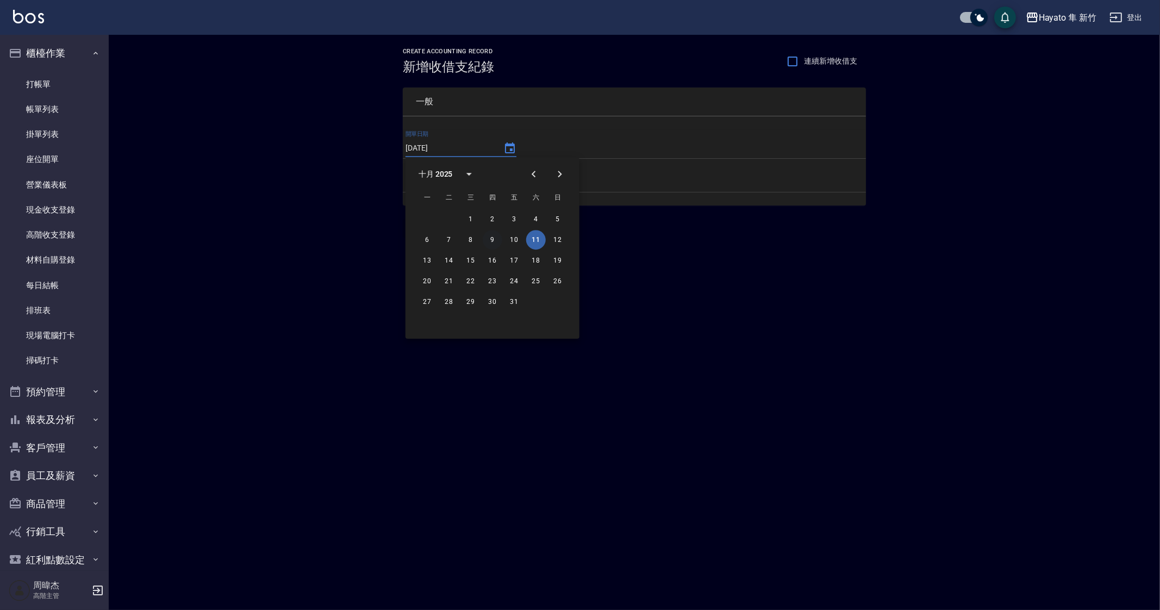
click at [498, 238] on button "9" at bounding box center [493, 240] width 20 height 20
type input "[DATE]"
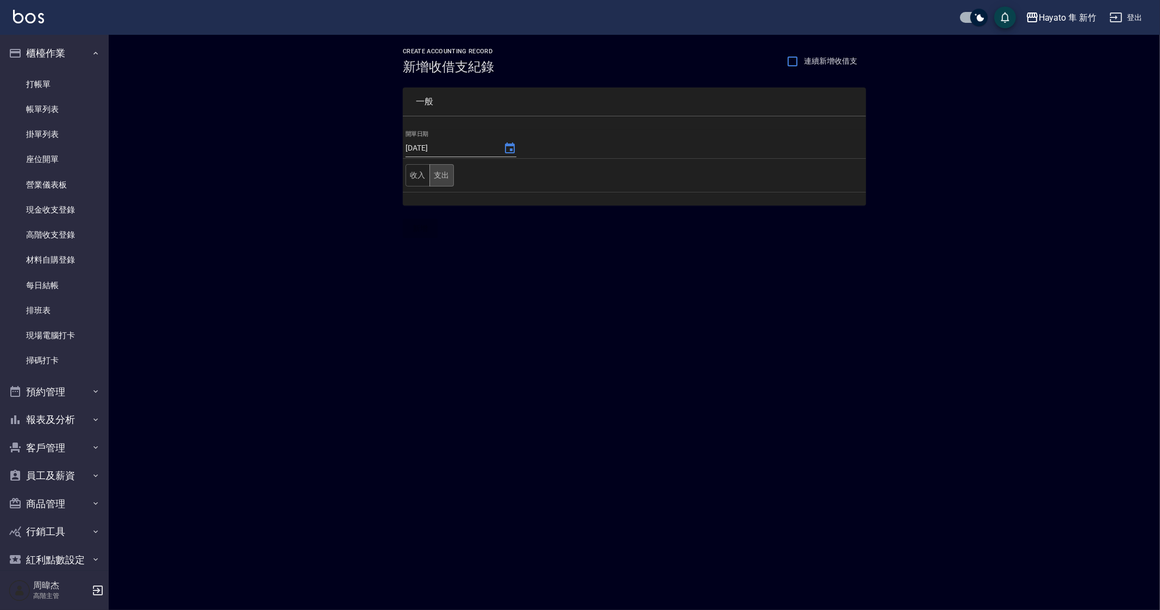
click at [445, 181] on button "支出" at bounding box center [442, 175] width 24 height 22
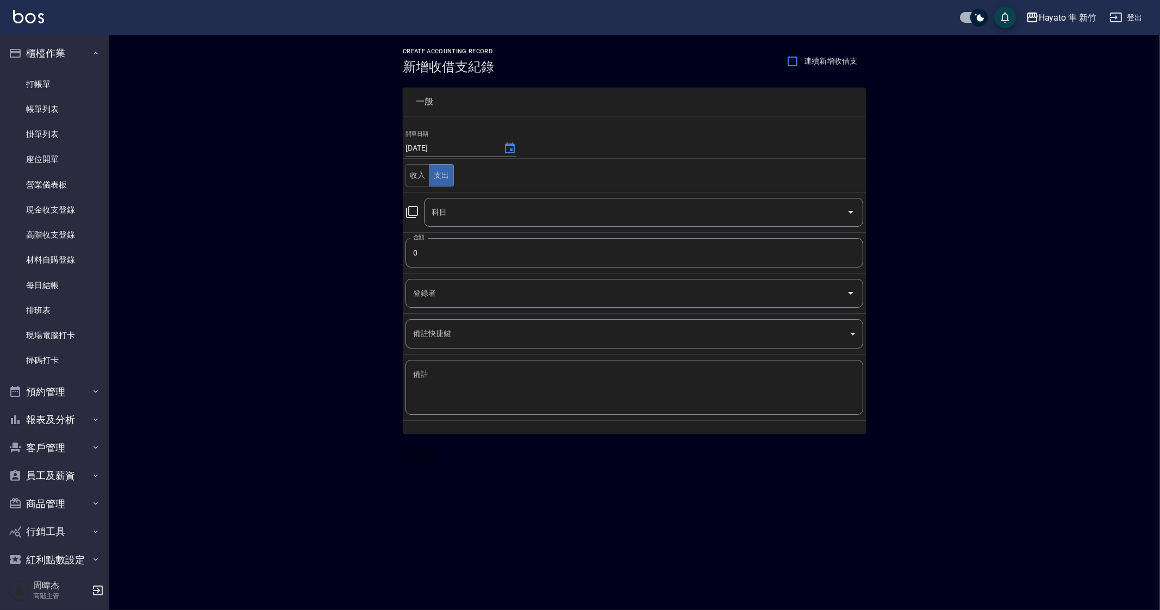
click at [477, 254] on input "0" at bounding box center [635, 252] width 458 height 29
click at [568, 482] on div "CREATE ACCOUNTING RECORD 新增收借支紀錄 連續新增收借支 一般 開單日期 2025/10/09 收入 支出 科目 科目 金額 0 金額…" at bounding box center [580, 305] width 1160 height 610
click at [500, 247] on input "0" at bounding box center [635, 252] width 458 height 29
type input "01464"
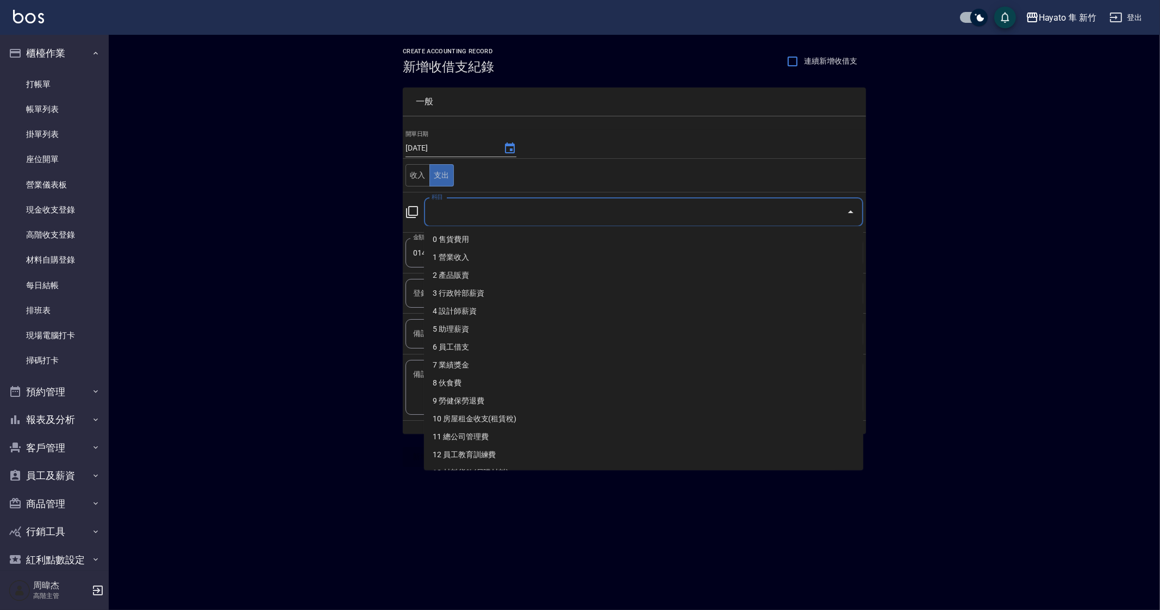
click at [563, 205] on input "科目" at bounding box center [635, 212] width 413 height 19
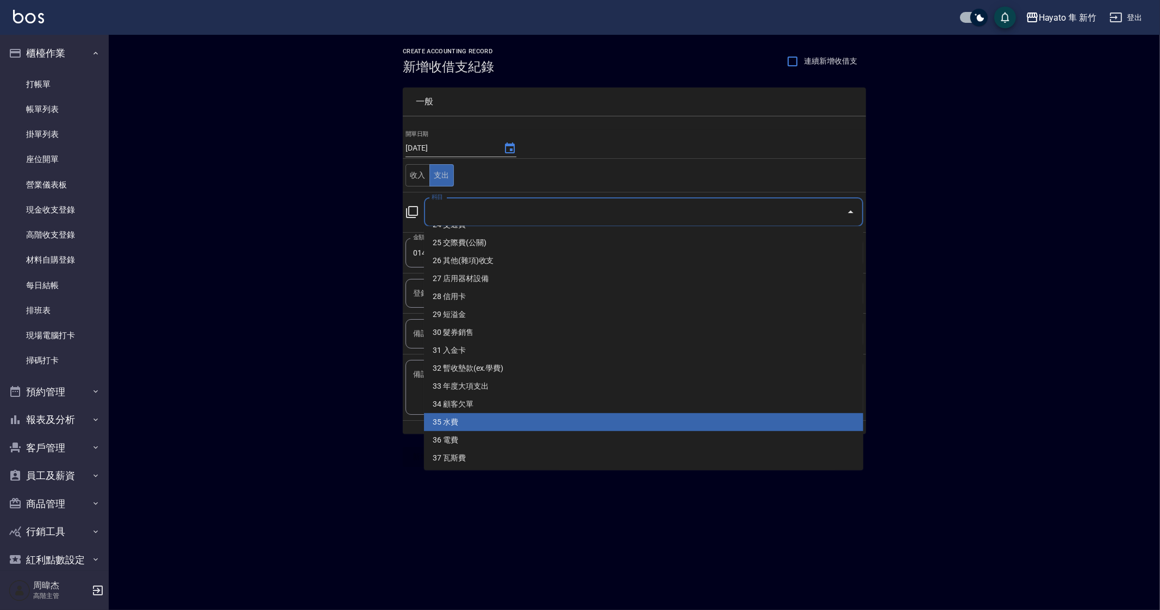
click at [566, 423] on li "35 水費" at bounding box center [643, 422] width 439 height 18
type input "35 水費"
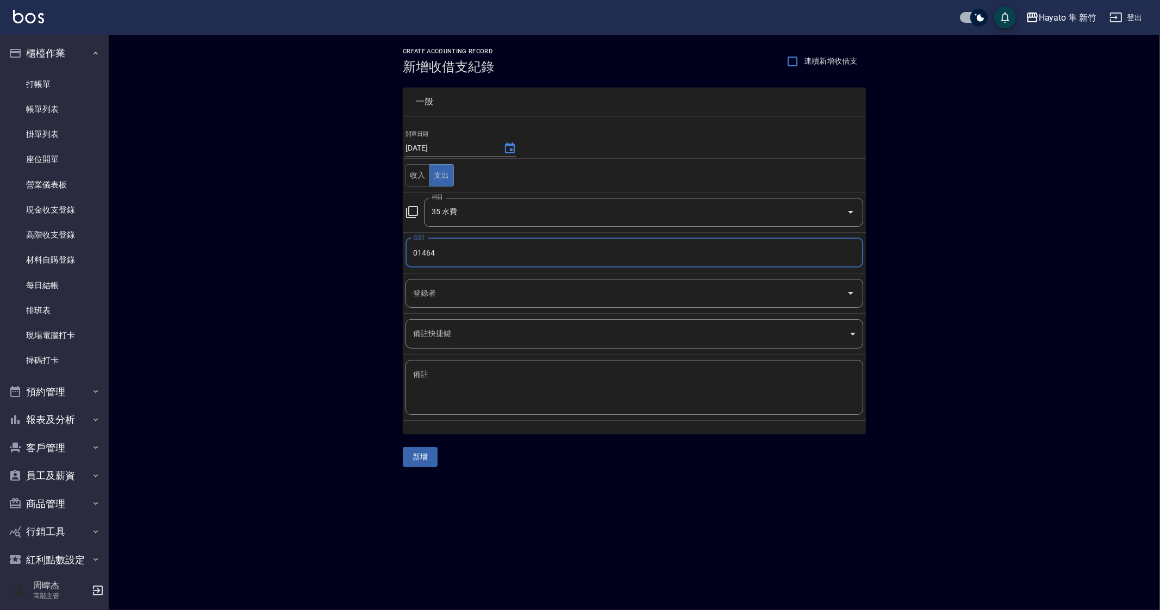
click at [542, 398] on textarea "備註" at bounding box center [634, 387] width 443 height 37
type textarea "y"
type textarea "自來水"
click at [421, 453] on button "新增" at bounding box center [420, 457] width 35 height 20
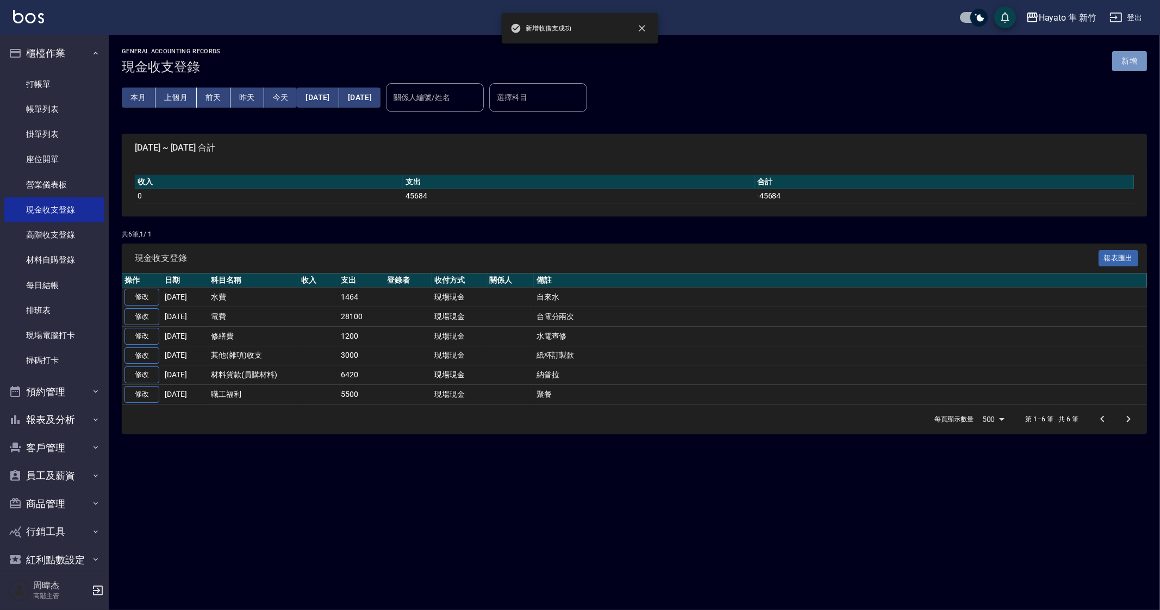
click at [1123, 67] on button "新增" at bounding box center [1130, 61] width 35 height 20
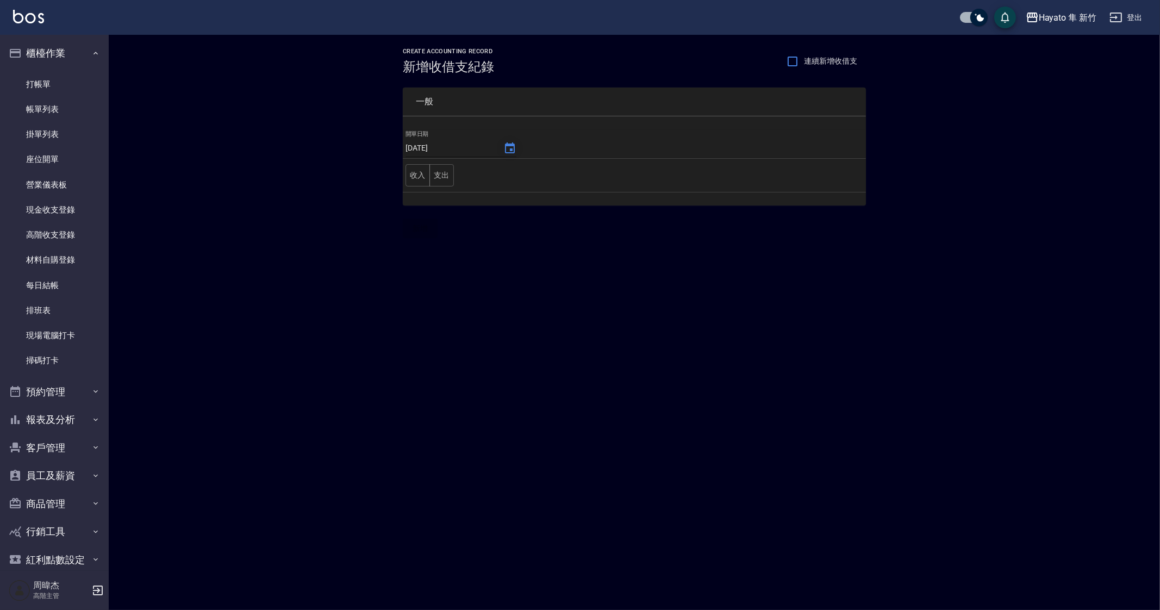
click at [505, 145] on icon "Choose date, selected date is 2025-10-11" at bounding box center [510, 147] width 10 height 11
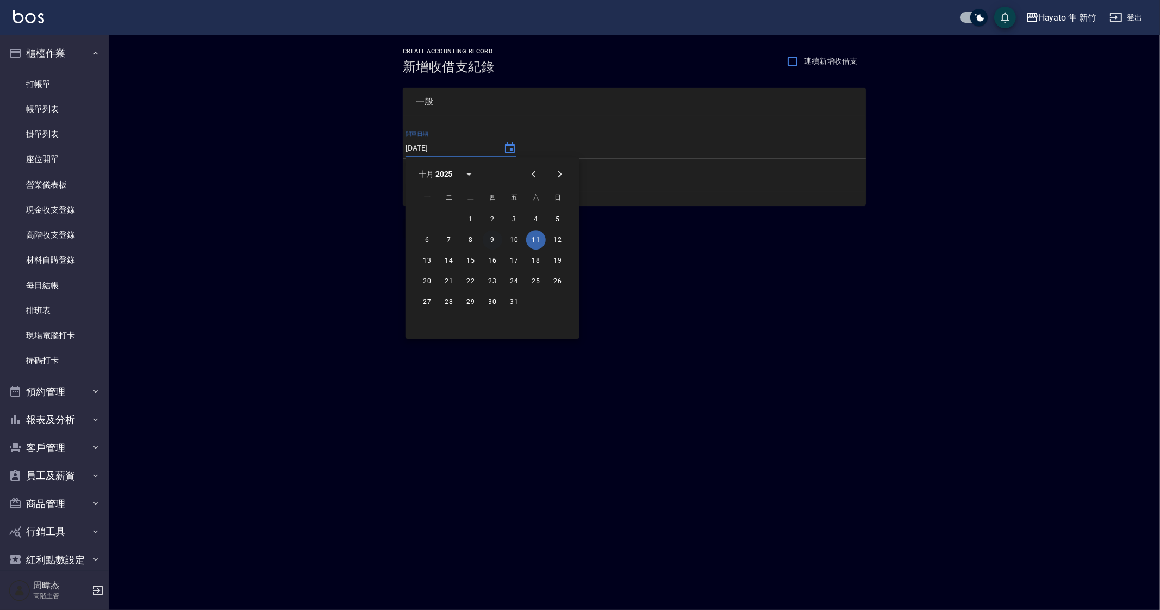
click at [495, 241] on button "9" at bounding box center [493, 240] width 20 height 20
type input "2025/10/09"
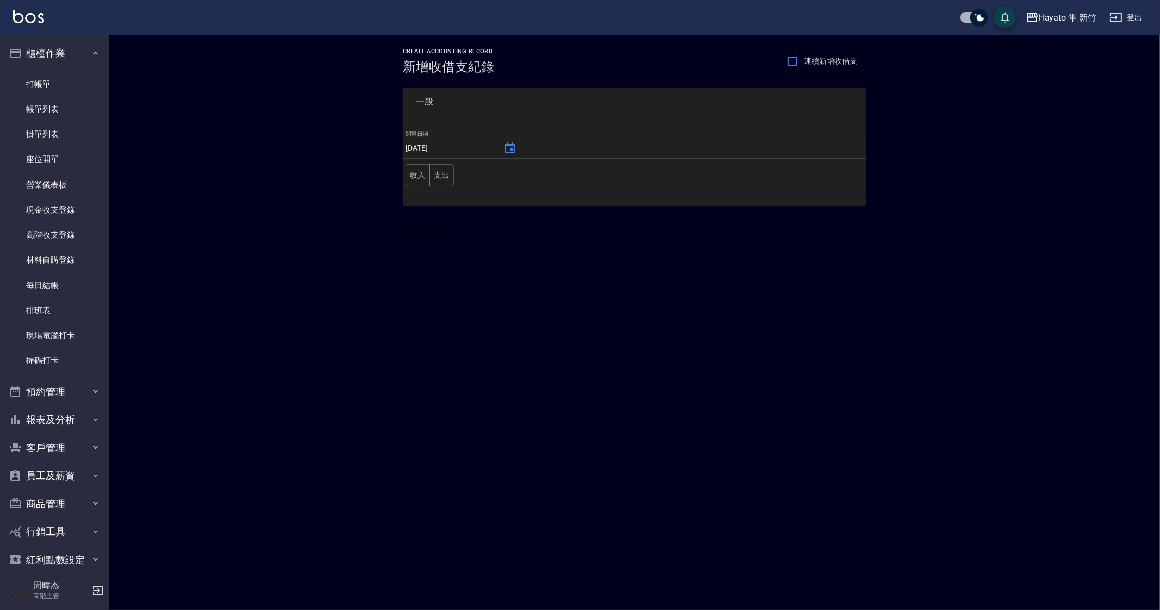
click at [510, 344] on div "CREATE ACCOUNTING RECORD 新增收借支紀錄 連續新增收借支 一般 開單日期 2025/10/09 收入 支出 新增" at bounding box center [580, 305] width 1160 height 610
click at [435, 178] on button "支出" at bounding box center [442, 175] width 24 height 22
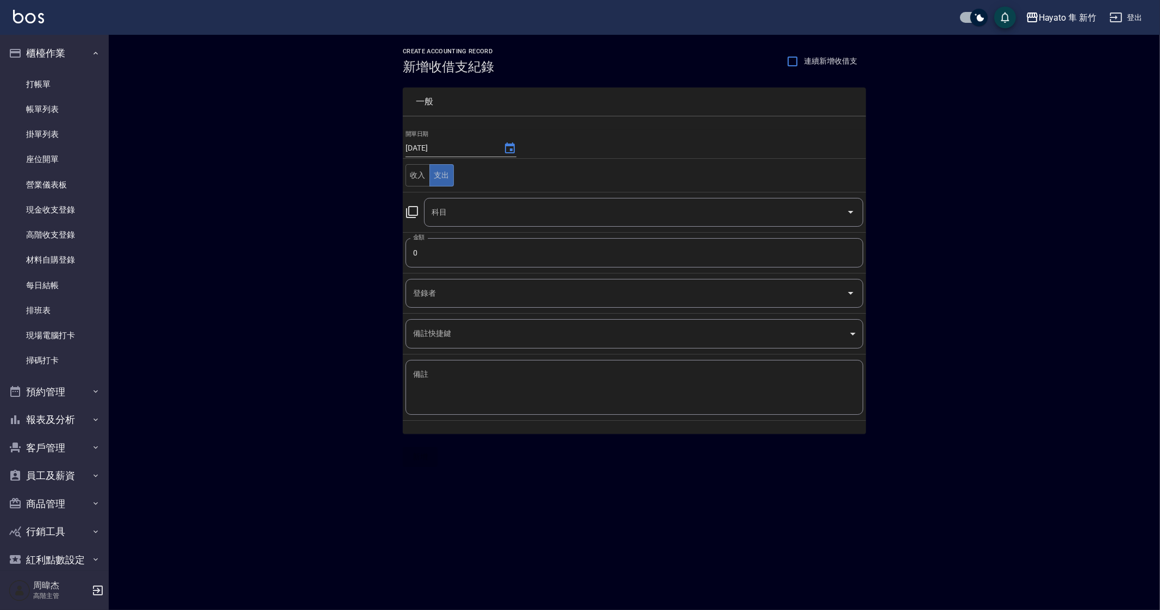
drag, startPoint x: 603, startPoint y: 463, endPoint x: 498, endPoint y: 363, distance: 145.0
click at [604, 463] on div "一般 開單日期 2025/10/09 收入 支出 科目 科目 金額 0 金額 登錄者 登錄者 備註快捷鍵 ​ 備註快捷鍵 備註 x 備註 新增" at bounding box center [634, 270] width 463 height 393
click at [529, 260] on input "0" at bounding box center [635, 252] width 458 height 29
type input "496"
click at [527, 208] on input "科目" at bounding box center [635, 212] width 413 height 19
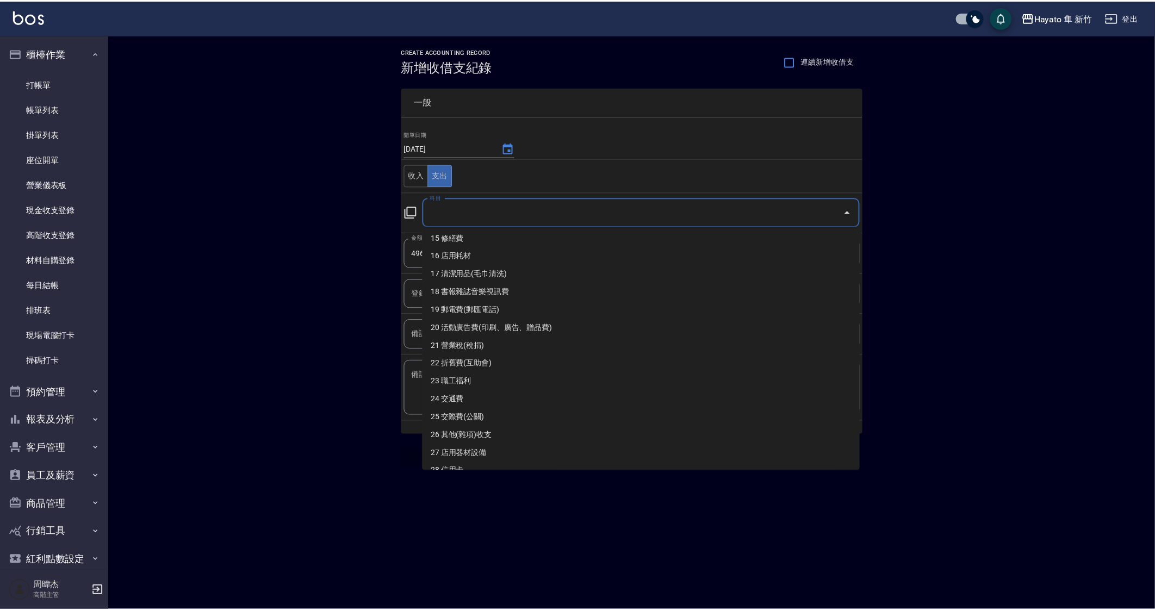
scroll to position [271, 0]
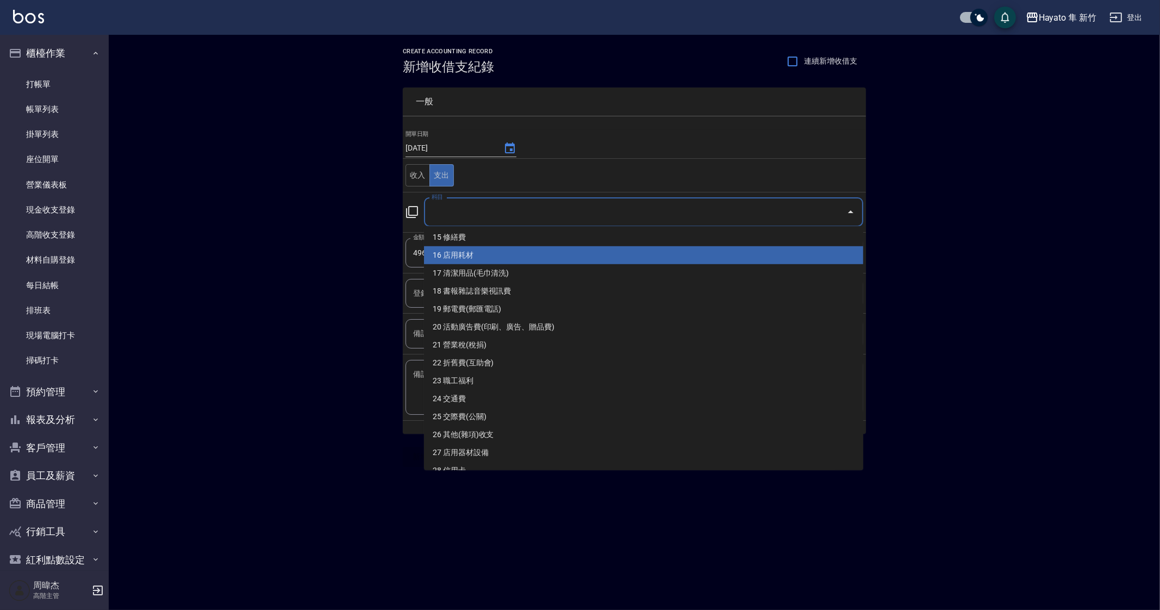
click at [549, 253] on li "16 店用耗材" at bounding box center [643, 255] width 439 height 18
type input "16 店用耗材"
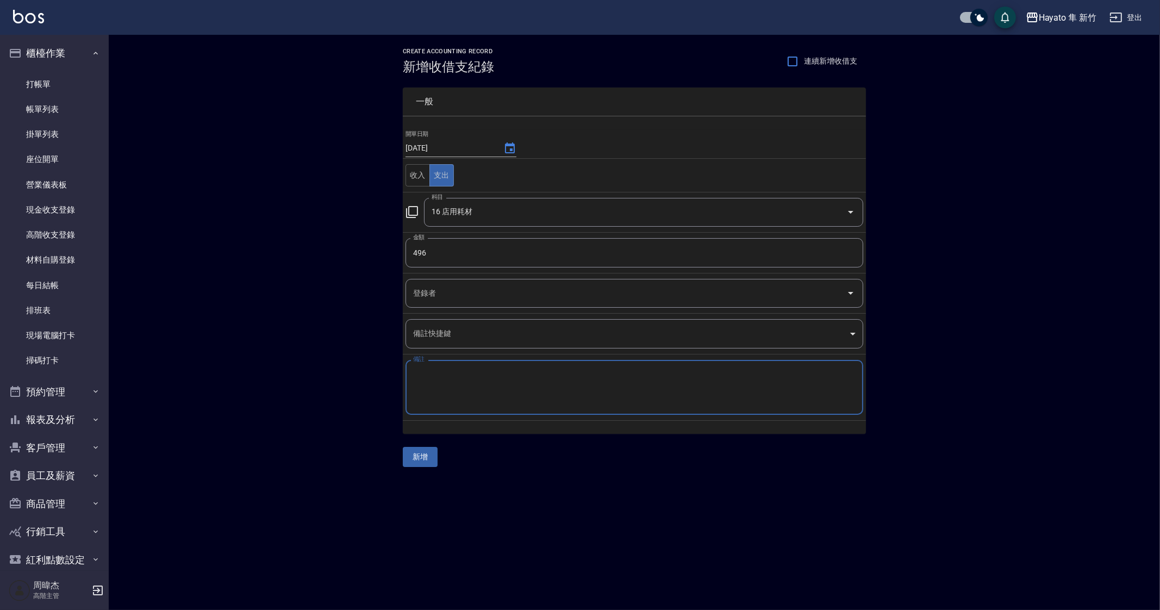
click at [552, 387] on textarea "備註" at bounding box center [634, 387] width 443 height 37
type textarea "u"
type textarea "列印紙"
click at [433, 456] on button "新增" at bounding box center [420, 457] width 35 height 20
drag, startPoint x: 543, startPoint y: 501, endPoint x: 550, endPoint y: 505, distance: 7.6
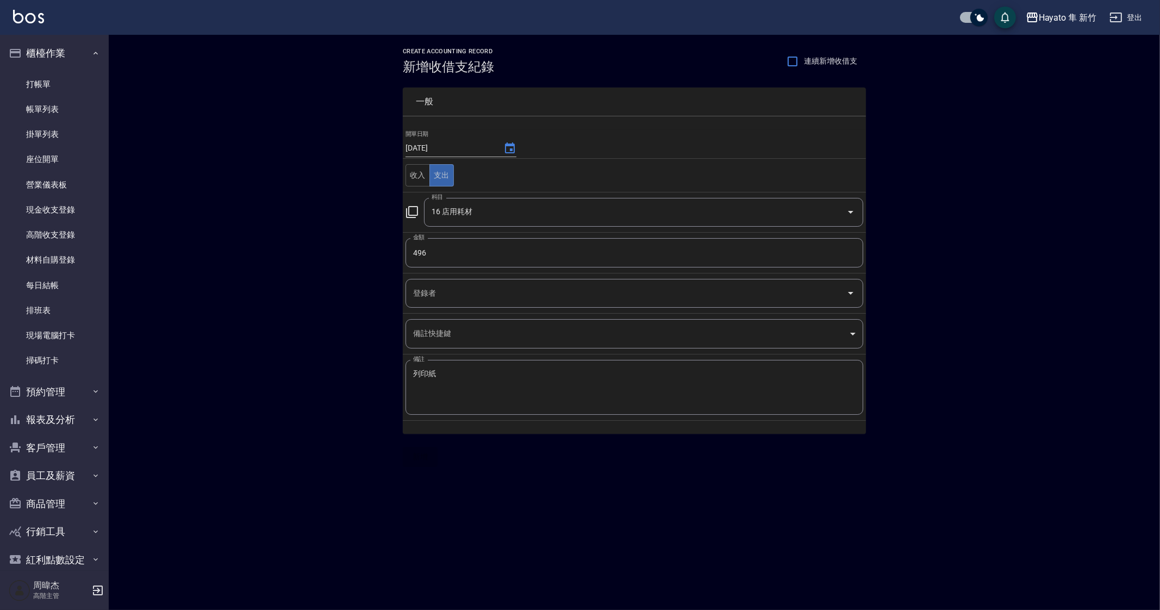
click at [543, 501] on div "CREATE ACCOUNTING RECORD 新增收借支紀錄 連續新增收借支 一般 開單日期 2025/10/09 收入 支出 科目 16 店用耗材 科目…" at bounding box center [580, 305] width 1160 height 610
click at [588, 468] on div "CREATE ACCOUNTING RECORD 新增收借支紀錄 連續新增收借支 一般 開單日期 2025/10/09 收入 支出 科目 16 店用耗材 科目…" at bounding box center [635, 257] width 1052 height 445
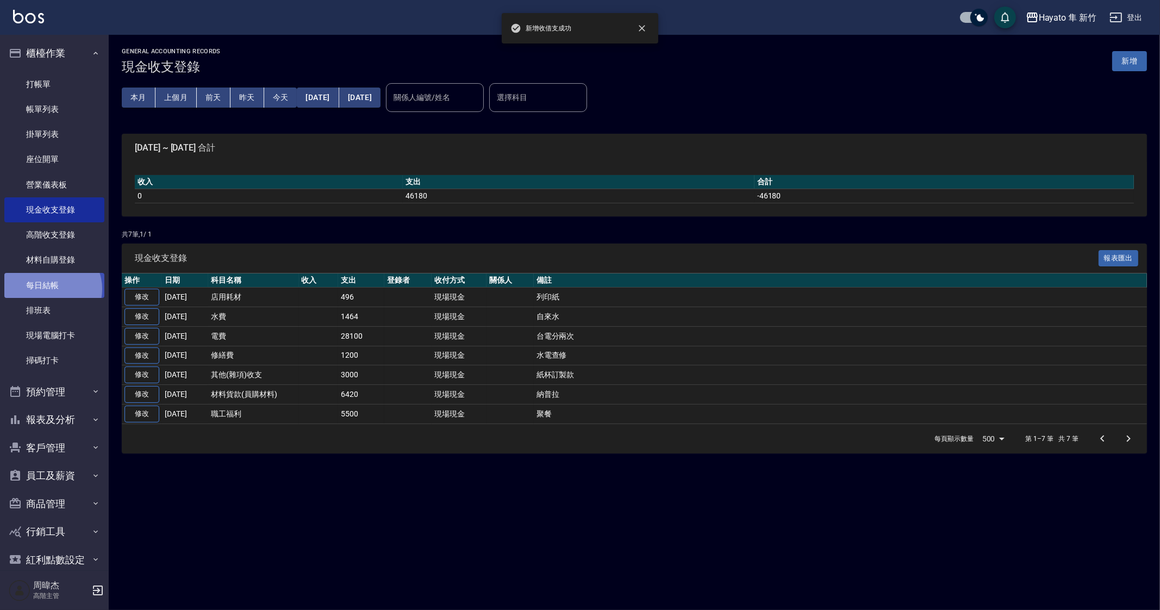
click at [52, 289] on link "每日結帳" at bounding box center [54, 285] width 100 height 25
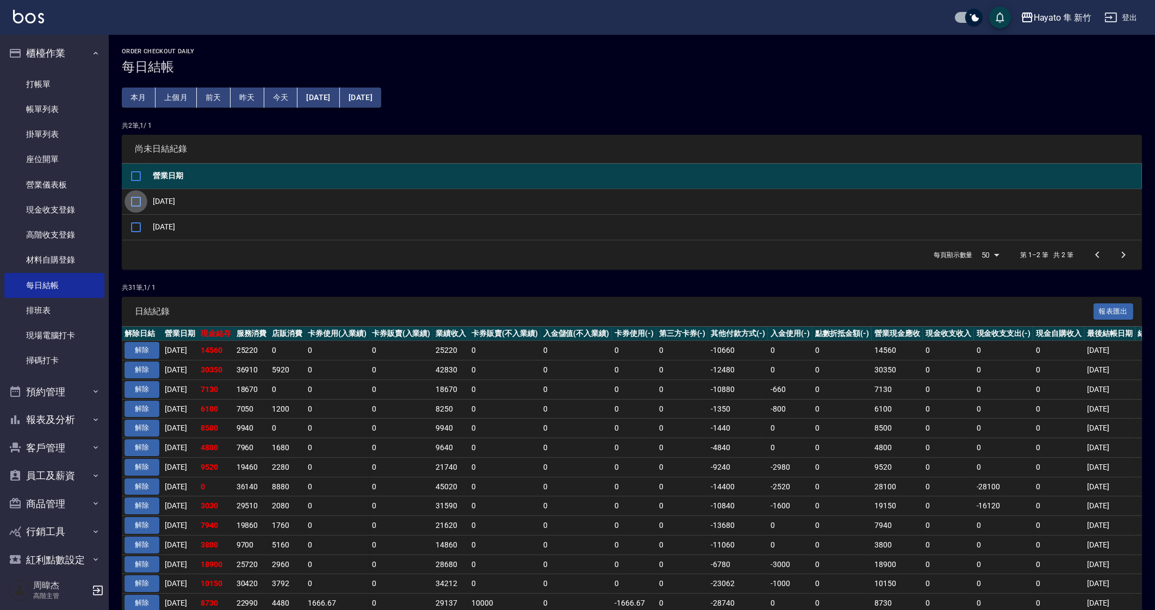
click at [138, 208] on input "checkbox" at bounding box center [136, 201] width 23 height 23
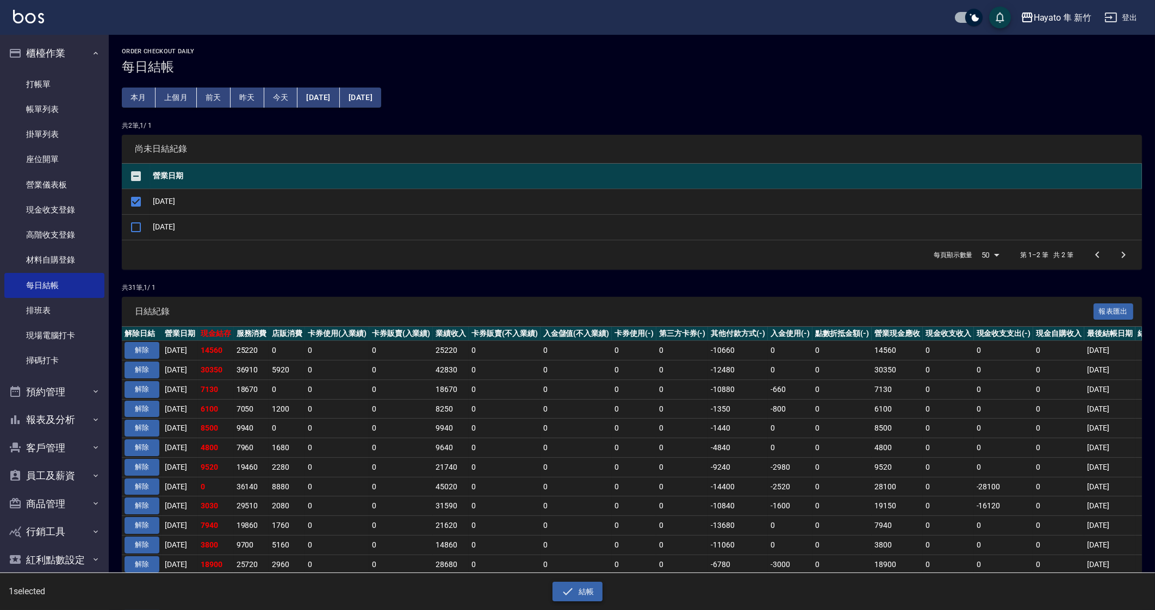
click at [588, 592] on button "結帳" at bounding box center [577, 592] width 51 height 20
click at [529, 47] on button "確定" at bounding box center [538, 43] width 35 height 17
checkbox input "false"
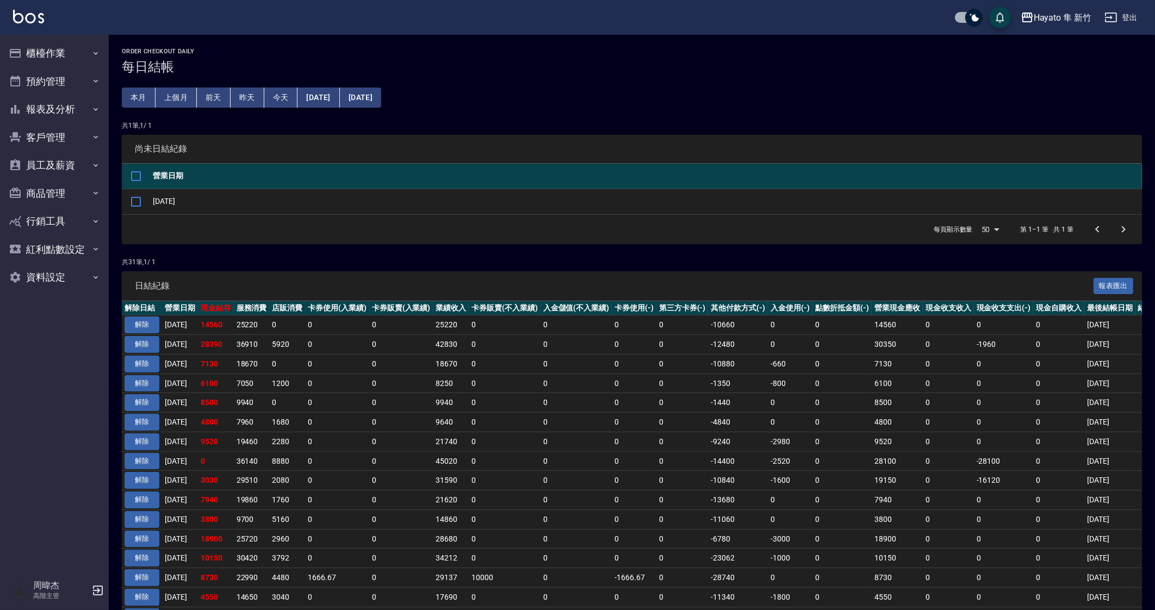
click at [358, 263] on p "共 31 筆, 1 / 1" at bounding box center [632, 262] width 1020 height 10
click at [1068, 17] on div "Hayato 隼 新竹" at bounding box center [1063, 18] width 58 height 14
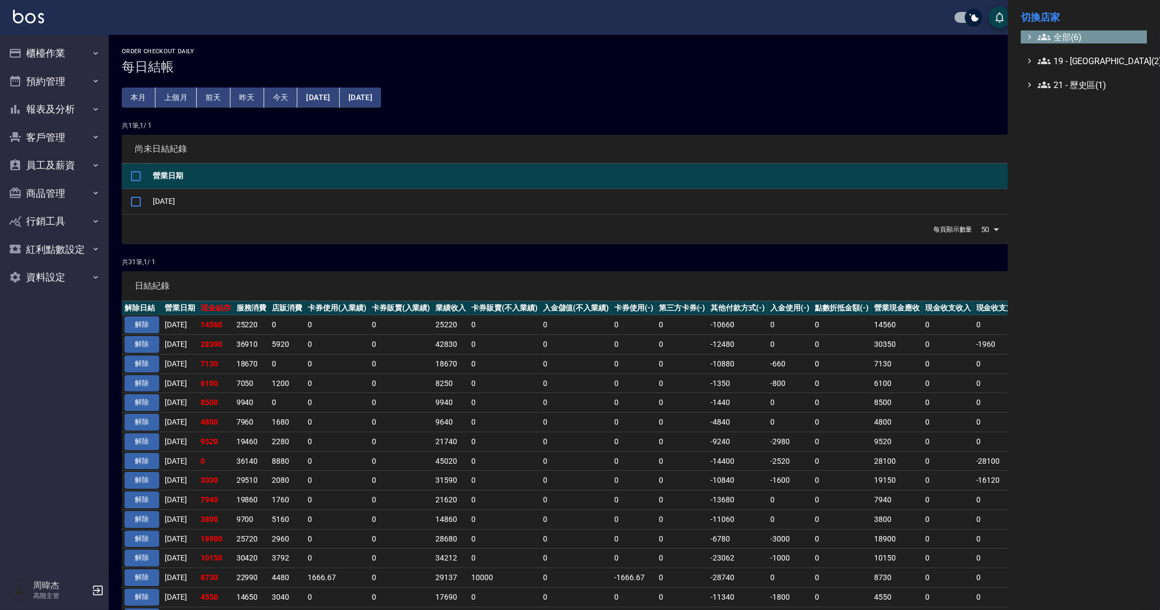
click at [1064, 31] on span "全部(6)" at bounding box center [1090, 36] width 105 height 13
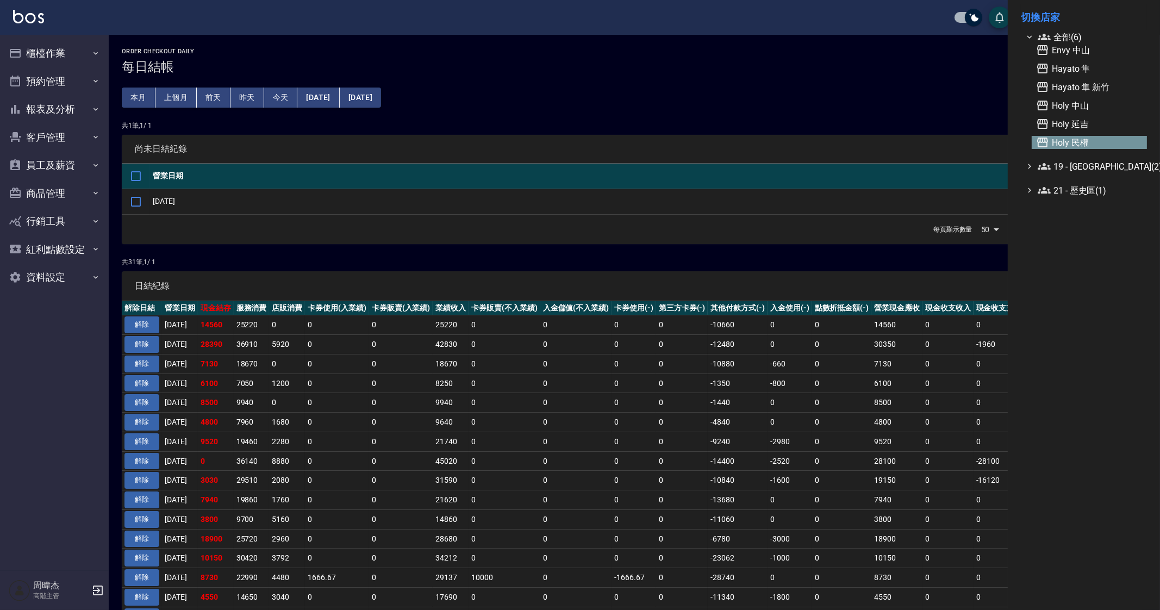
click at [1096, 140] on span "Holy 民權" at bounding box center [1089, 142] width 107 height 13
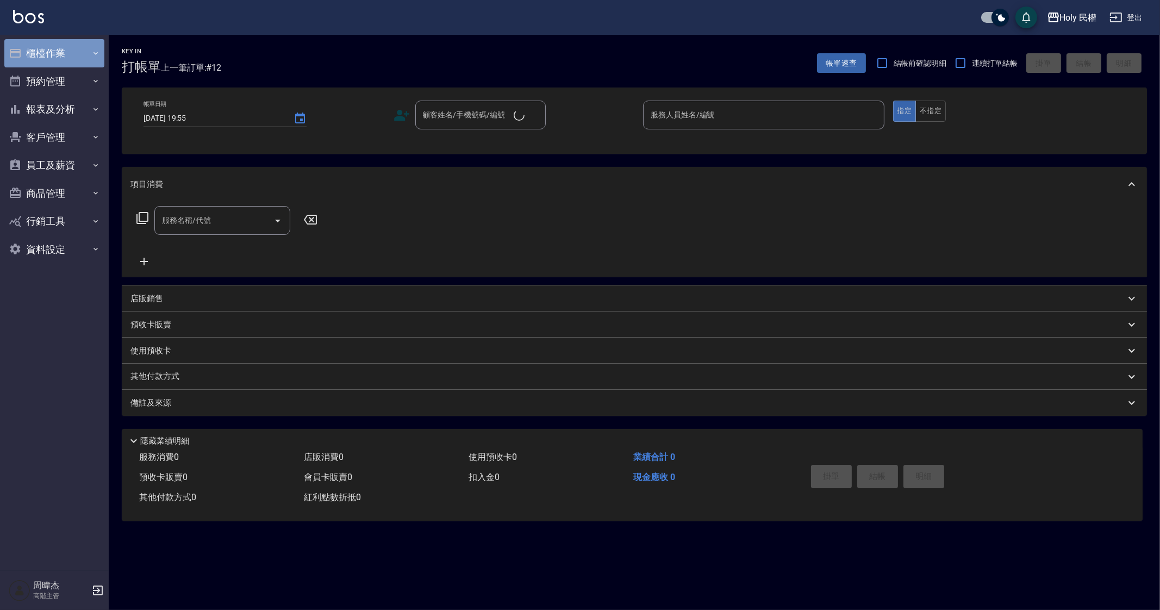
click at [42, 46] on button "櫃檯作業" at bounding box center [54, 53] width 100 height 28
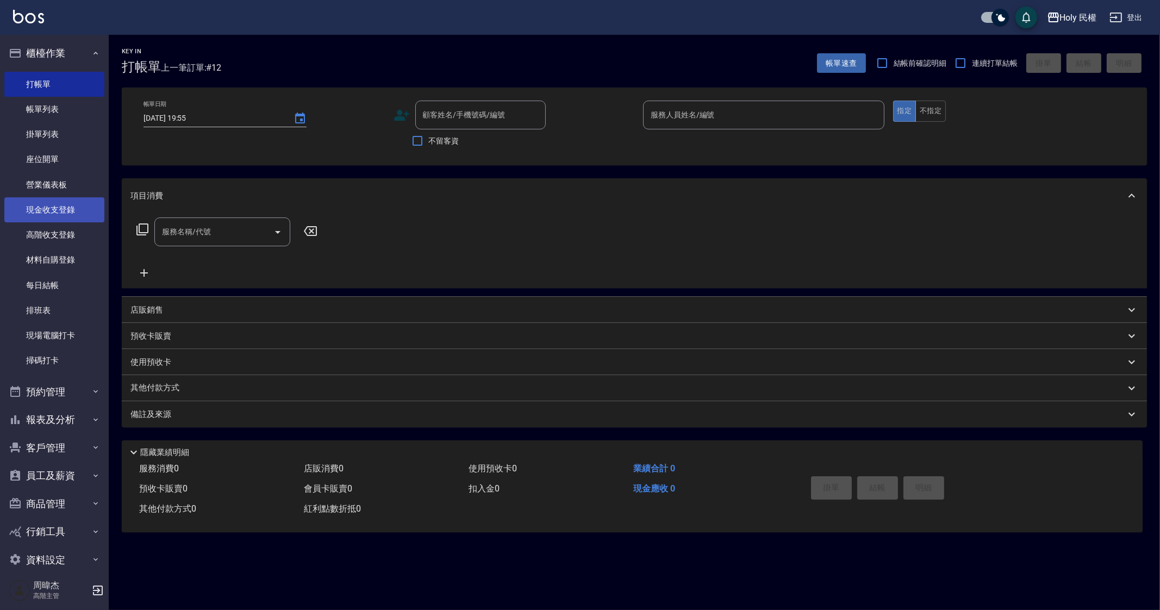
click at [65, 205] on link "現金收支登錄" at bounding box center [54, 209] width 100 height 25
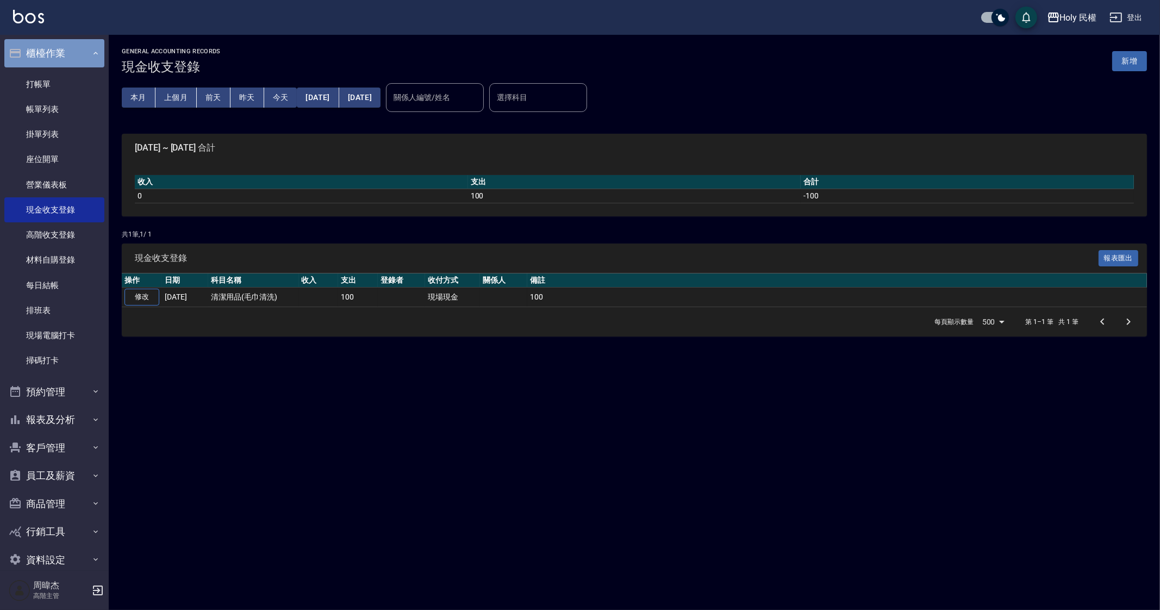
click at [64, 44] on button "櫃檯作業" at bounding box center [54, 53] width 100 height 28
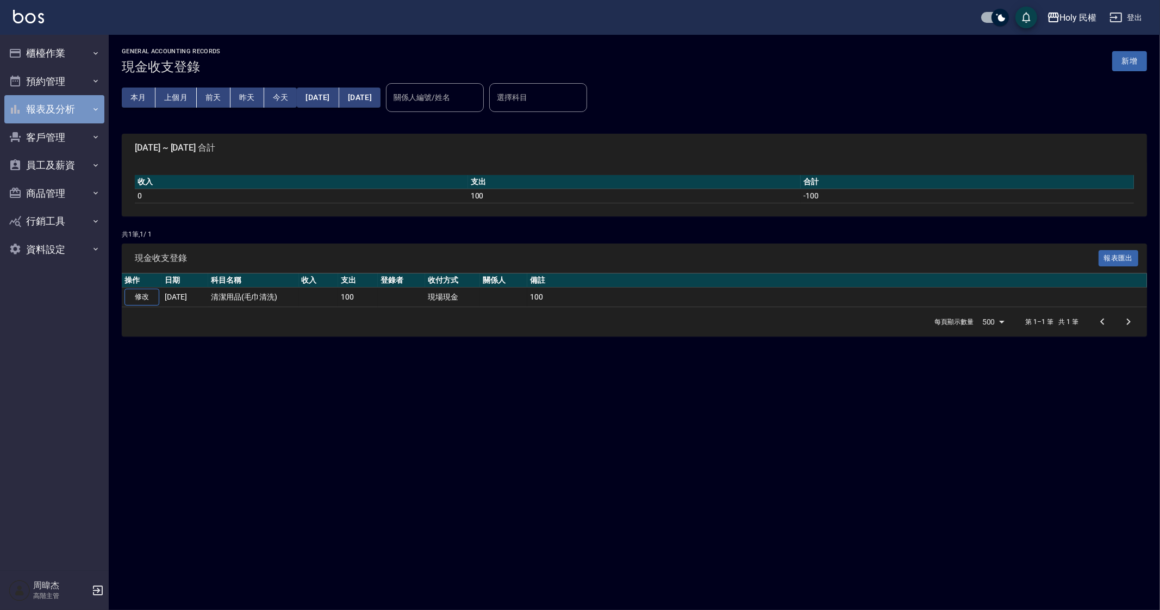
click at [64, 103] on button "報表及分析" at bounding box center [54, 109] width 100 height 28
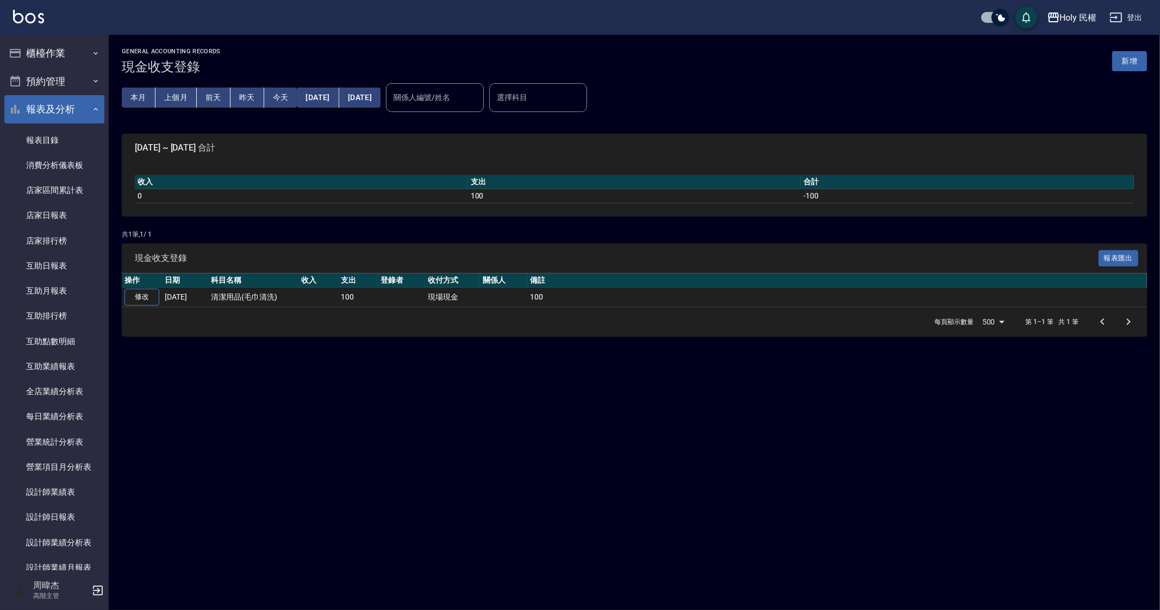
click at [78, 109] on button "報表及分析" at bounding box center [54, 109] width 100 height 28
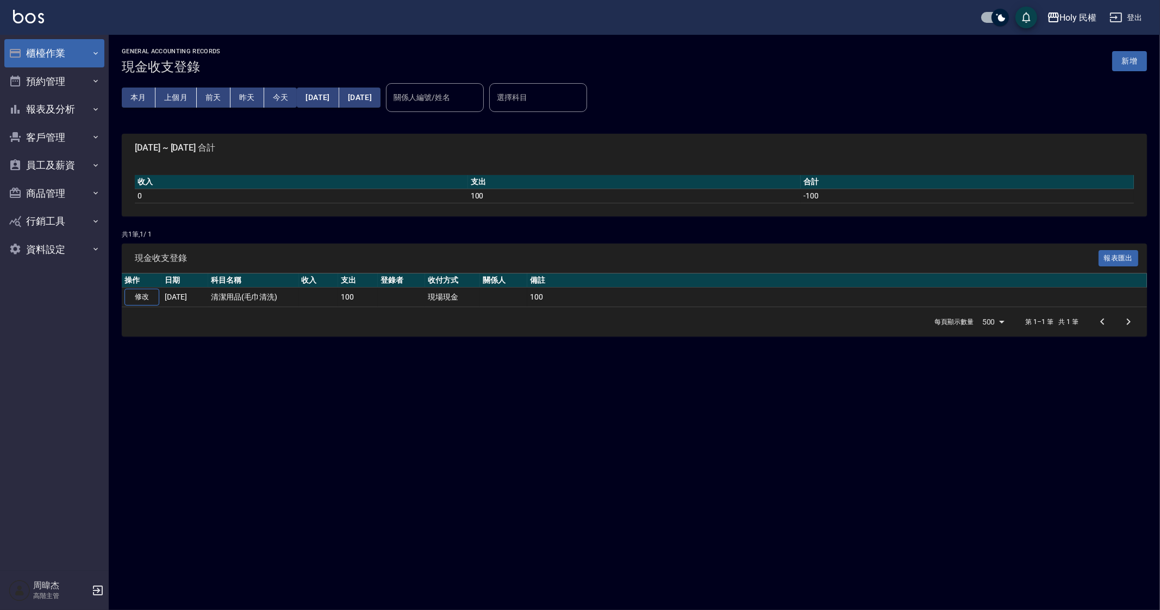
click at [76, 51] on button "櫃檯作業" at bounding box center [54, 53] width 100 height 28
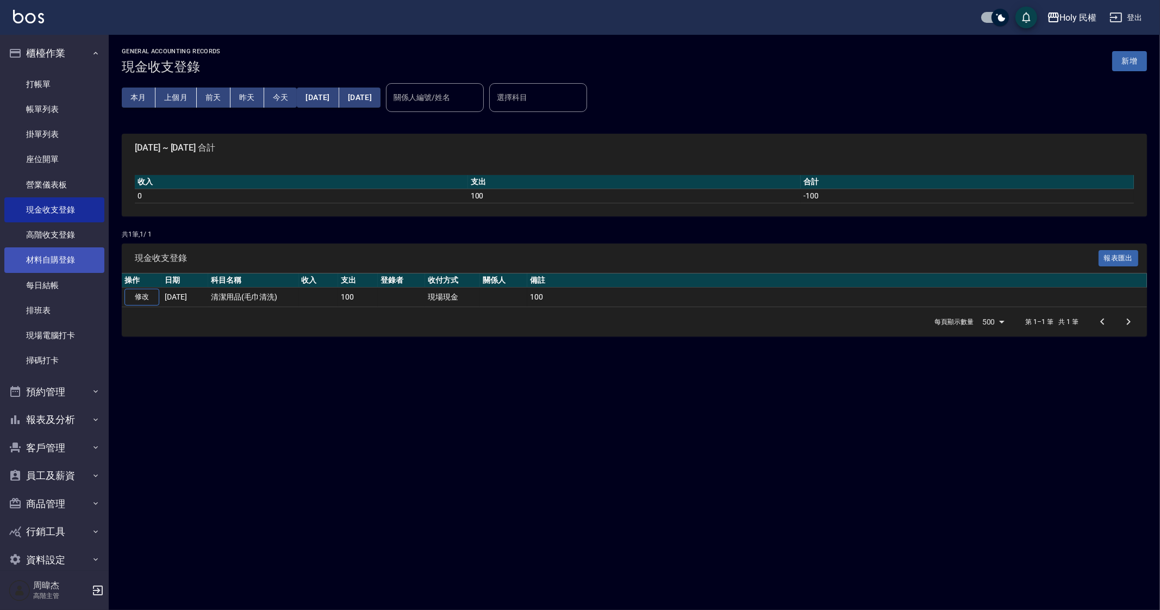
click at [73, 269] on link "材料自購登錄" at bounding box center [54, 259] width 100 height 25
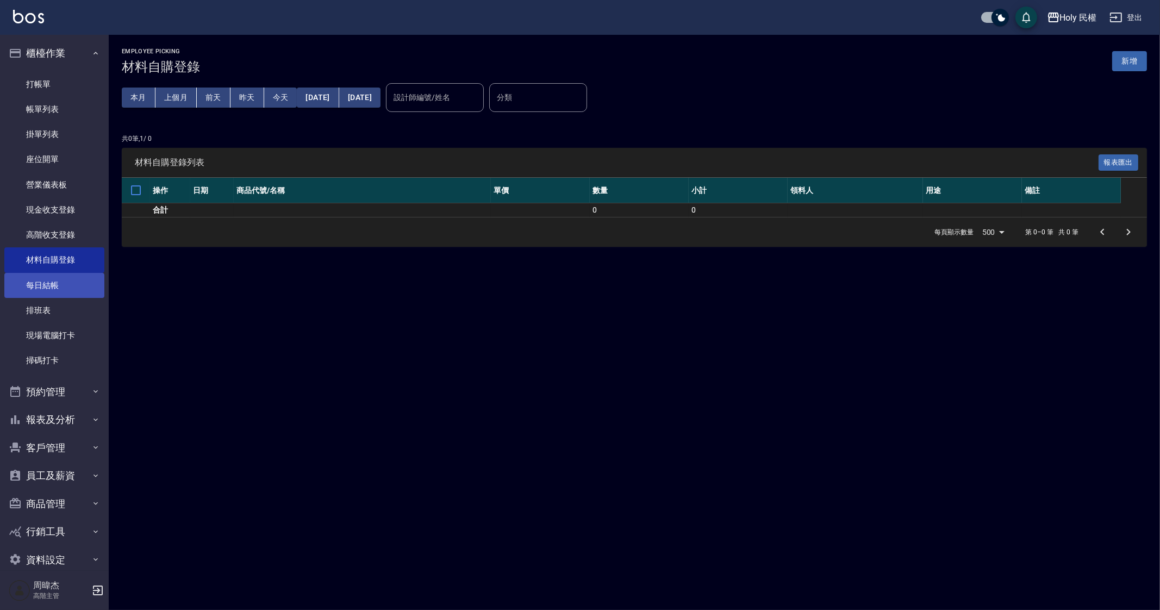
click at [57, 276] on link "每日結帳" at bounding box center [54, 285] width 100 height 25
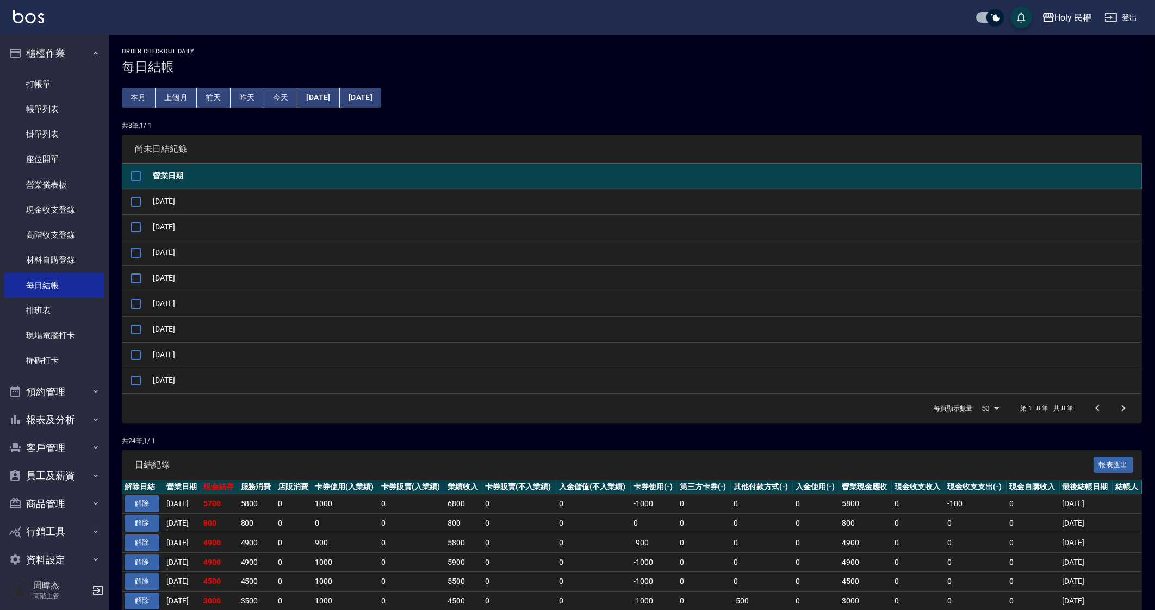
click at [136, 177] on input "checkbox" at bounding box center [136, 176] width 23 height 23
checkbox input "true"
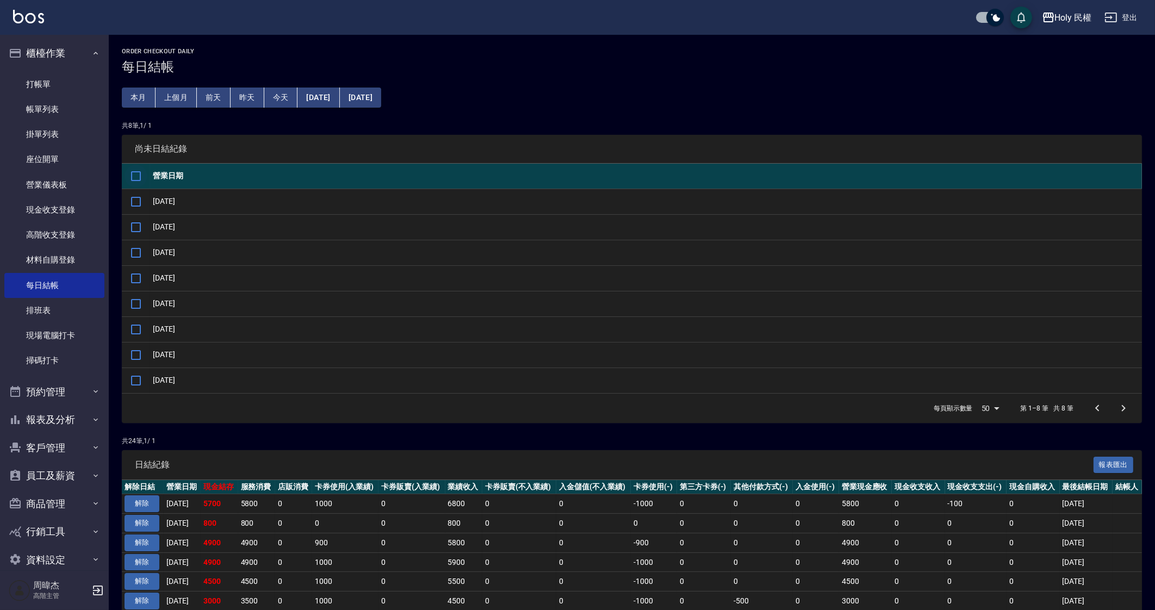
checkbox input "true"
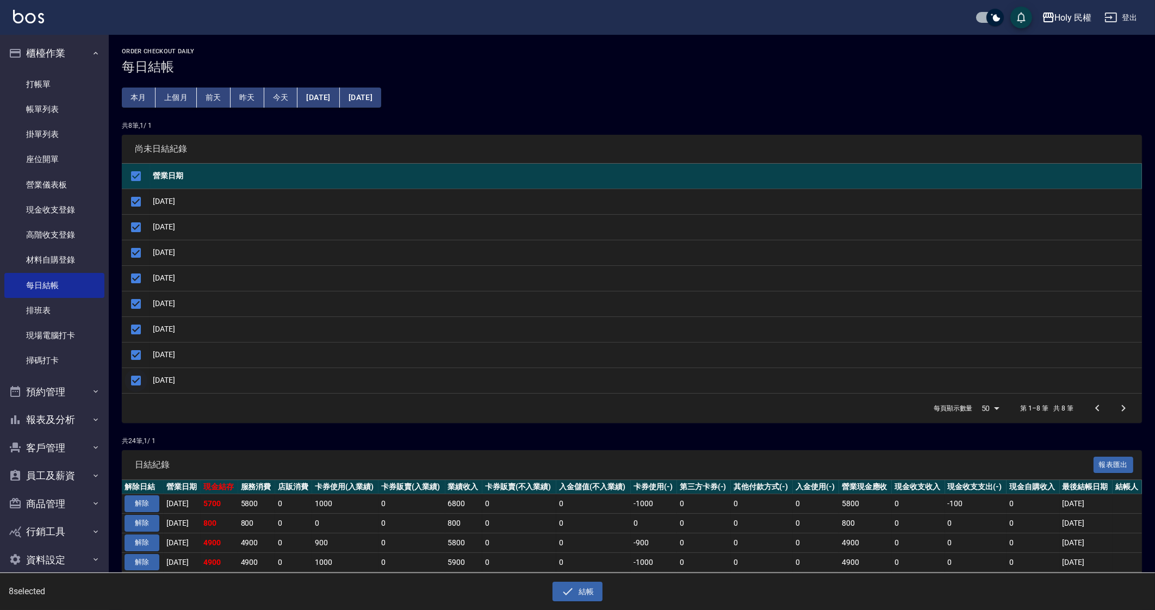
click at [141, 380] on input "checkbox" at bounding box center [136, 380] width 23 height 23
checkbox input "false"
click at [576, 594] on button "結帳" at bounding box center [577, 592] width 51 height 20
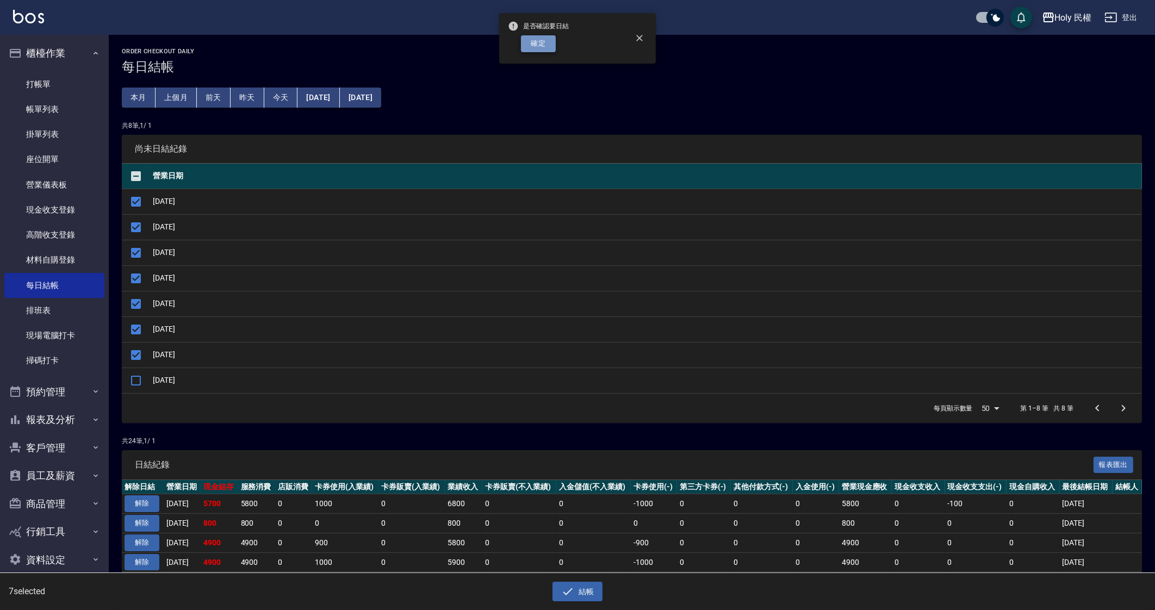
click at [542, 44] on button "確定" at bounding box center [538, 43] width 35 height 17
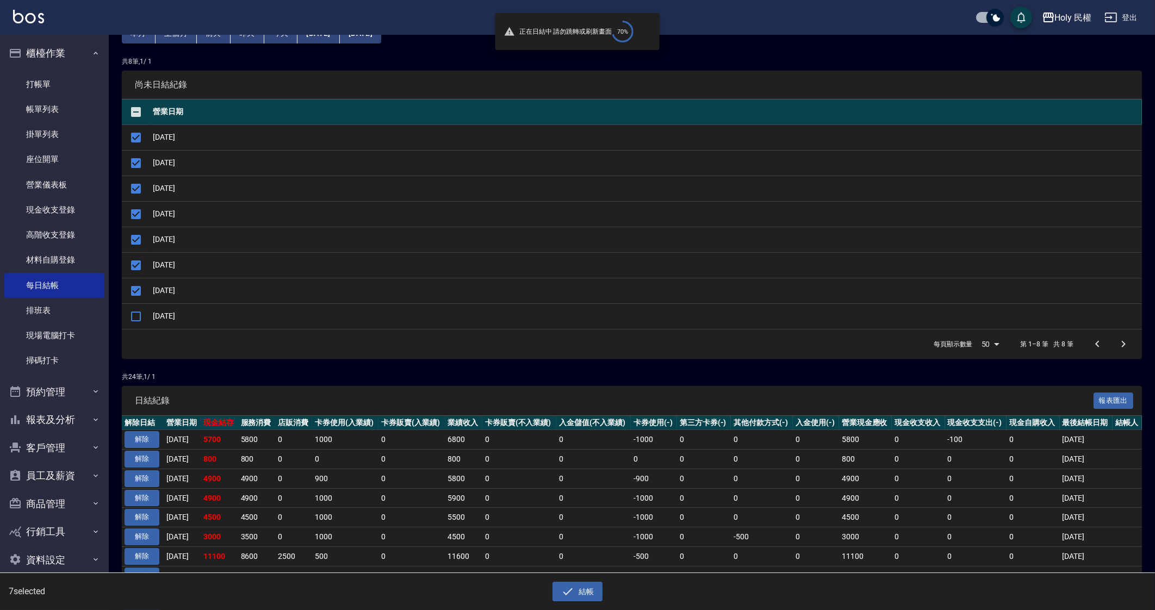
scroll to position [67, 0]
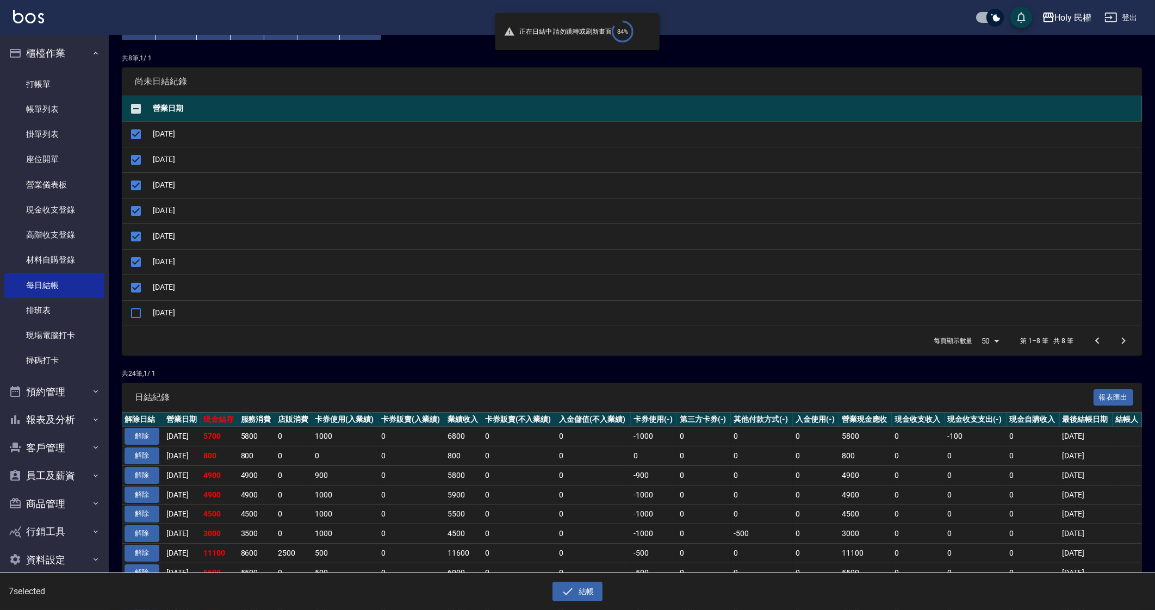
checkbox input "false"
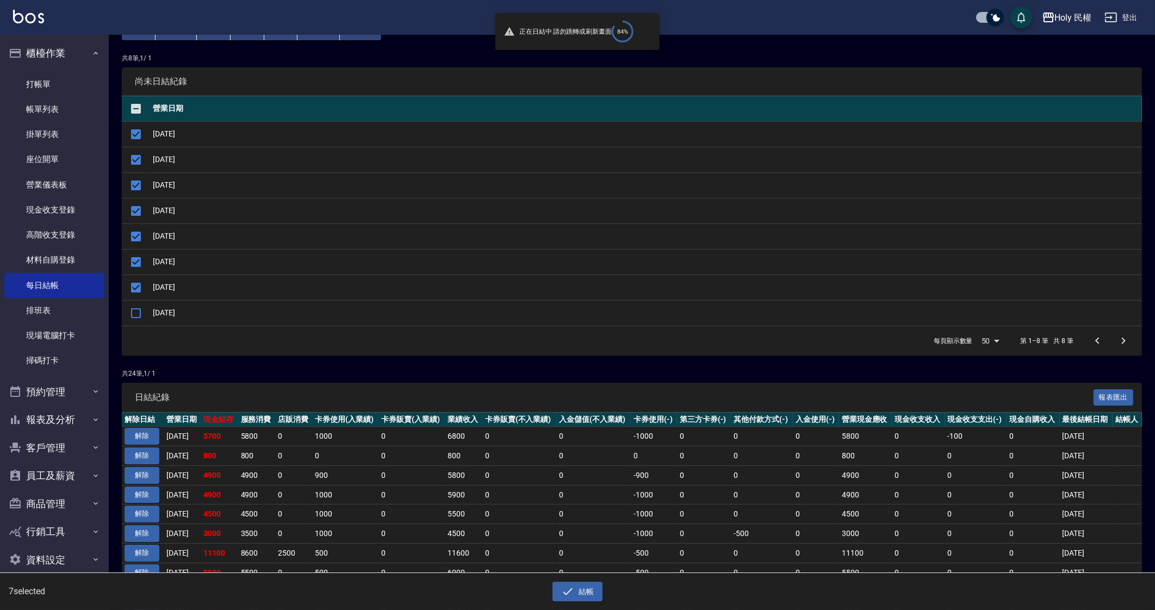
checkbox input "false"
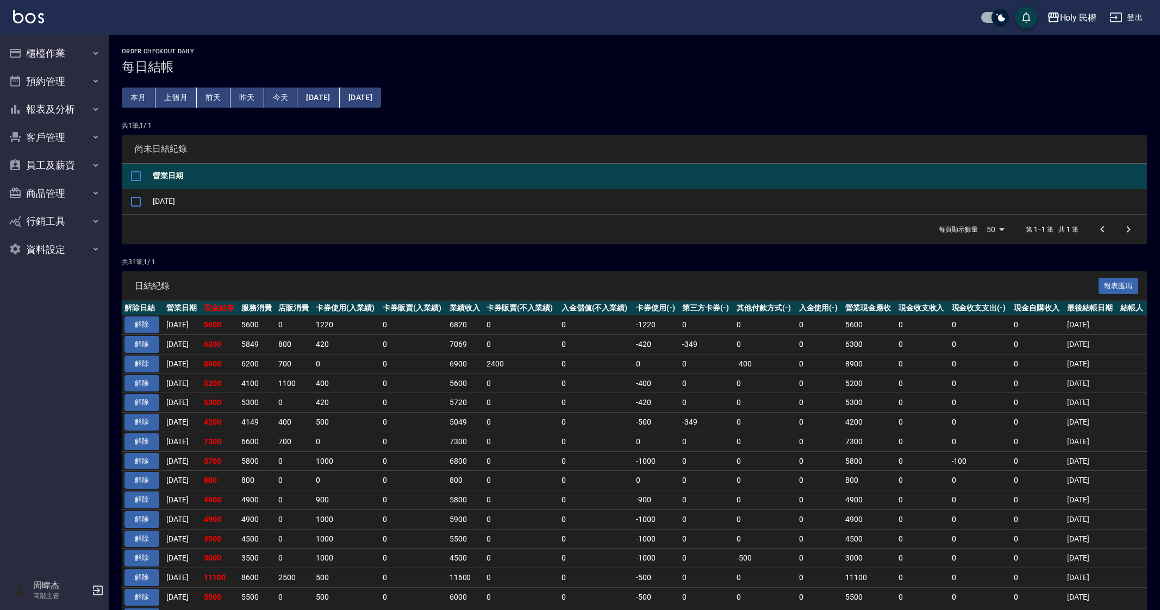
scroll to position [68, 0]
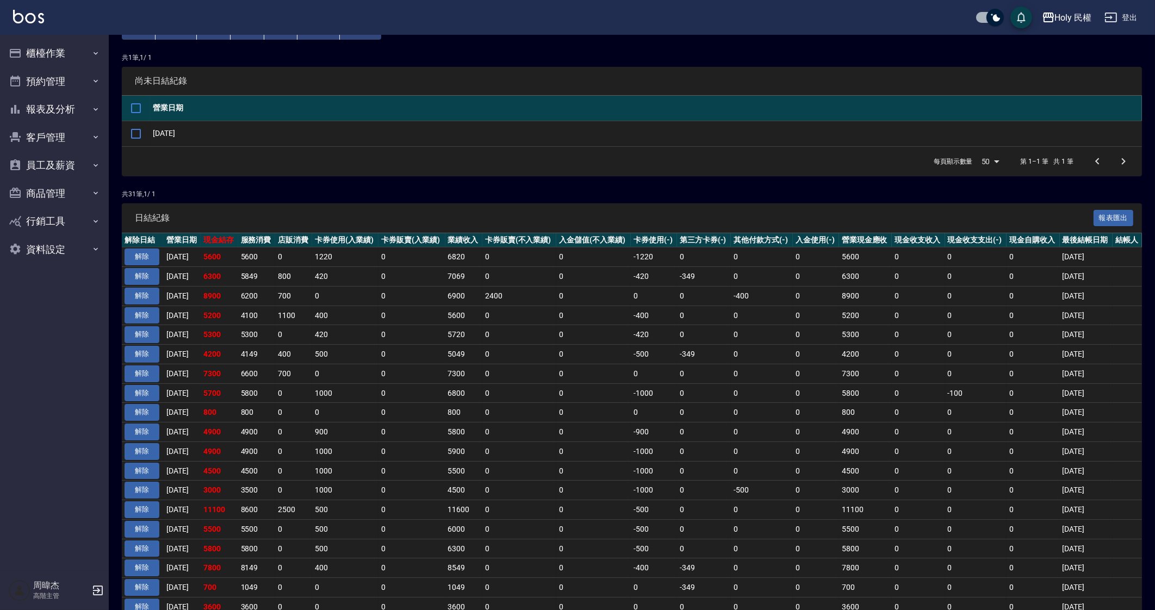
drag, startPoint x: 382, startPoint y: 333, endPoint x: 389, endPoint y: 327, distance: 9.3
click at [378, 333] on td "420" at bounding box center [345, 335] width 66 height 20
drag, startPoint x: 888, startPoint y: 374, endPoint x: 875, endPoint y: 355, distance: 22.8
click at [888, 374] on td "7300" at bounding box center [865, 374] width 53 height 20
drag, startPoint x: 717, startPoint y: 431, endPoint x: 707, endPoint y: 460, distance: 30.6
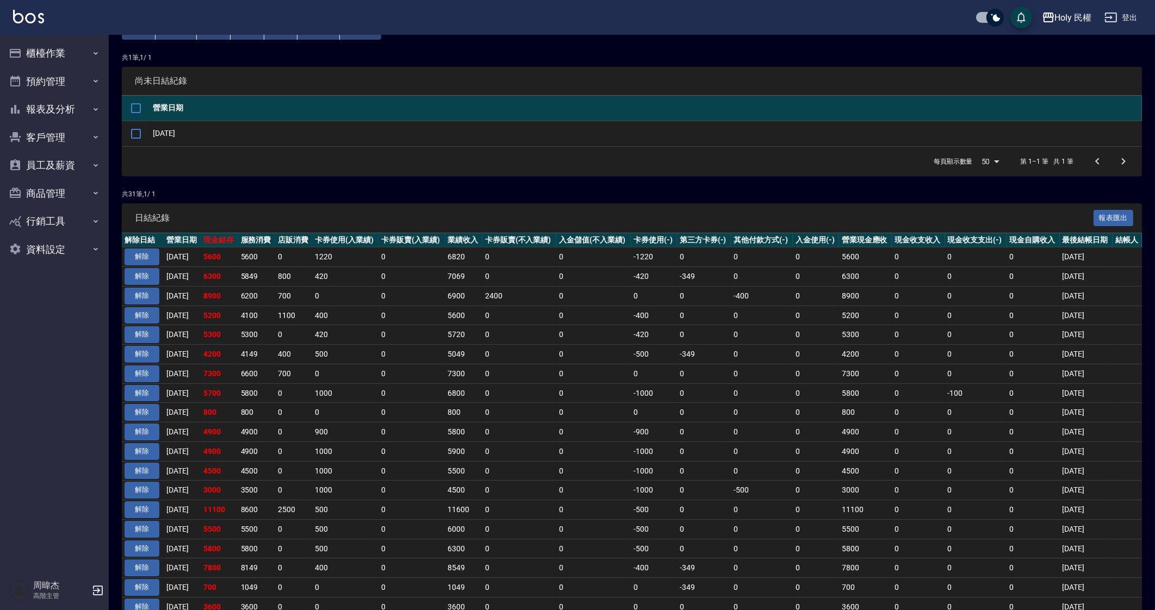
click at [710, 435] on td "0" at bounding box center [704, 433] width 54 height 20
click at [529, 362] on td "0" at bounding box center [519, 355] width 74 height 20
click at [1068, 12] on div "Holy 民權" at bounding box center [1073, 18] width 37 height 14
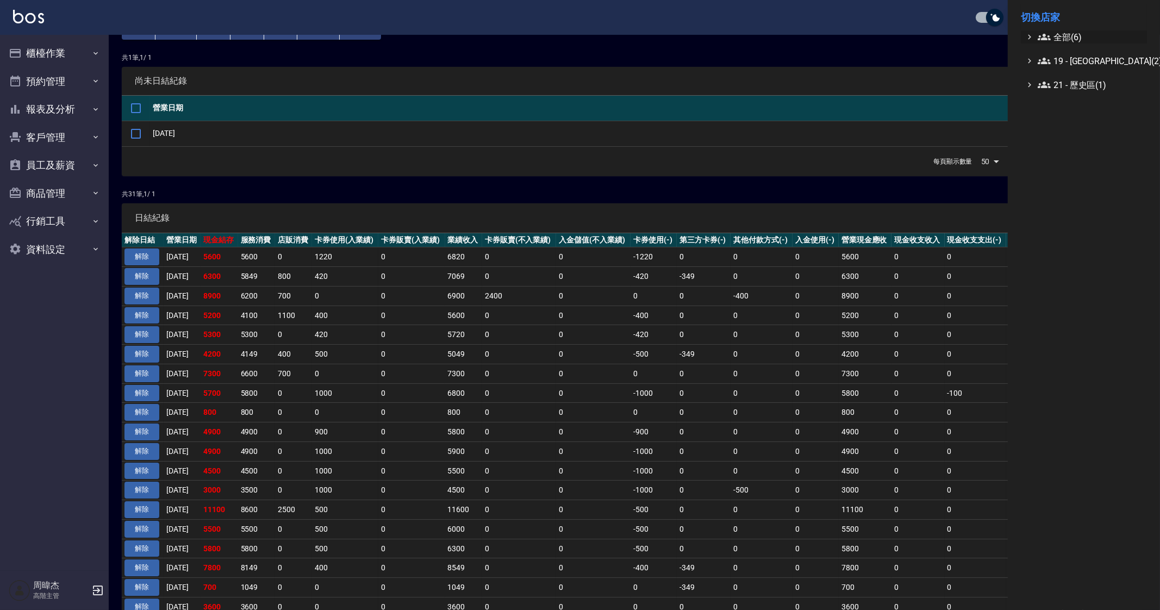
click at [1069, 36] on span "全部(6)" at bounding box center [1090, 36] width 105 height 13
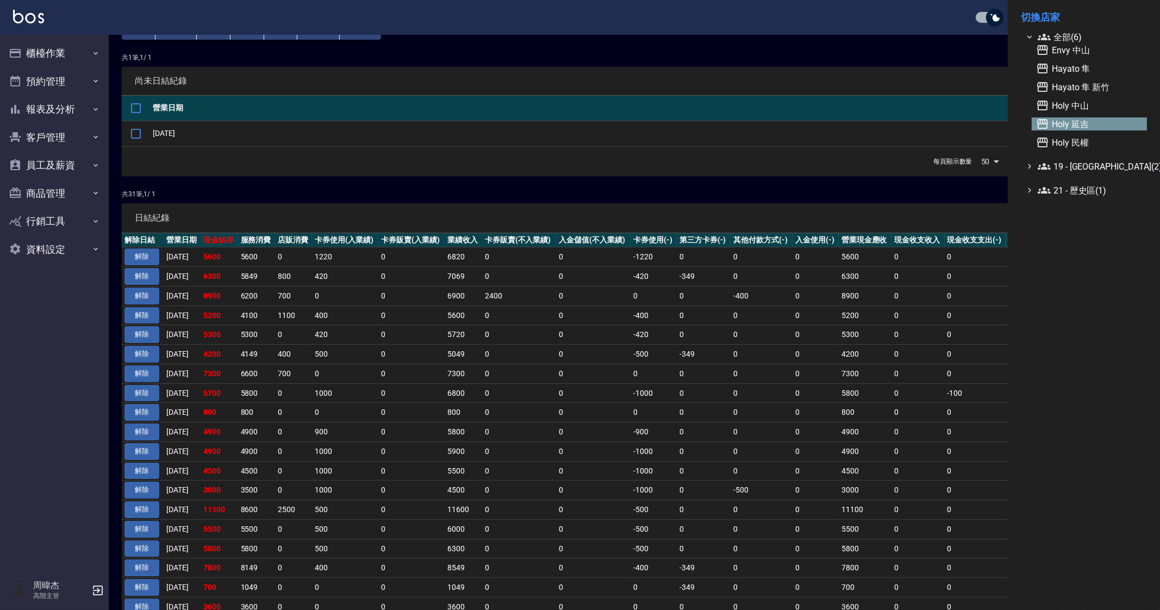
click at [1104, 121] on span "Holy 延吉" at bounding box center [1089, 123] width 107 height 13
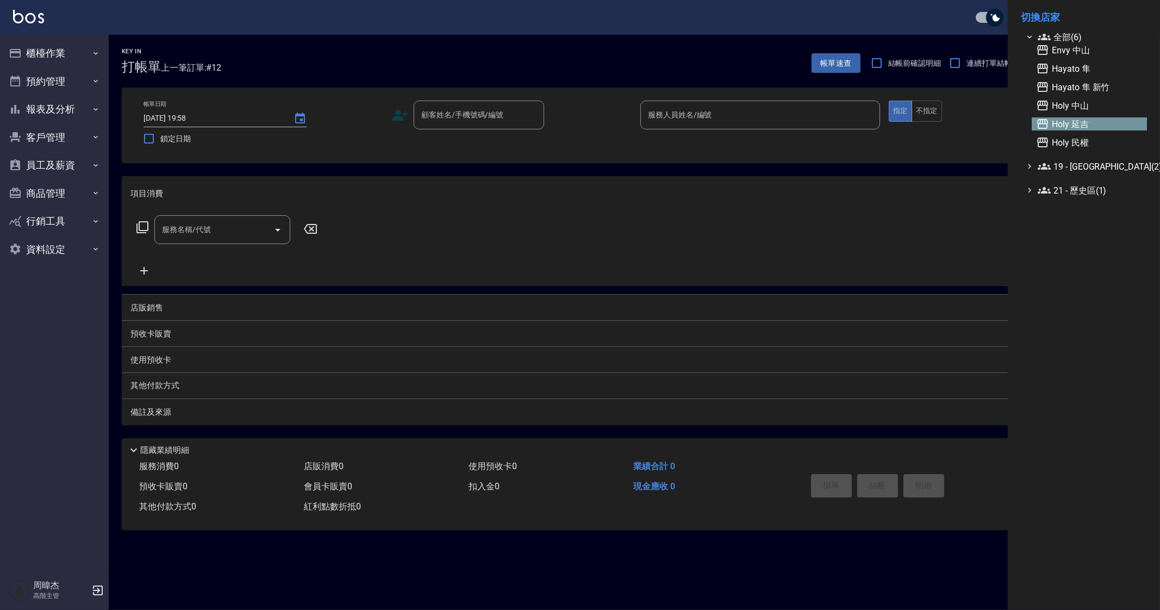
click at [80, 108] on div at bounding box center [580, 305] width 1160 height 610
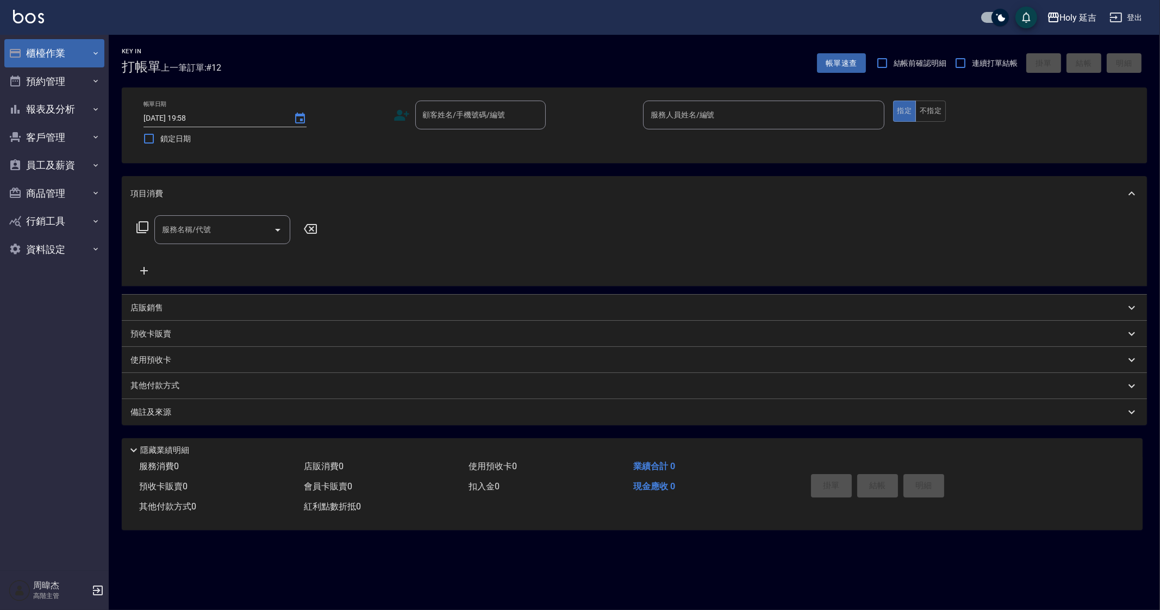
click at [74, 54] on button "櫃檯作業" at bounding box center [54, 53] width 100 height 28
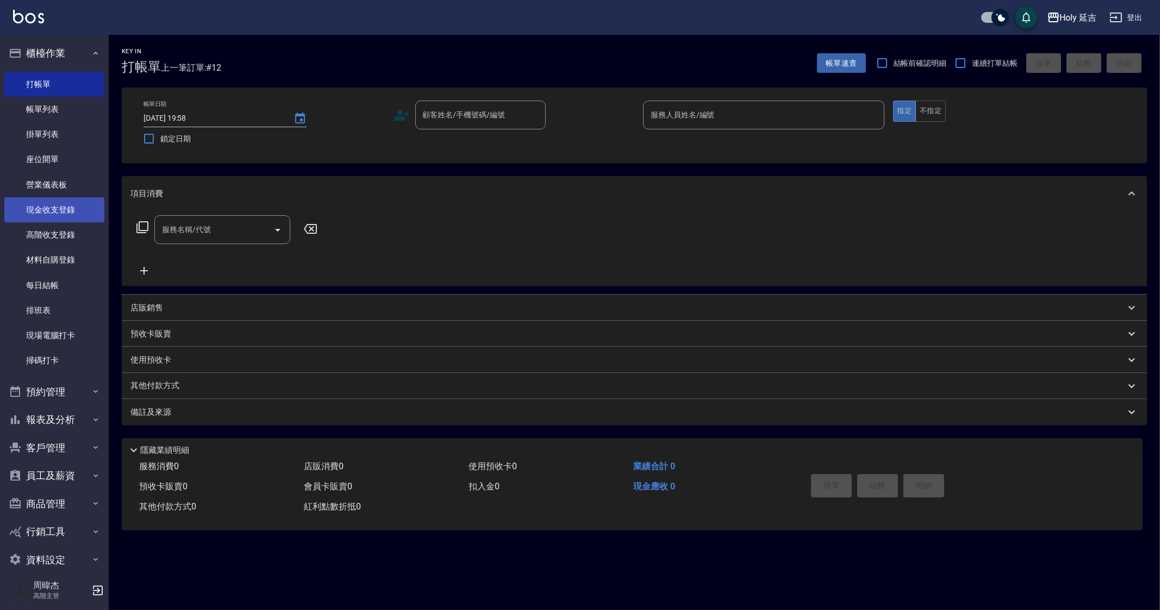
click at [75, 215] on link "現金收支登錄" at bounding box center [54, 209] width 100 height 25
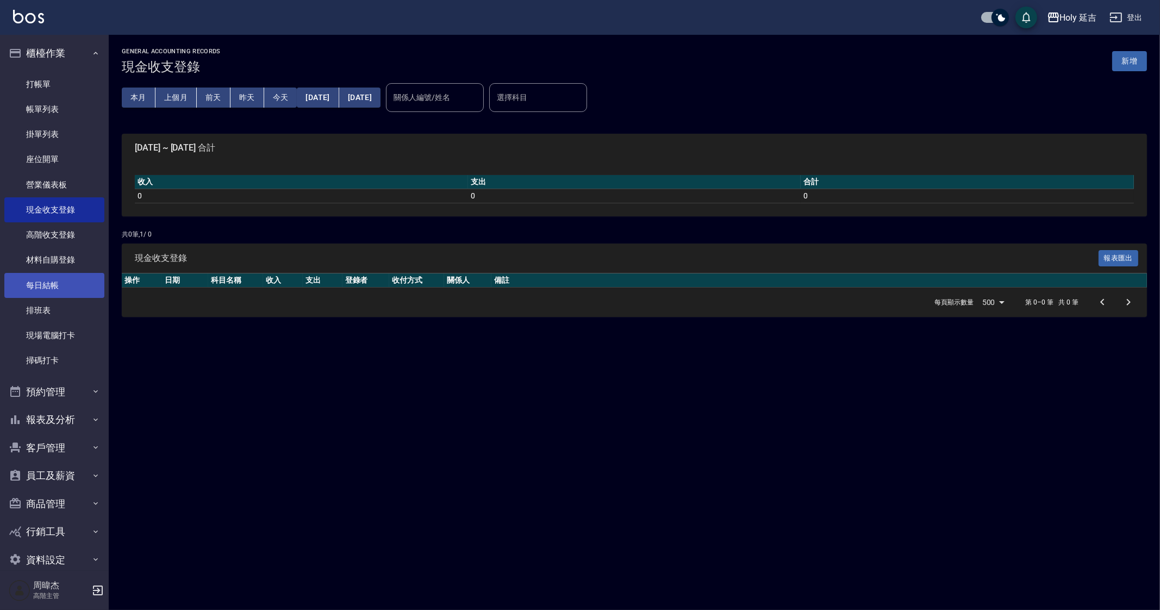
click at [69, 285] on link "每日結帳" at bounding box center [54, 285] width 100 height 25
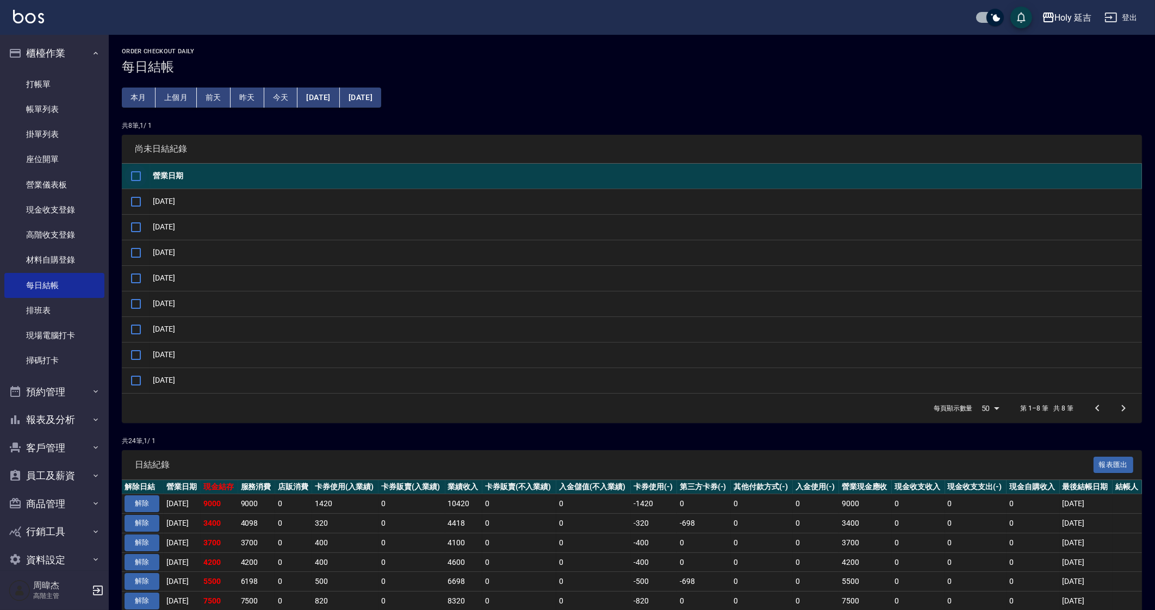
click at [129, 176] on input "checkbox" at bounding box center [136, 176] width 23 height 23
checkbox input "true"
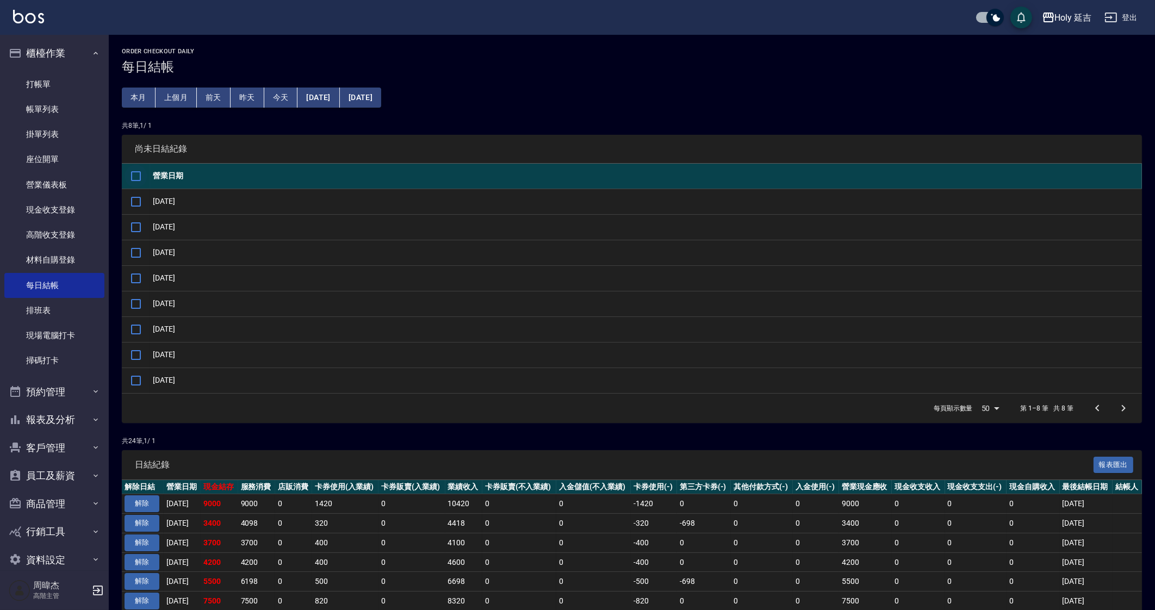
checkbox input "true"
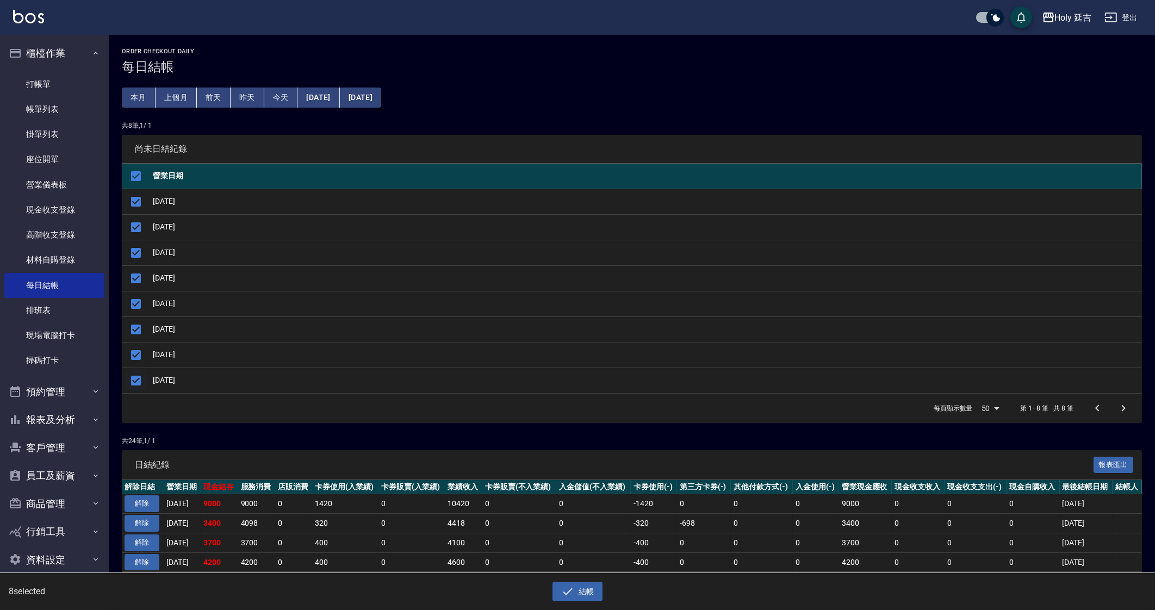
click at [129, 385] on input "checkbox" at bounding box center [136, 380] width 23 height 23
checkbox input "false"
click at [598, 596] on button "結帳" at bounding box center [577, 592] width 51 height 20
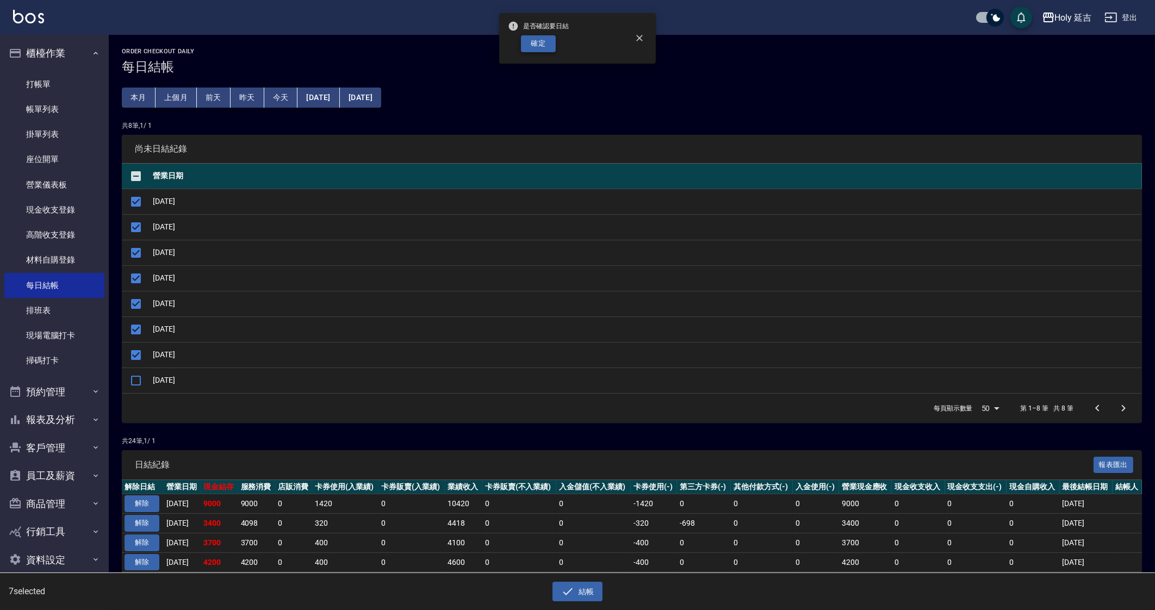
click at [540, 45] on button "確定" at bounding box center [538, 43] width 35 height 17
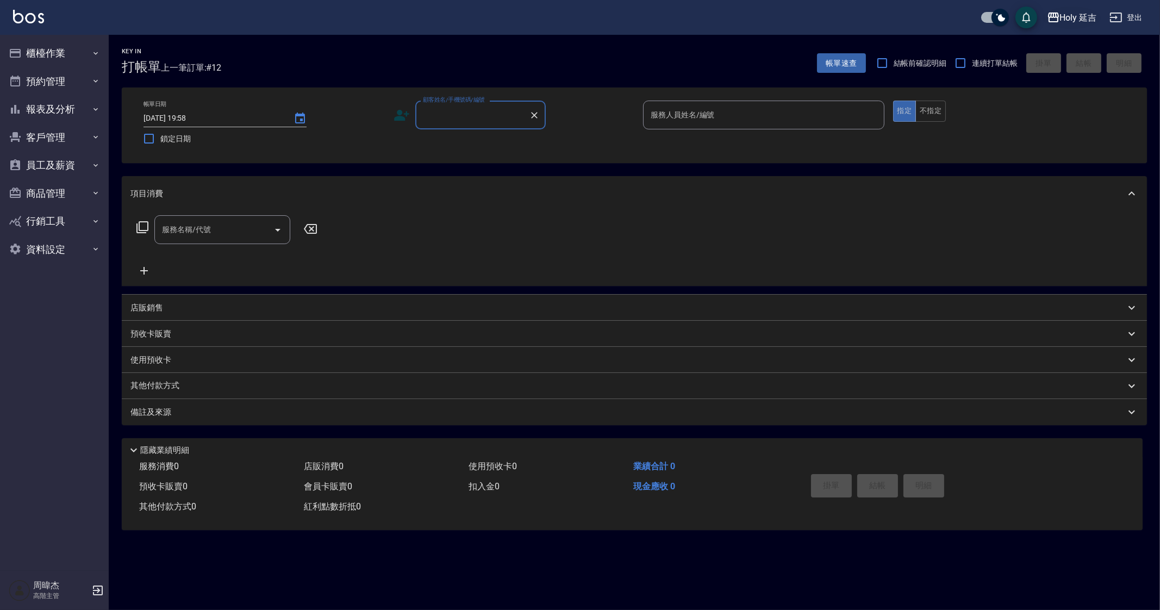
click at [1073, 12] on div "Holy 延吉" at bounding box center [1078, 18] width 37 height 14
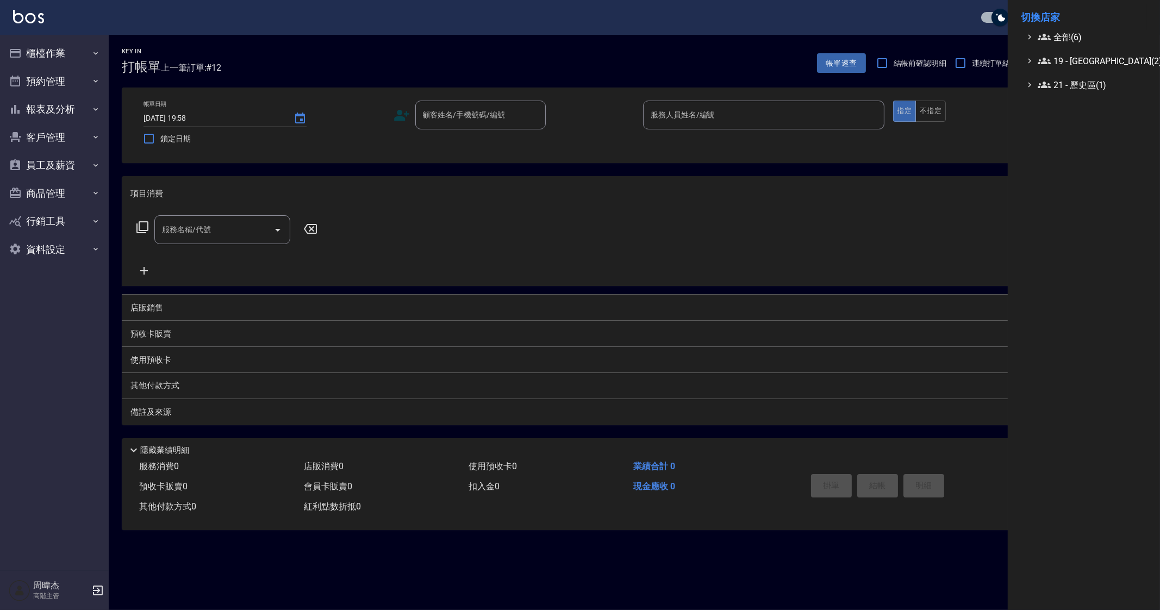
click at [1083, 29] on li "切換店家" at bounding box center [1084, 17] width 126 height 26
click at [1098, 36] on span "全部(6)" at bounding box center [1090, 36] width 105 height 13
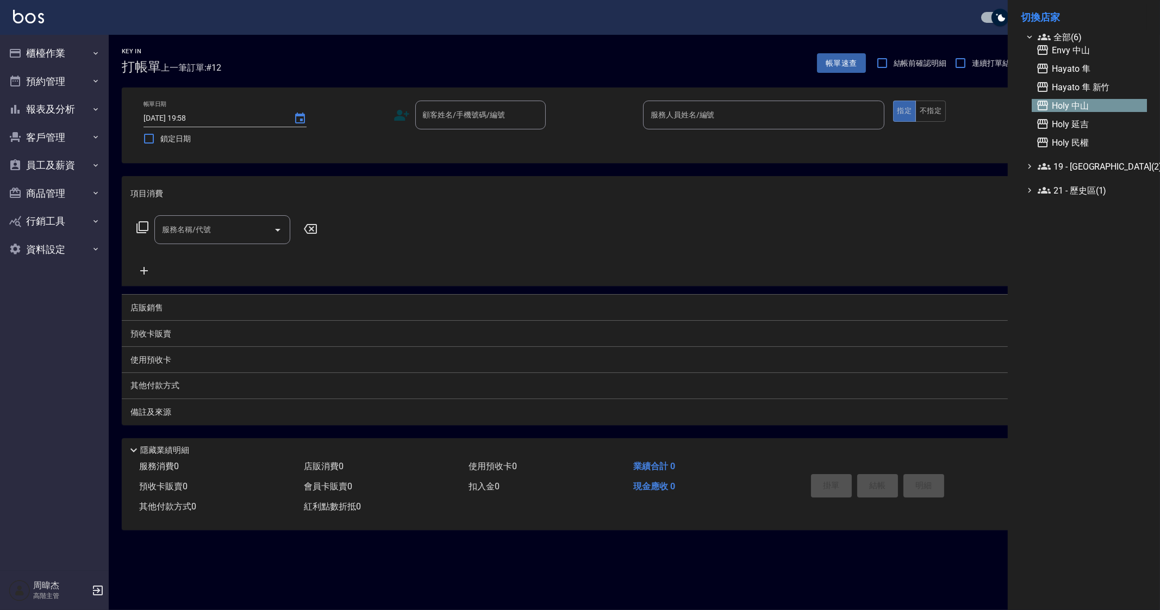
click at [1110, 106] on span "Holy 中山" at bounding box center [1089, 105] width 107 height 13
click at [1088, 104] on span "Holy 中山" at bounding box center [1089, 105] width 107 height 13
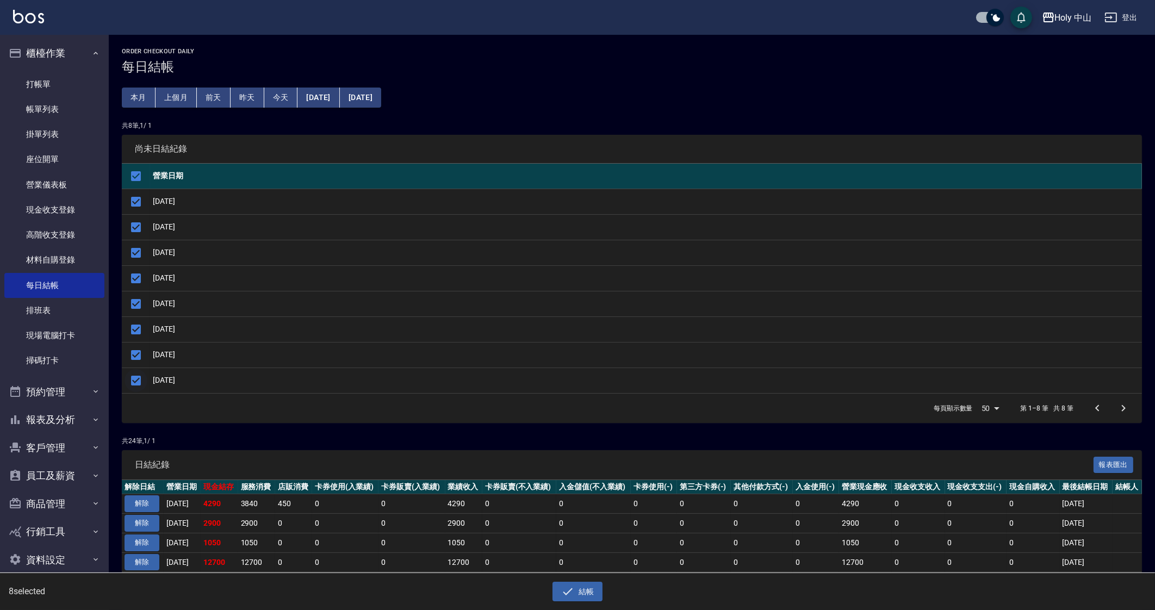
click at [142, 379] on input "checkbox" at bounding box center [136, 380] width 23 height 23
checkbox input "false"
click at [573, 589] on icon "button" at bounding box center [567, 591] width 13 height 13
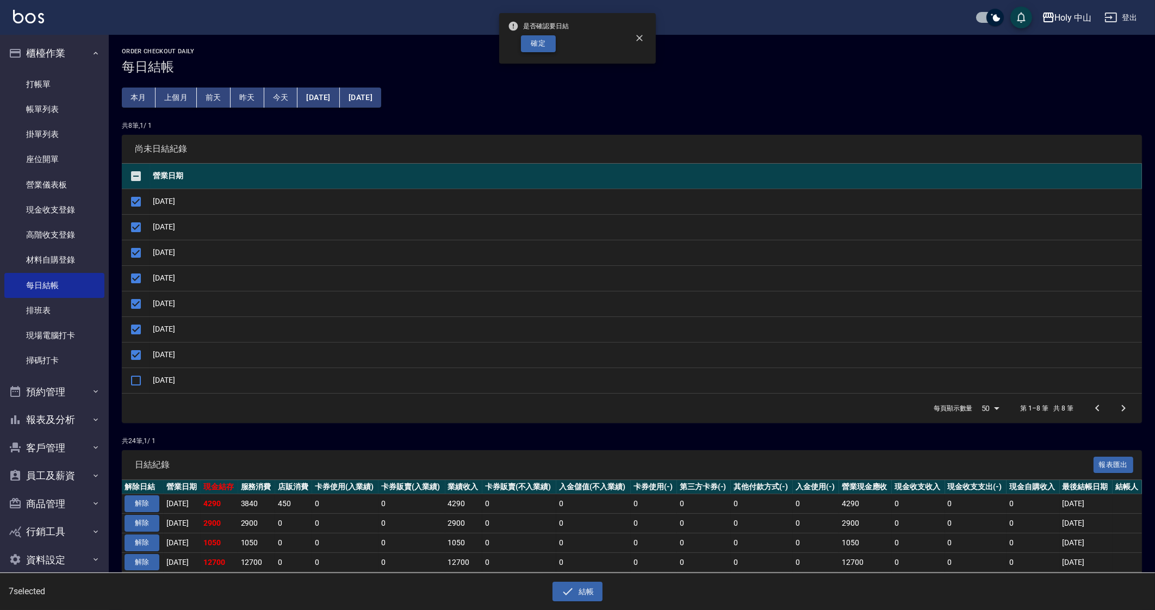
click at [545, 45] on button "確定" at bounding box center [538, 43] width 35 height 17
checkbox input "false"
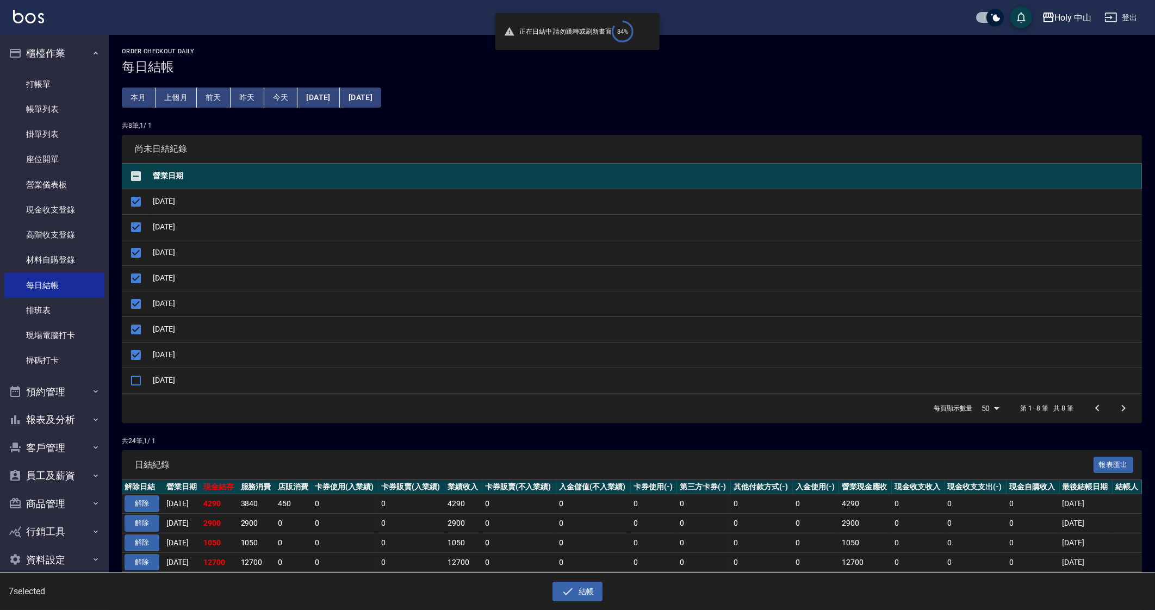
checkbox input "false"
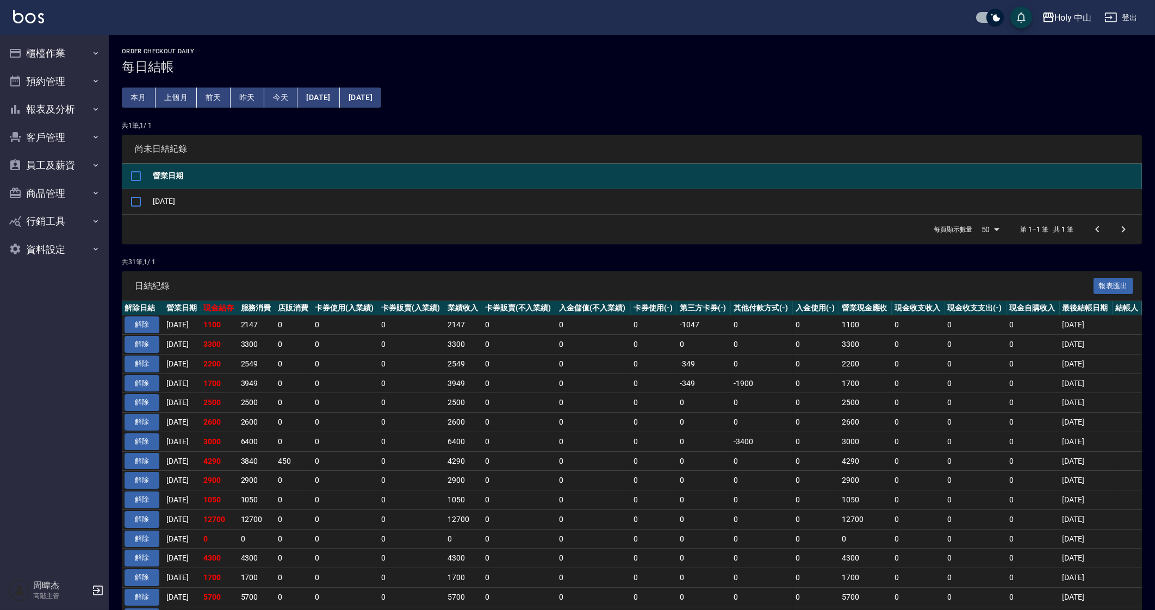
click at [340, 414] on td "0" at bounding box center [345, 423] width 66 height 20
click at [78, 107] on button "報表及分析" at bounding box center [54, 109] width 100 height 28
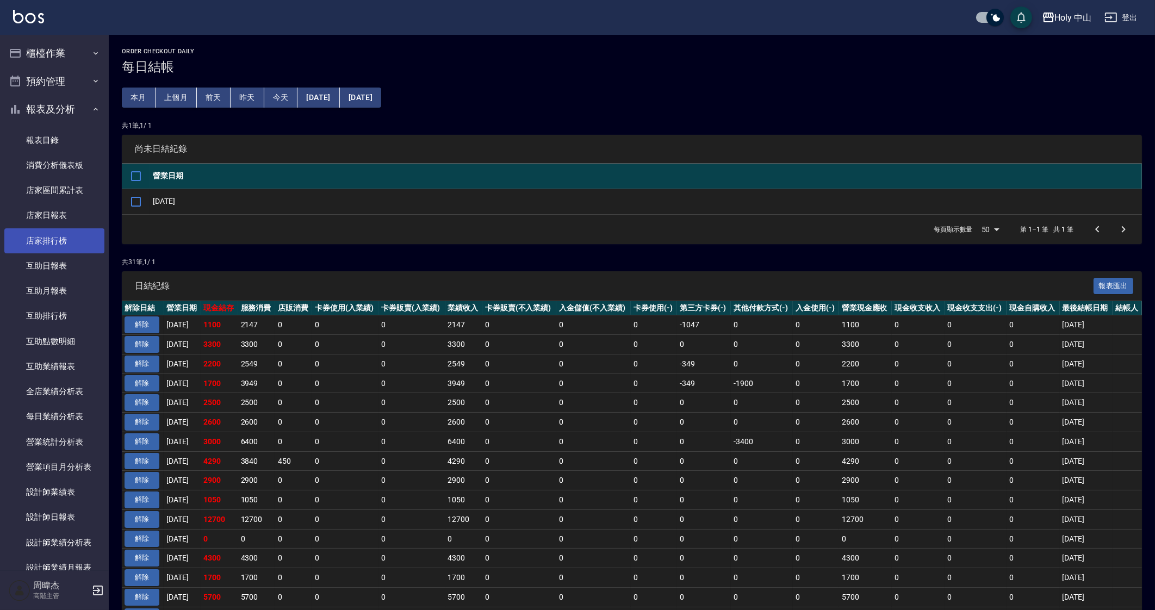
click at [76, 237] on link "店家排行榜" at bounding box center [54, 240] width 100 height 25
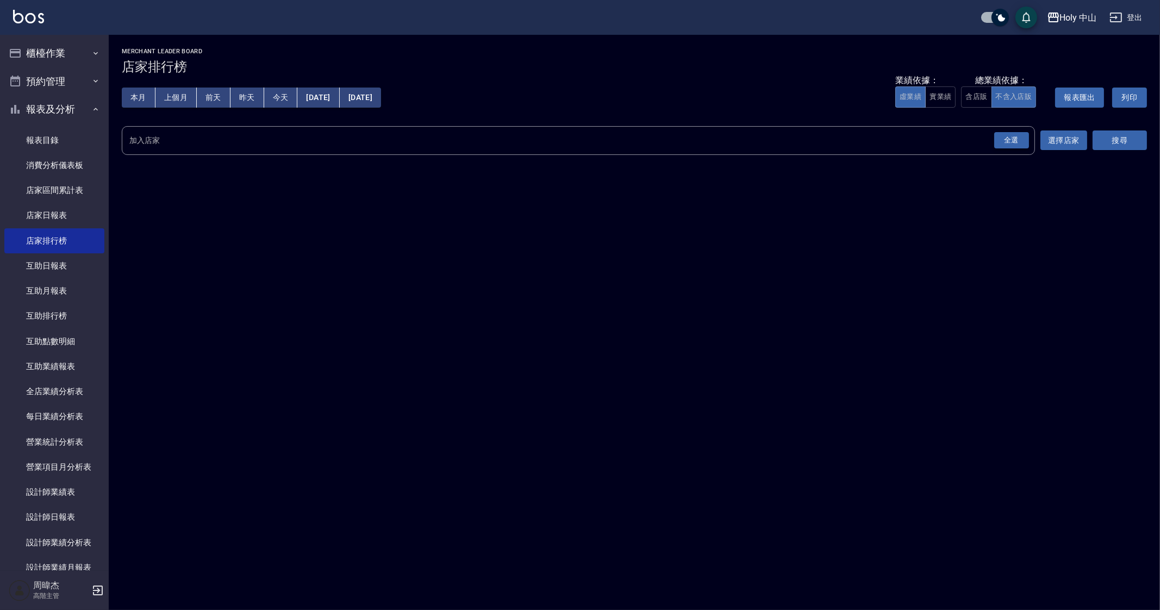
click at [1022, 145] on div "全選" at bounding box center [1012, 140] width 35 height 17
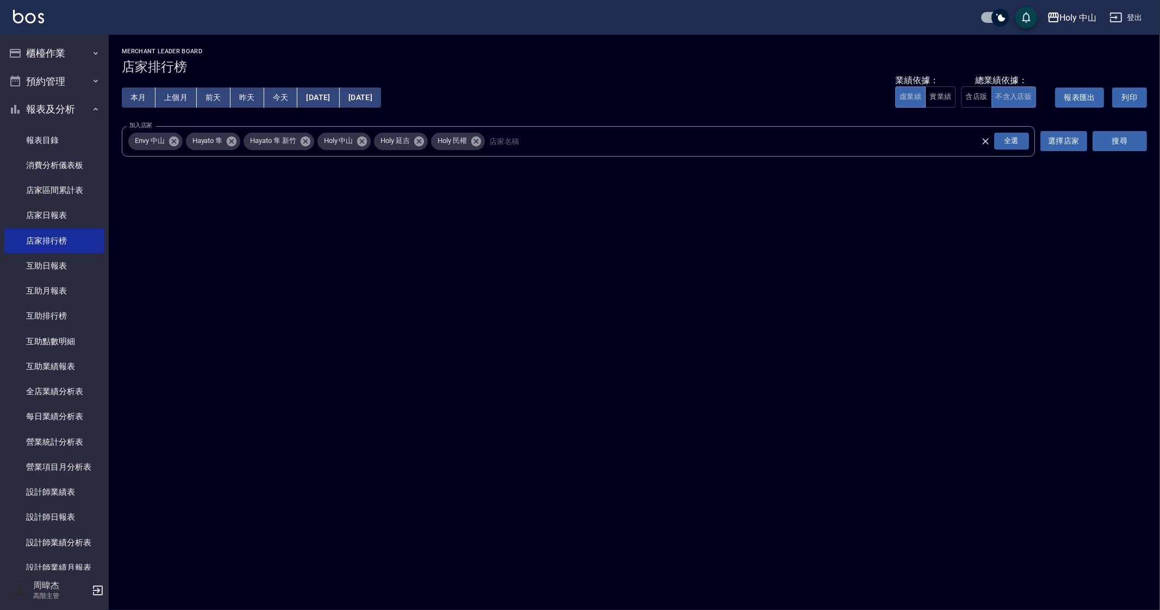
click at [1154, 143] on div "Holy 中山 2025-10-01 - 2025-10-11 店家排行榜 列印時間： 2025-10-11-20:01 Merchant Leader Bo…" at bounding box center [635, 105] width 1052 height 140
click at [1126, 137] on button "搜尋" at bounding box center [1120, 141] width 54 height 20
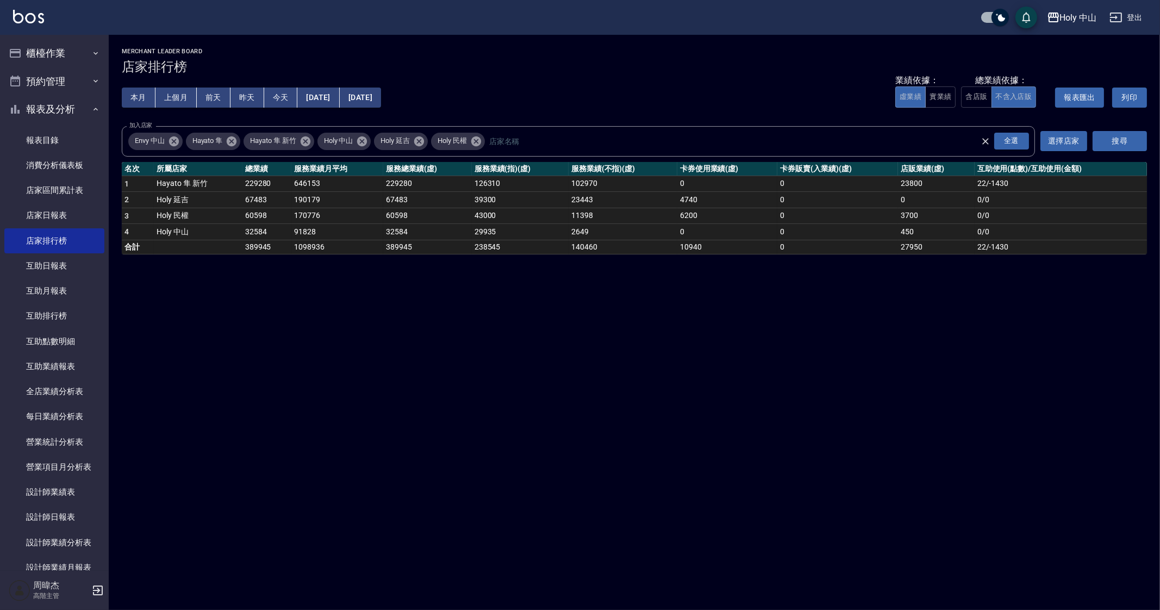
click at [296, 278] on div "Holy 中山 2025-10-01 - 2025-10-11 店家排行榜 列印時間： 2025-10-11-20:01 Merchant Leader Bo…" at bounding box center [580, 305] width 1160 height 610
click at [347, 246] on td "1098936" at bounding box center [337, 247] width 92 height 14
click at [278, 287] on div "Holy 中山 2025-10-01 - 2025-10-11 店家排行榜 列印時間： 2025-10-11-20:01 Merchant Leader Bo…" at bounding box center [580, 305] width 1160 height 610
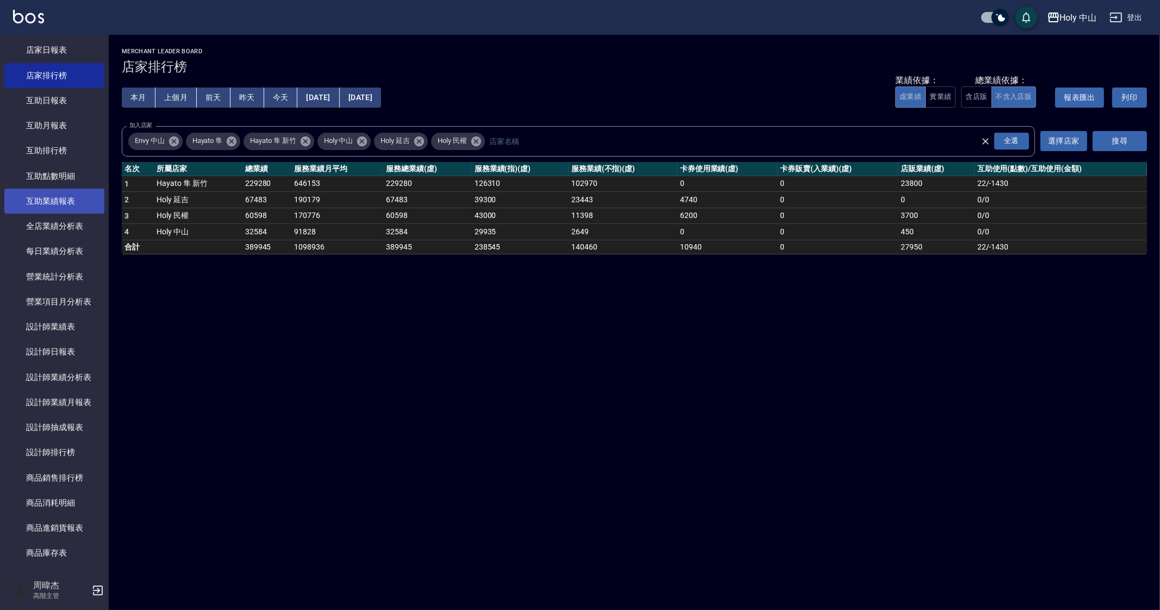
scroll to position [204, 0]
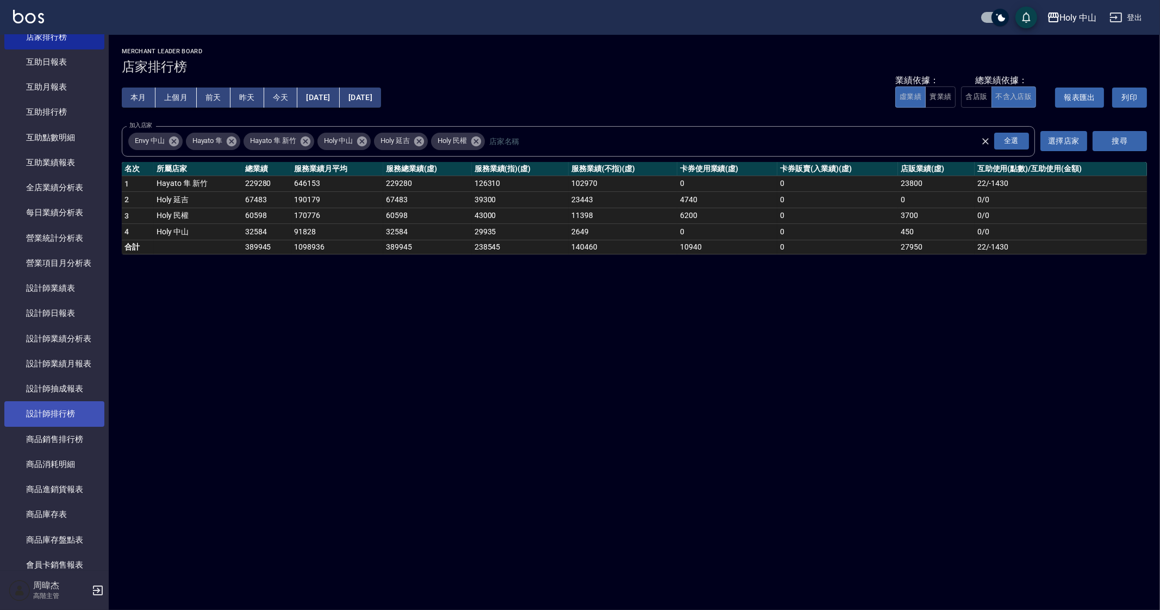
click at [79, 401] on link "設計師排行榜" at bounding box center [54, 413] width 100 height 25
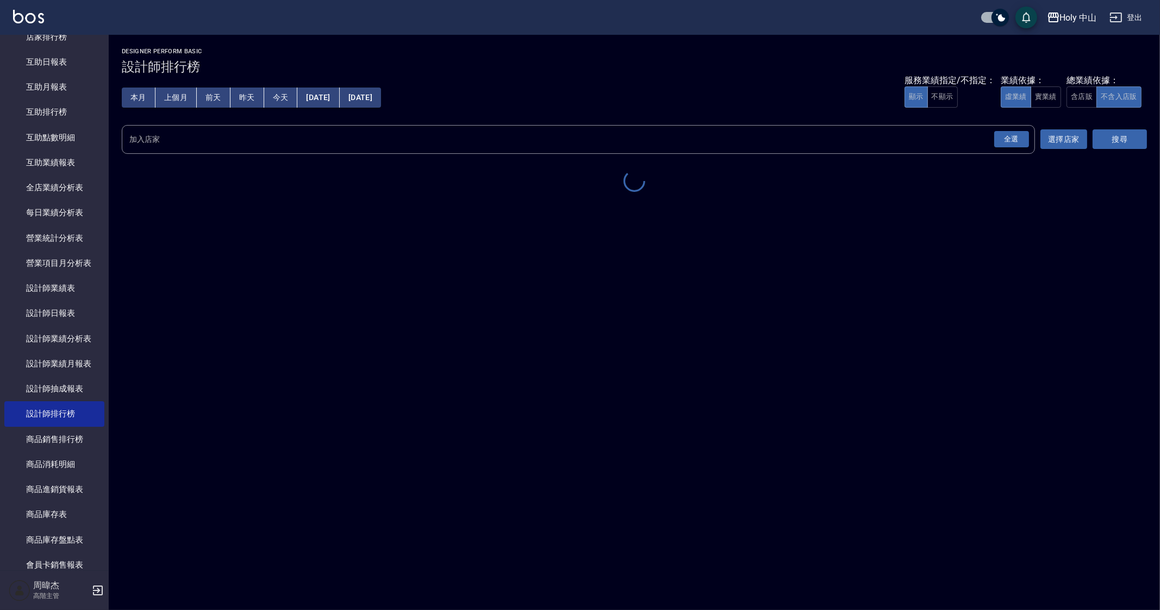
click at [1008, 145] on div "全選" at bounding box center [1012, 139] width 35 height 17
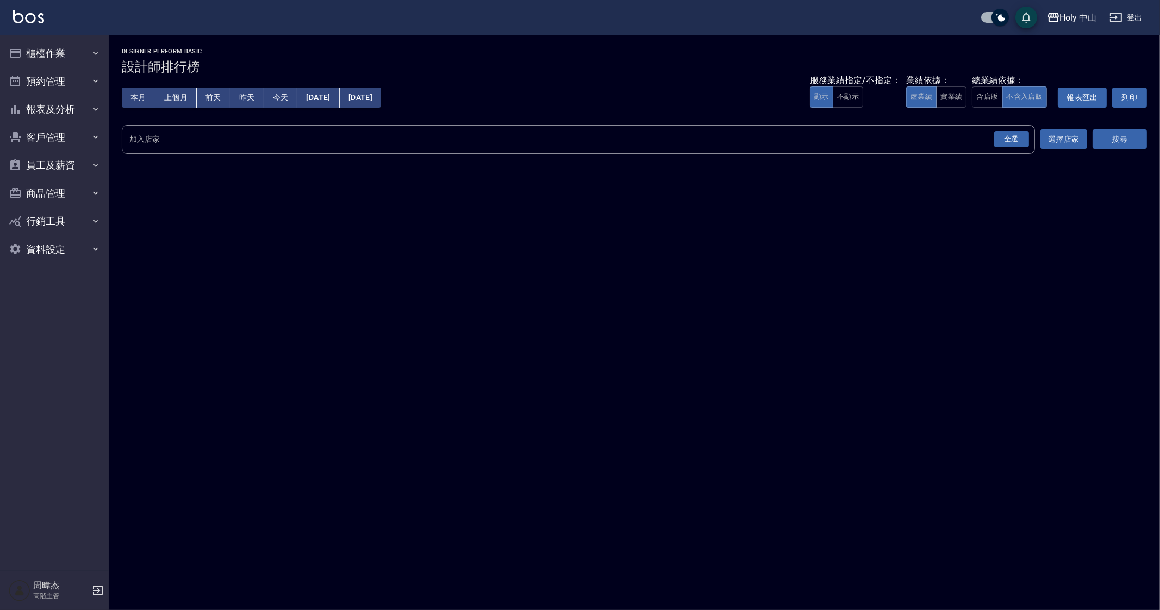
click at [688, 481] on div "[GEOGRAPHIC_DATA] [DATE] - [DATE] 設計師排行榜 列印時間： [DATE][PHONE_NUMBER]:02 Designer…" at bounding box center [580, 305] width 1160 height 610
click at [64, 46] on button "櫃檯作業" at bounding box center [54, 53] width 100 height 28
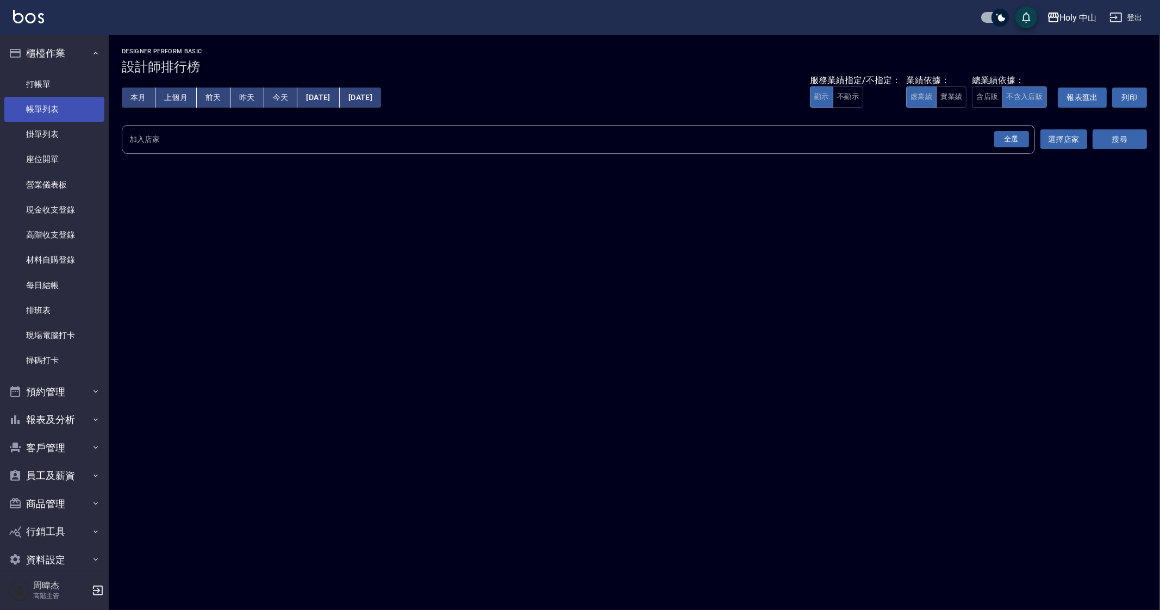
click at [54, 117] on link "帳單列表" at bounding box center [54, 109] width 100 height 25
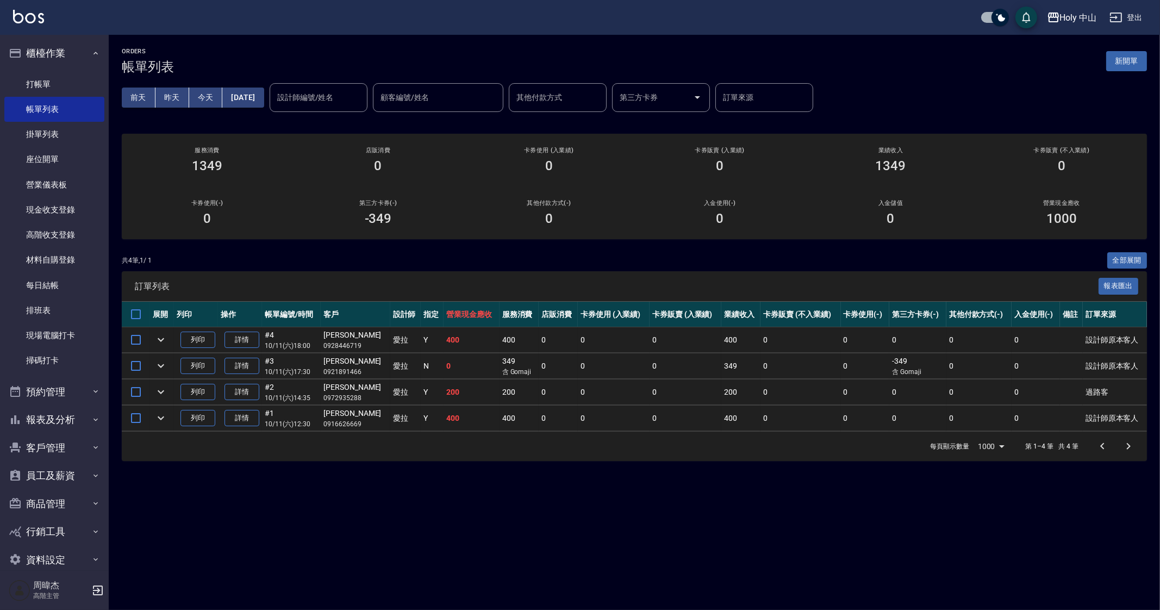
click at [535, 456] on div "每頁顯示數量 1000 1000 第 1–4 筆 共 4 筆" at bounding box center [635, 446] width 1026 height 29
click at [616, 528] on div "ORDERS 帳單列表 新開單 前天 昨天 今天 2025/10/11 設計師編號/姓名 設計師編號/姓名 顧客編號/姓名 顧客編號/姓名 其他付款方式 其他…" at bounding box center [580, 305] width 1160 height 610
click at [29, 65] on button "櫃檯作業" at bounding box center [54, 53] width 100 height 28
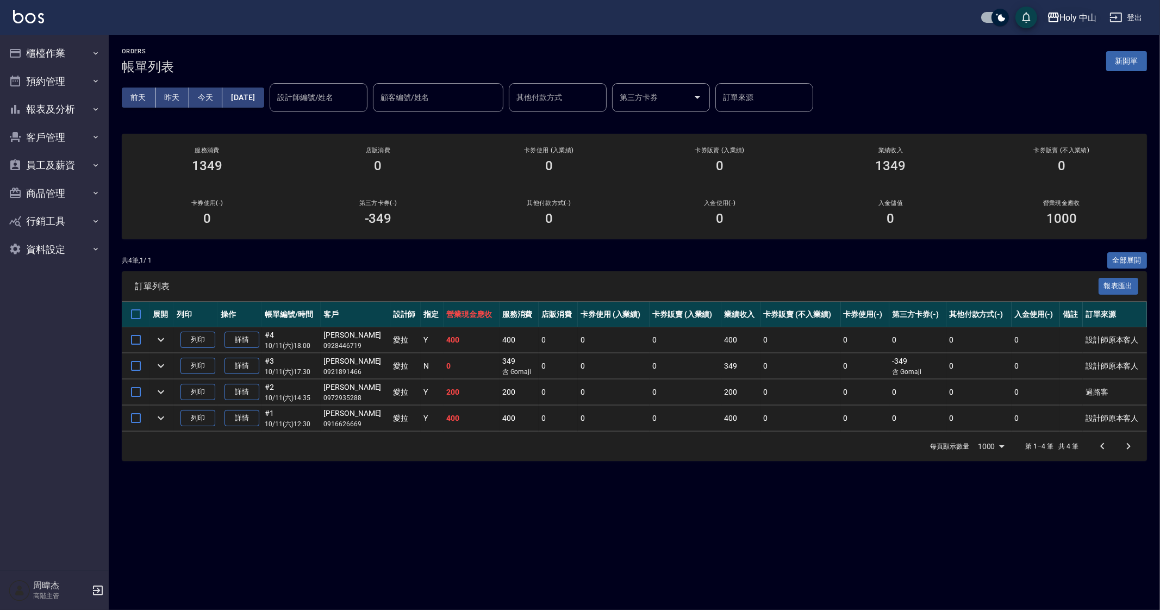
click at [1076, 27] on button "Holy 中山" at bounding box center [1072, 18] width 59 height 22
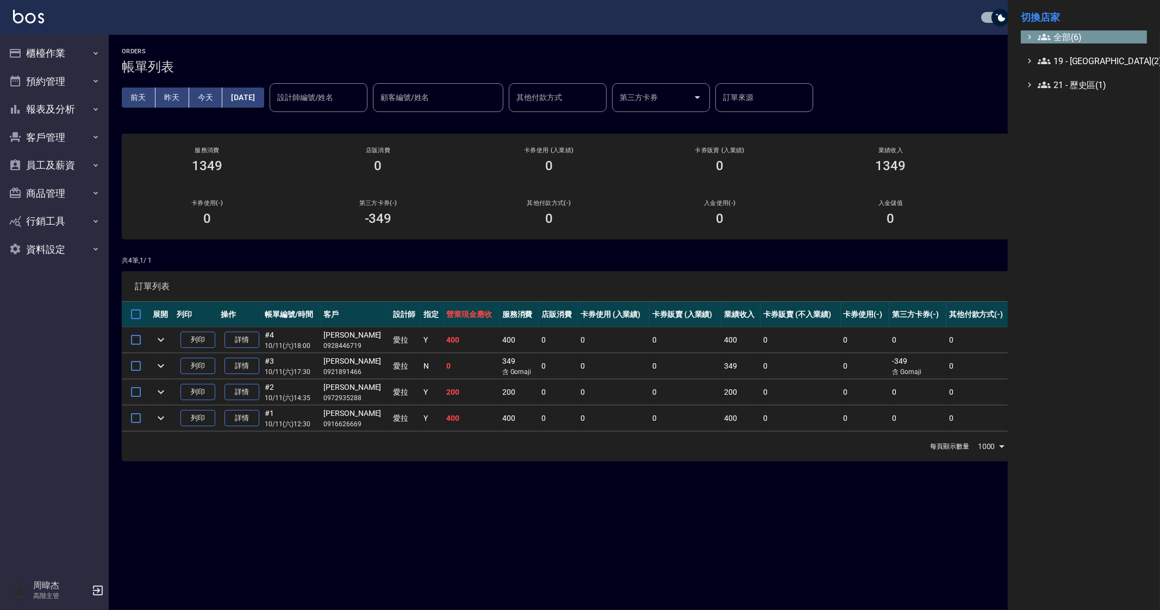
click at [1074, 36] on span "全部(6)" at bounding box center [1090, 36] width 105 height 13
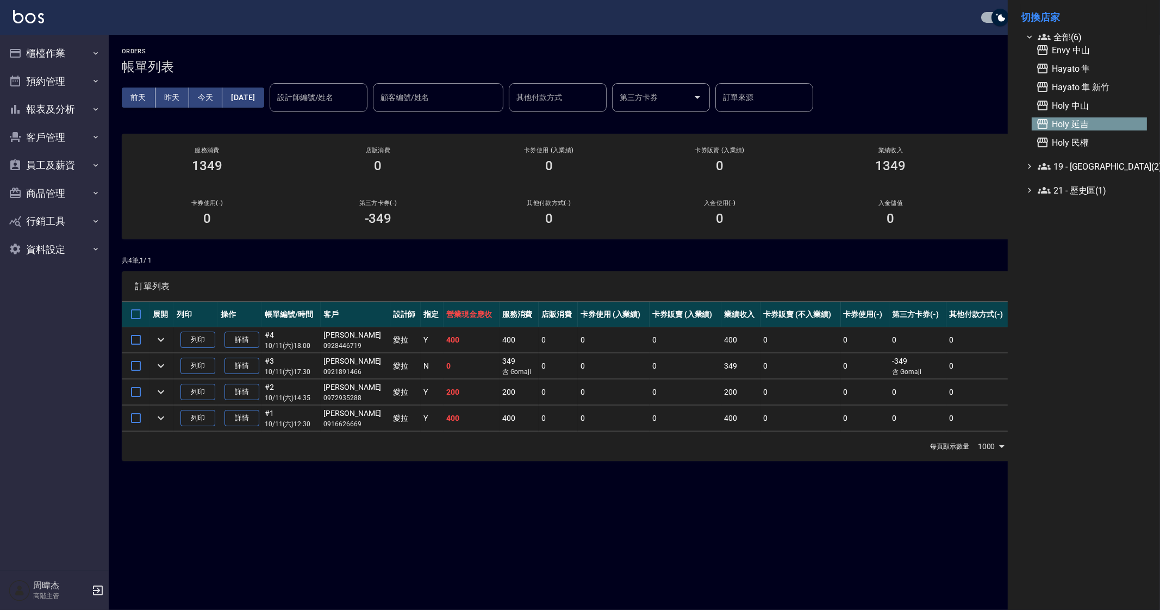
click at [1100, 123] on span "Holy 延吉" at bounding box center [1089, 123] width 107 height 13
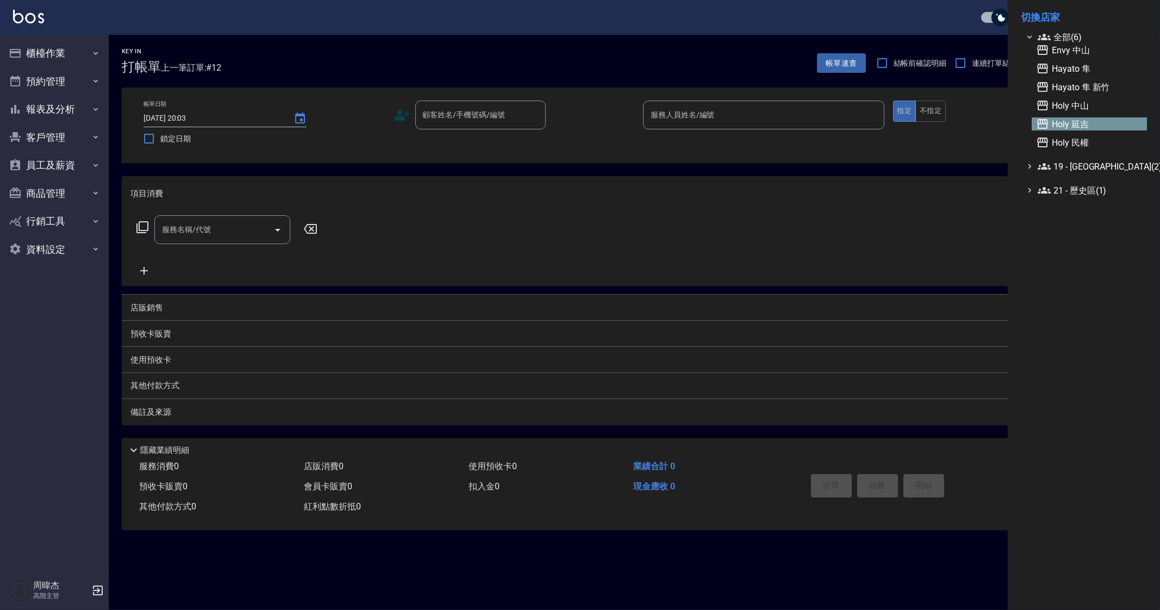
click at [65, 86] on div at bounding box center [580, 305] width 1160 height 610
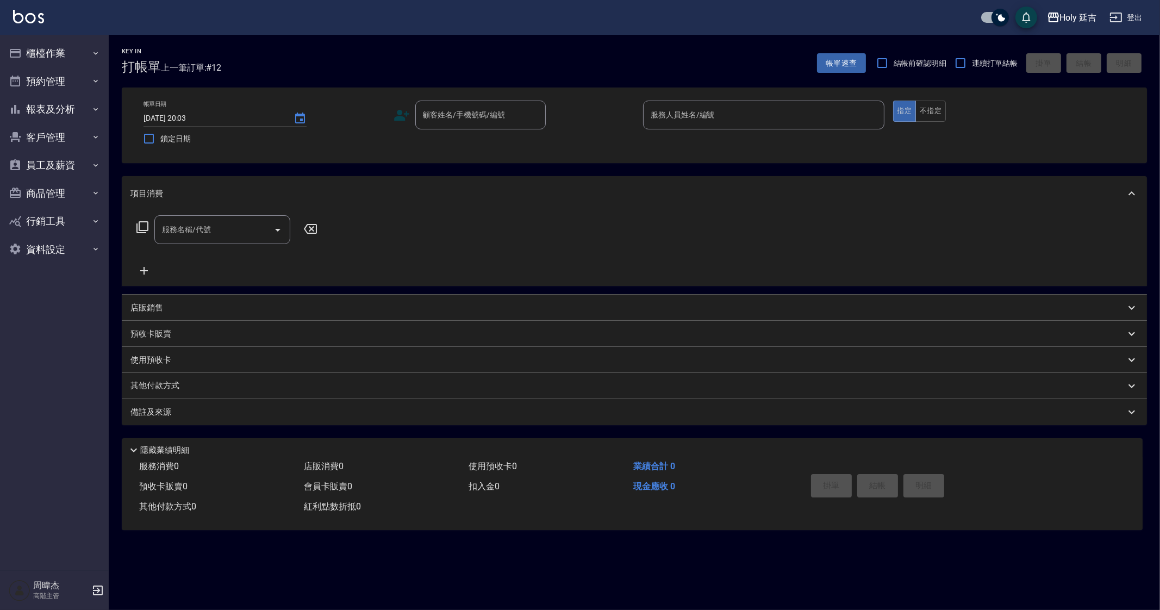
click at [65, 86] on button "預約管理" at bounding box center [54, 81] width 100 height 28
click at [80, 135] on link "單日預約紀錄" at bounding box center [54, 137] width 100 height 25
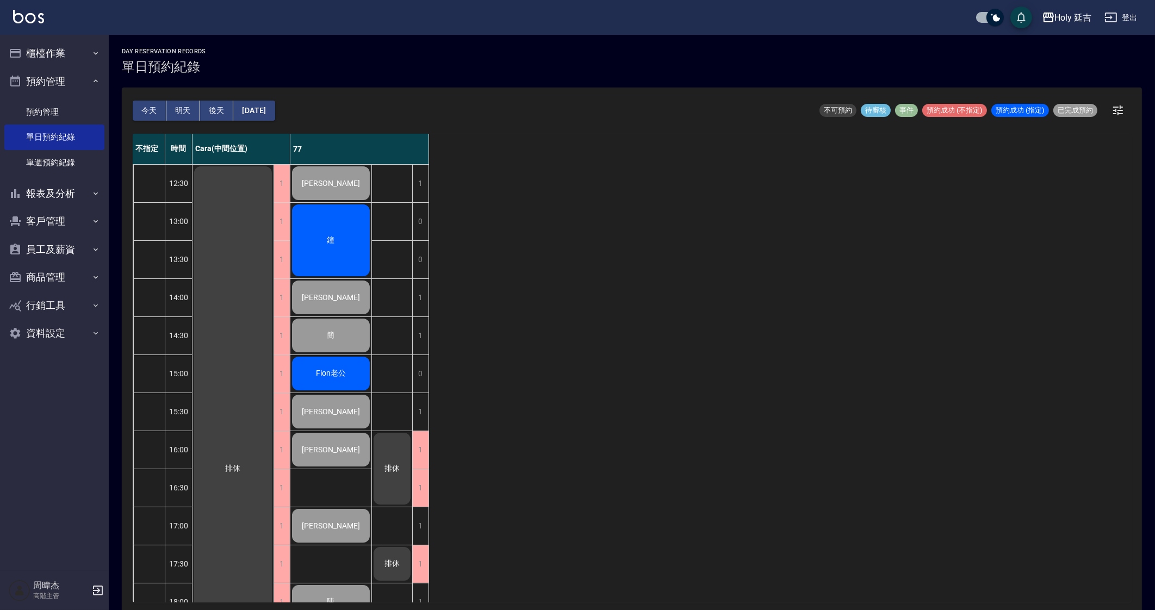
click at [188, 110] on button "明天" at bounding box center [183, 111] width 34 height 20
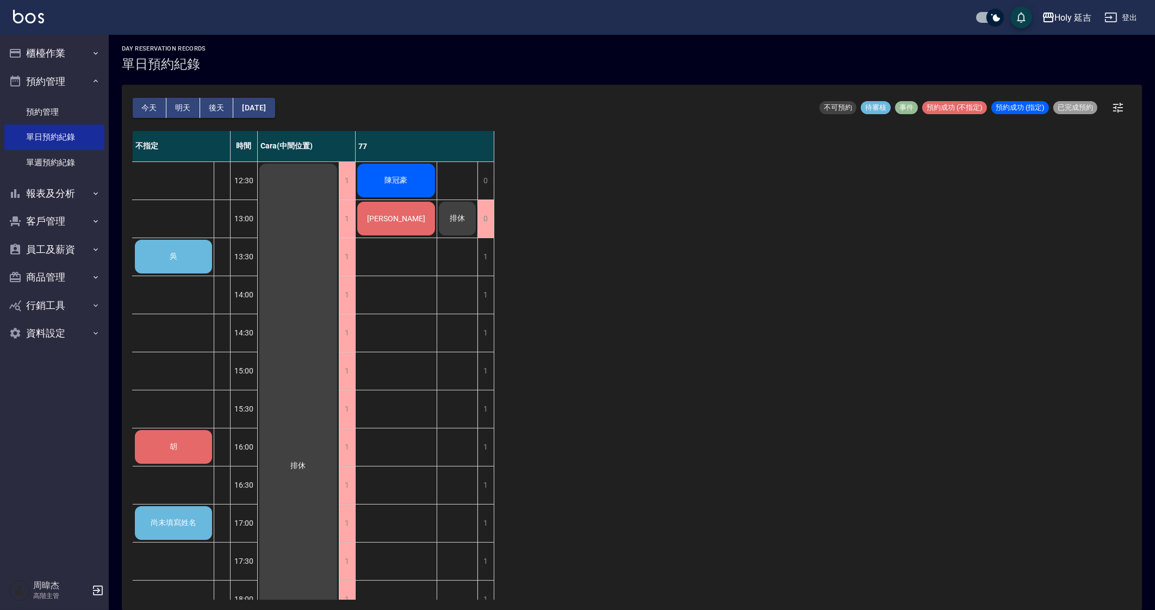
scroll to position [181, 0]
